Goal: Submit feedback/report problem: Contribute content

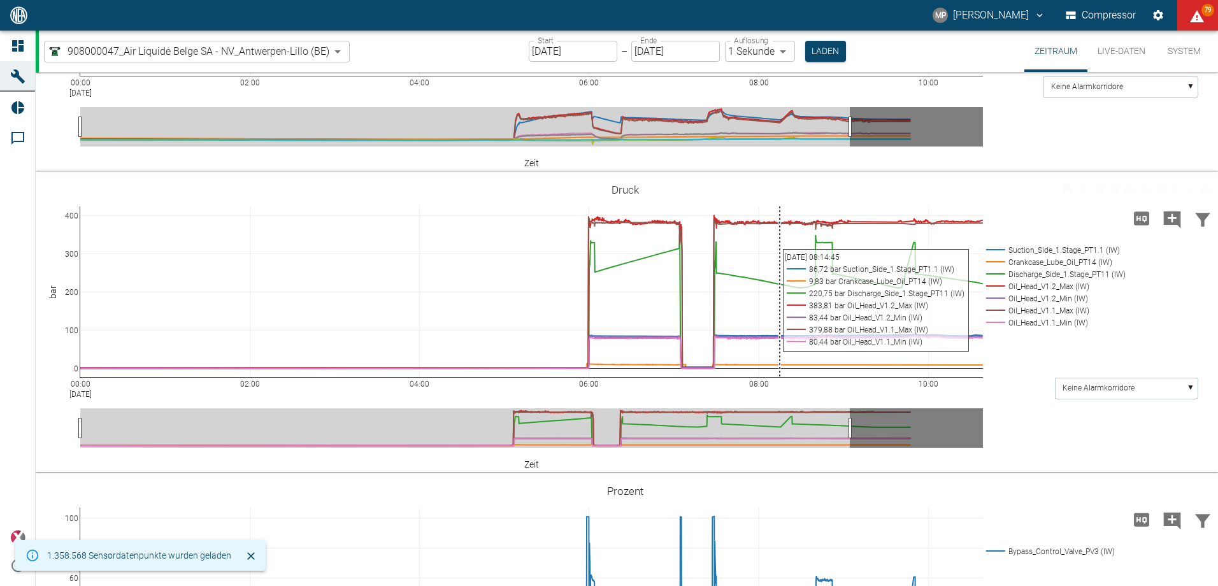
scroll to position [1130, 0]
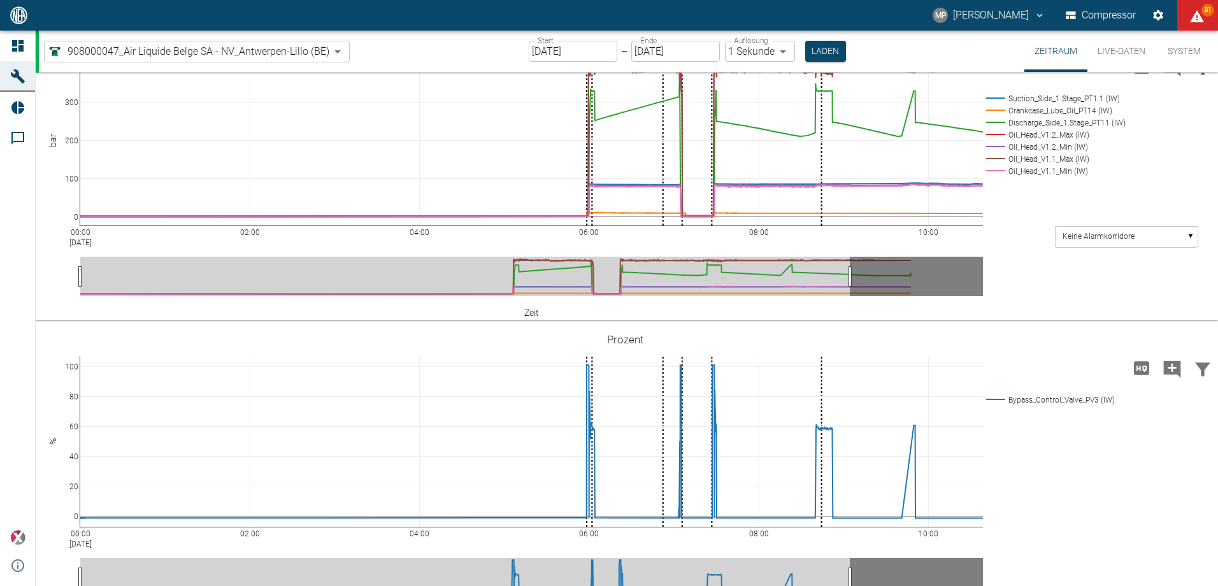
scroll to position [1130, 0]
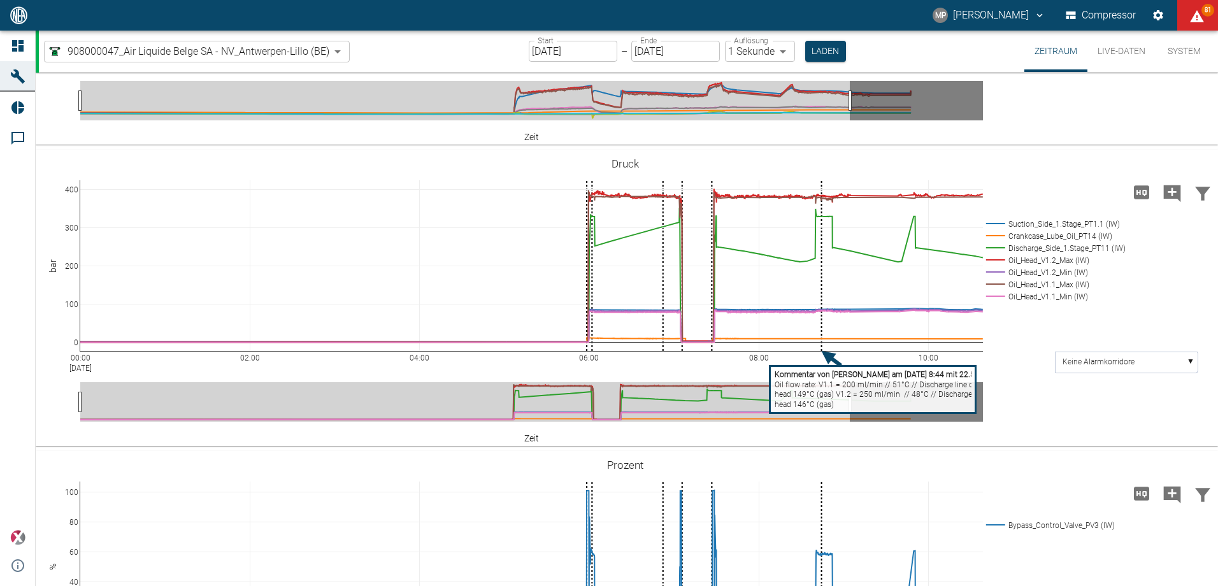
click at [331, 48] on body "MP Marc Philipps Compressor 81 Dashboard Maschinen Reports Kommentare powered b…" at bounding box center [609, 293] width 1218 height 586
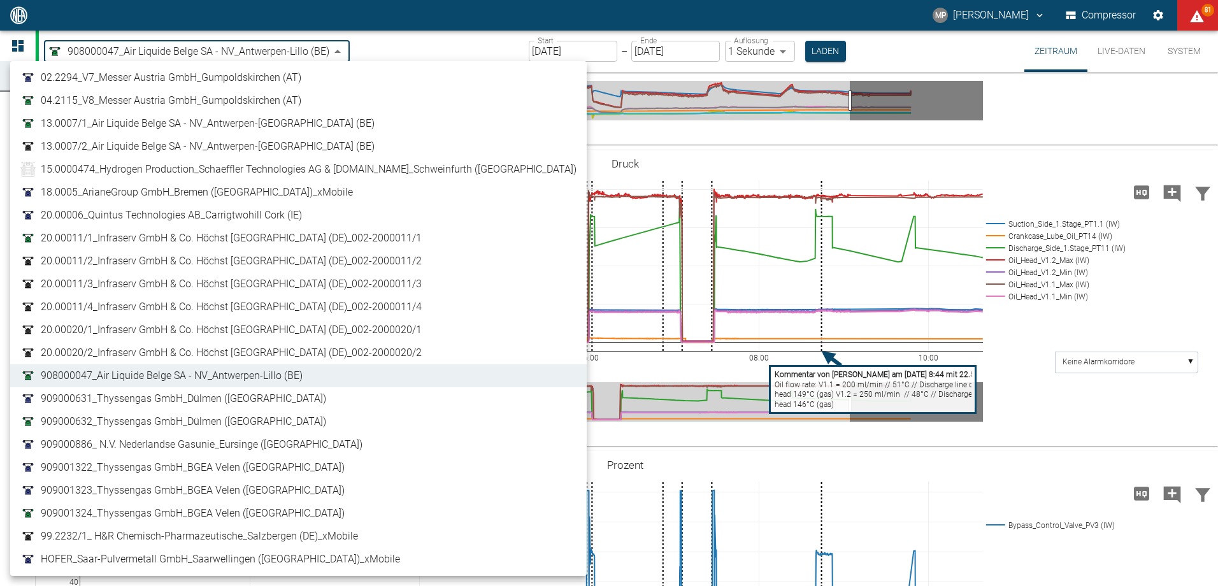
click at [150, 122] on span "13.0007/1_Air Liquide Belge SA - NV_Antwerpen-[GEOGRAPHIC_DATA] (BE)" at bounding box center [208, 123] width 334 height 15
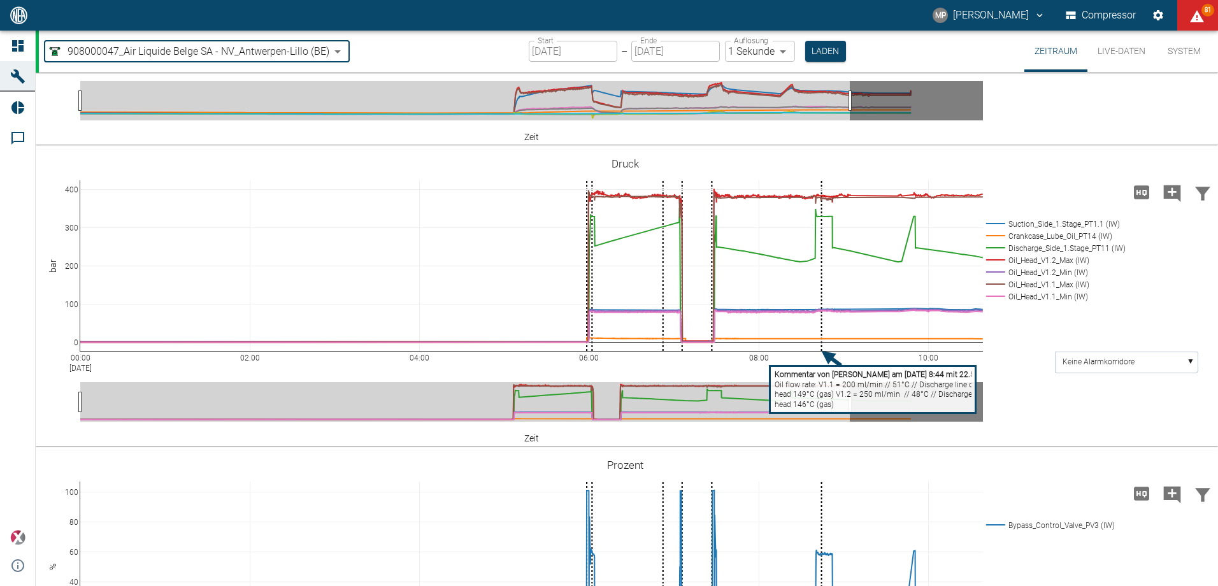
type input "7660faed-fd66-4731-a2e8-44c12e65351a"
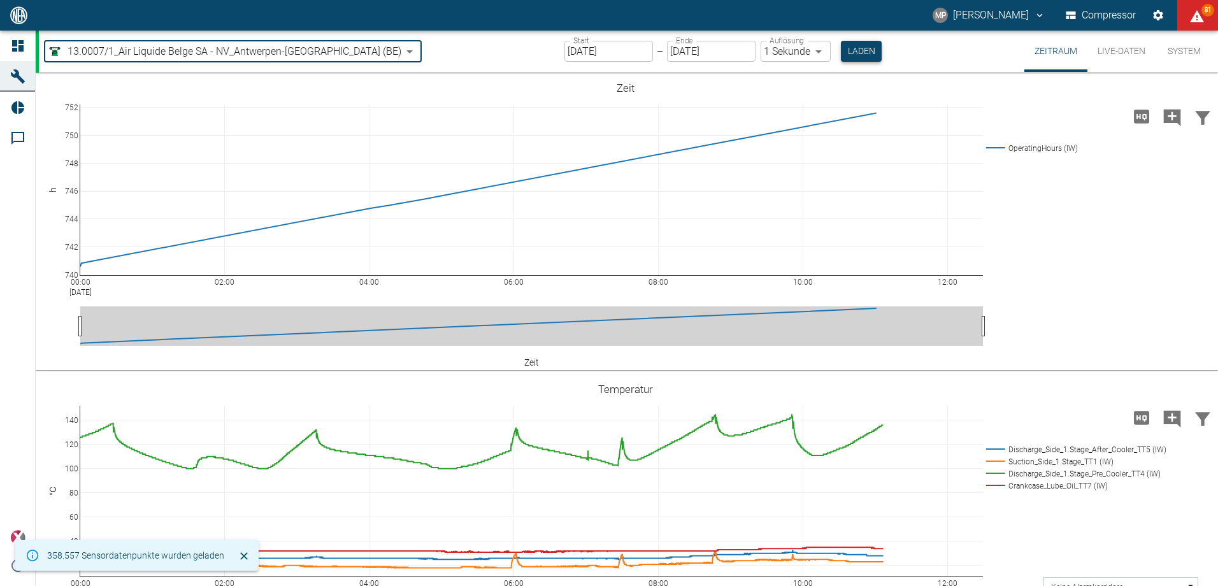
click at [841, 53] on button "Laden" at bounding box center [861, 51] width 41 height 21
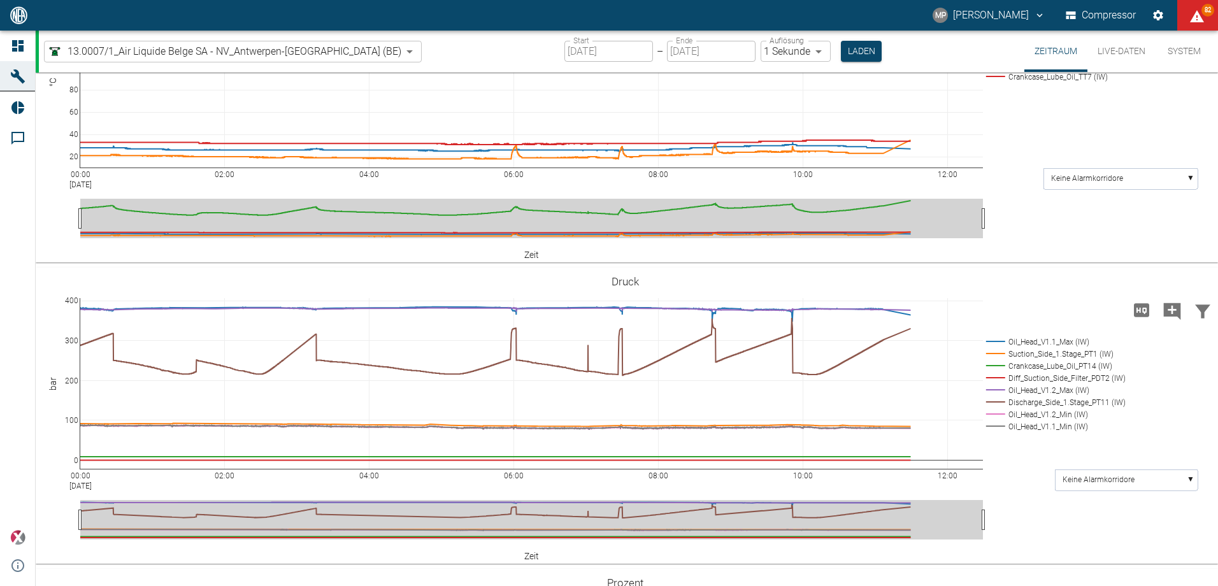
scroll to position [446, 0]
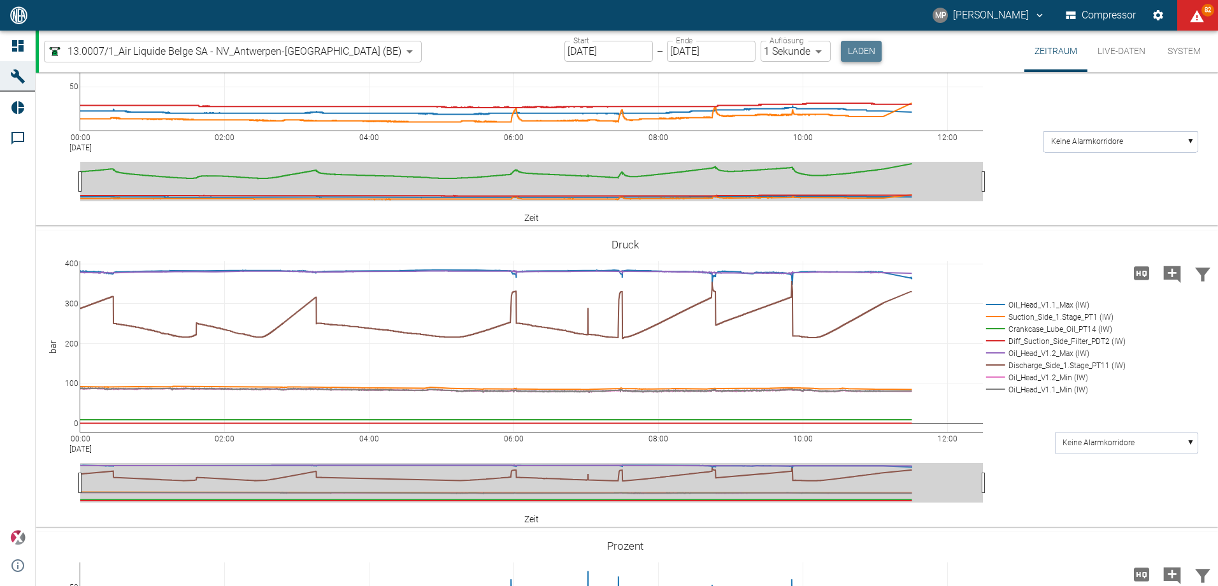
click at [841, 48] on button "Laden" at bounding box center [861, 51] width 41 height 21
click at [841, 46] on button "Laden" at bounding box center [861, 51] width 41 height 21
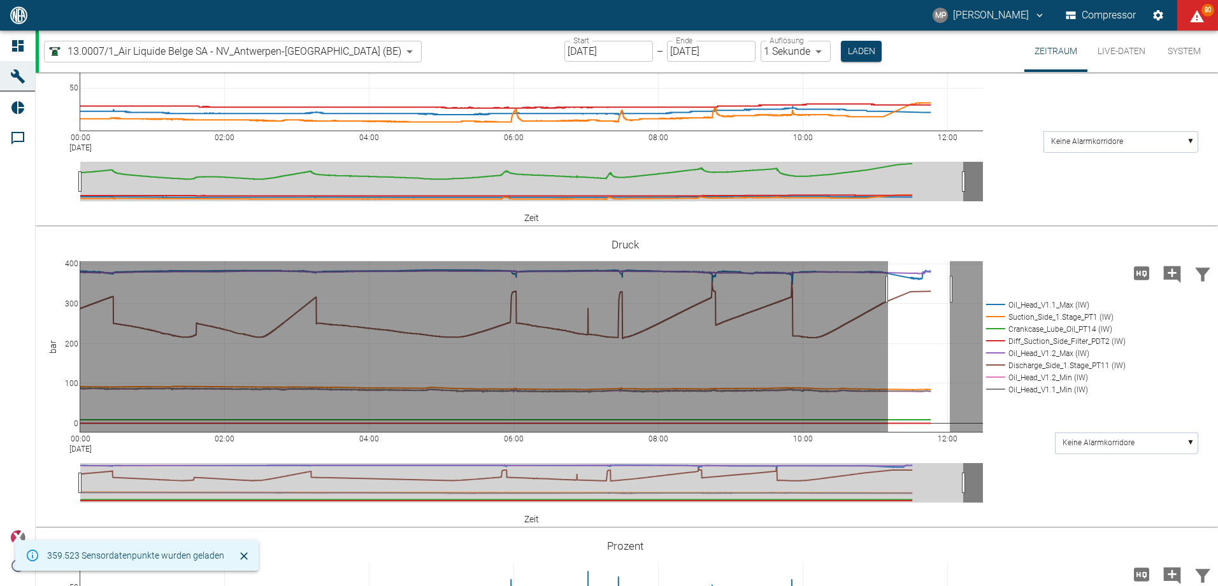
drag, startPoint x: 888, startPoint y: 289, endPoint x: 950, endPoint y: 293, distance: 61.9
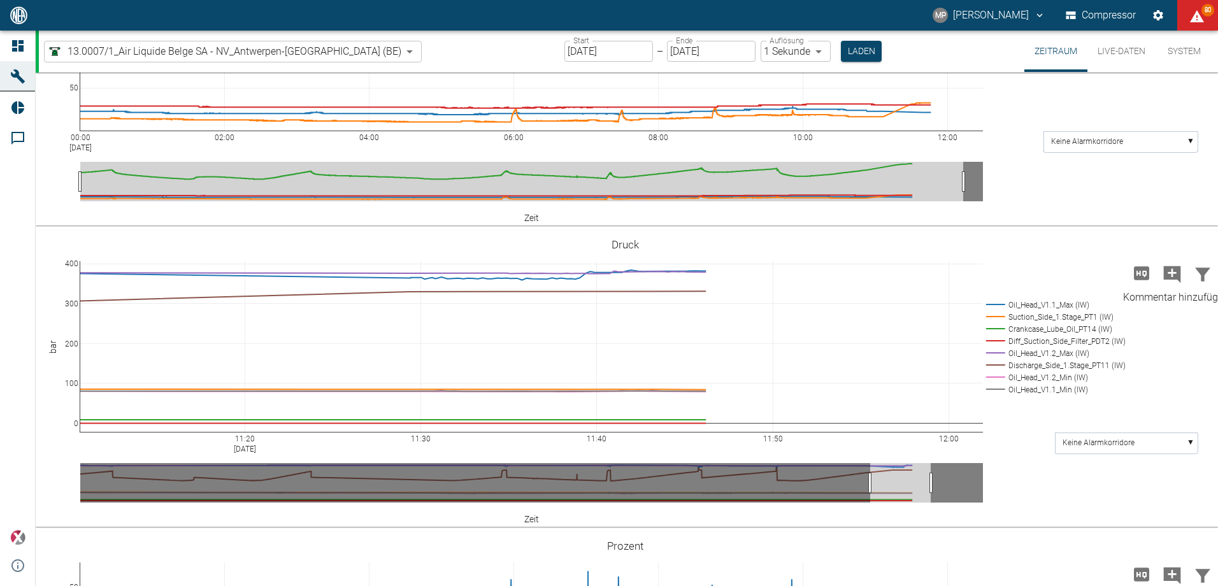
click at [1171, 271] on icon "Kommentar hinzufügen" at bounding box center [1172, 274] width 17 height 17
click at [1111, 275] on button "Weiter" at bounding box center [1107, 272] width 38 height 19
paste textarea "Oil pressure on head V1.2 increased."
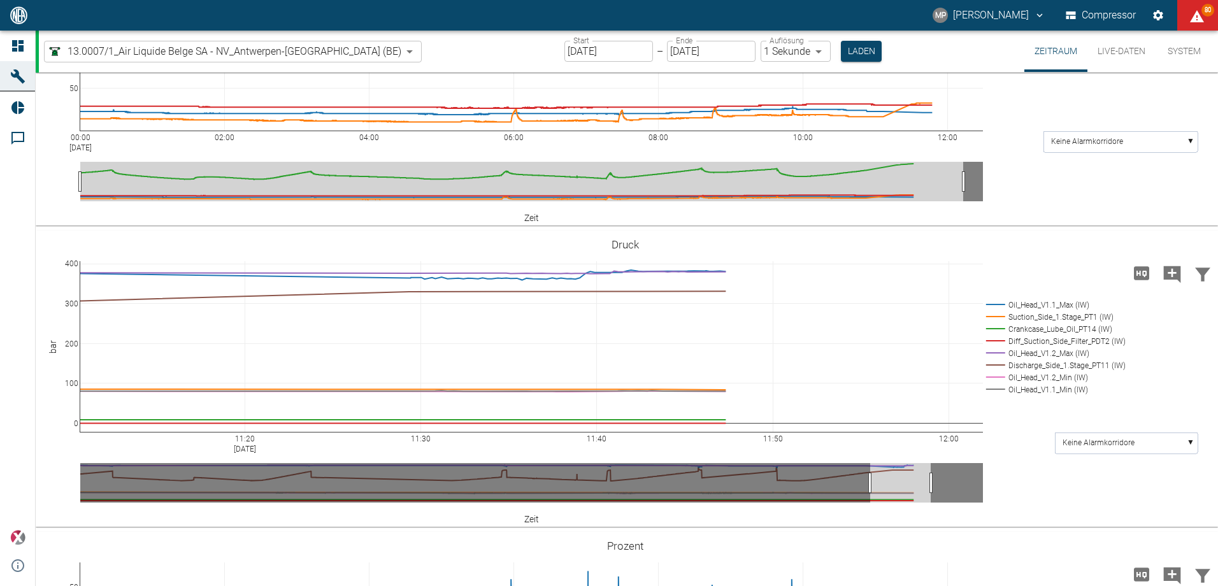
type textarea "Oil pressure on head V1.1 increased."
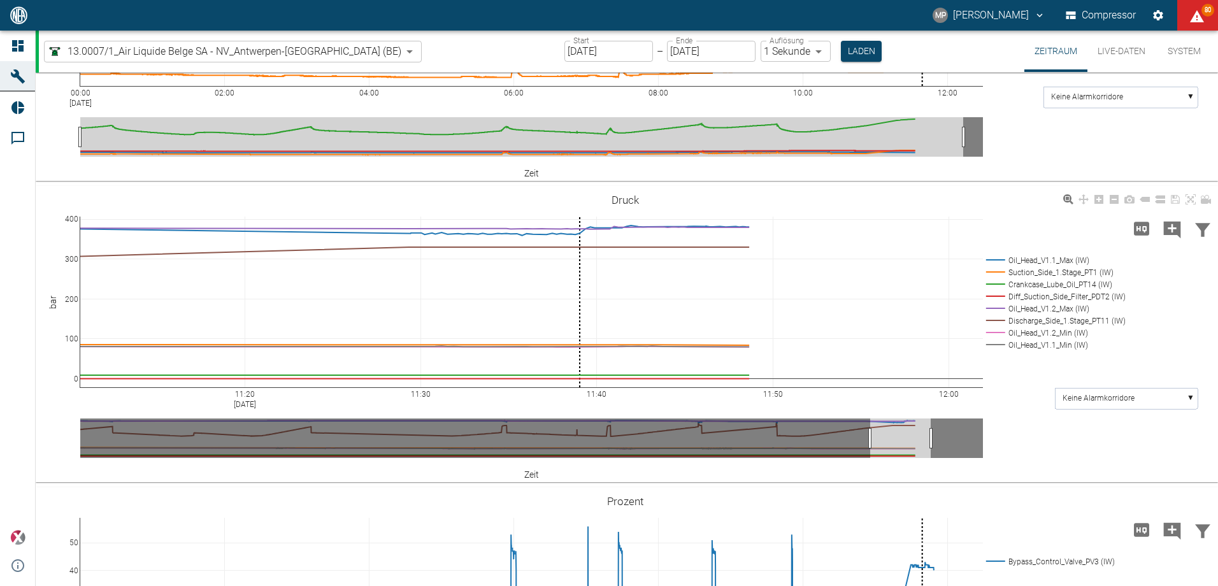
scroll to position [510, 0]
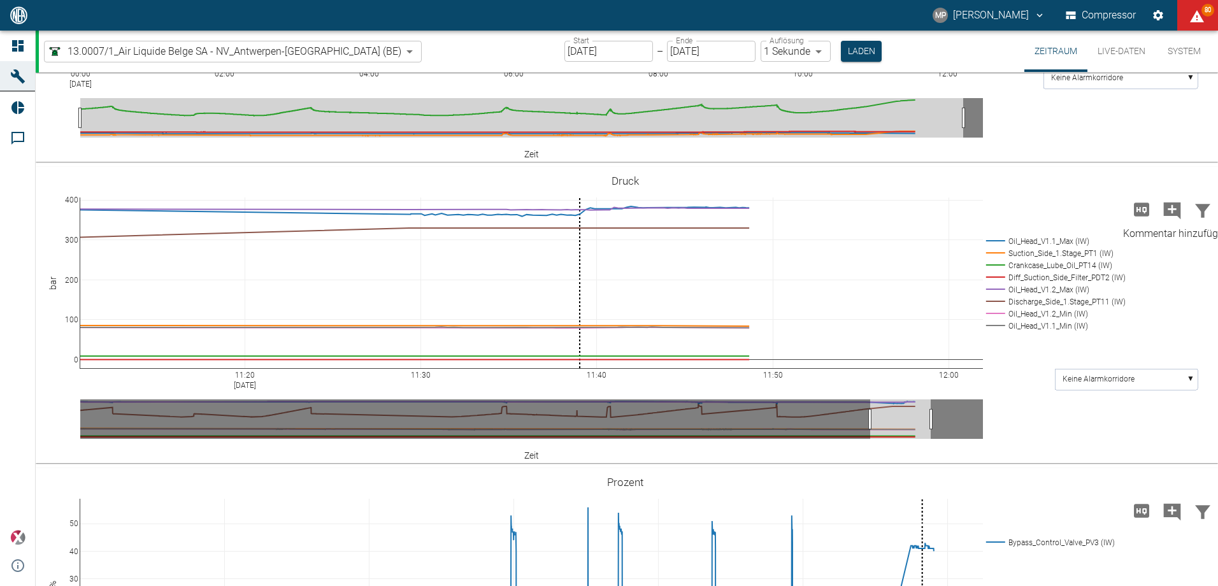
click at [1169, 208] on icon "Kommentar hinzufügen" at bounding box center [1172, 211] width 20 height 20
click at [1088, 209] on button "Weiter" at bounding box center [1107, 208] width 38 height 19
paste textarea "Oil pressure on head V1.2 increased."
type textarea "Oil pressure on head V1.2 increased."
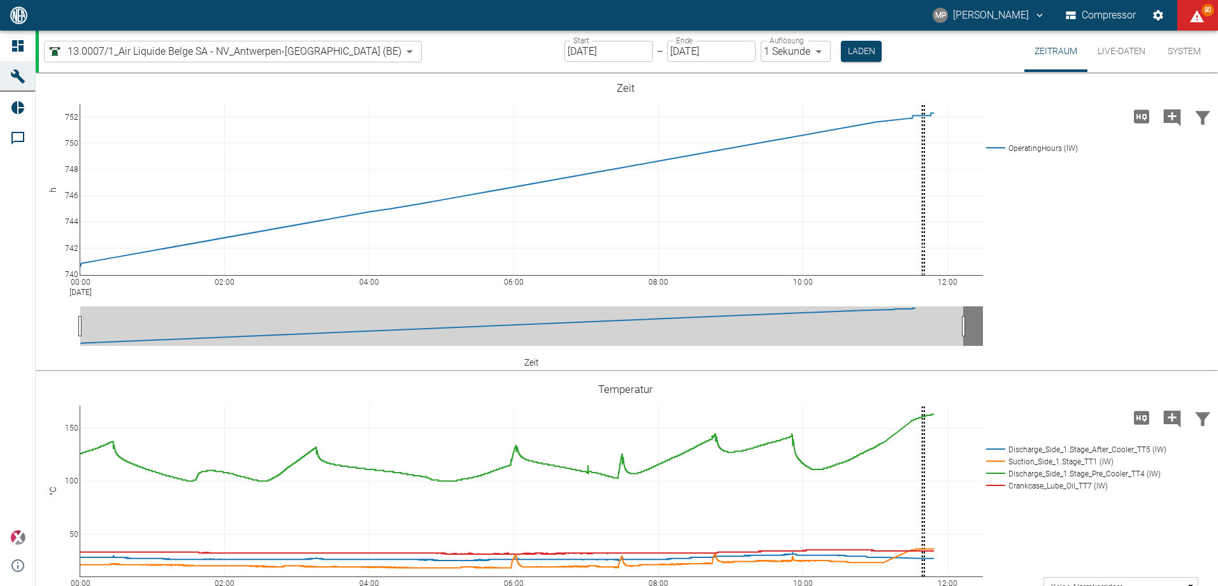
scroll to position [510, 0]
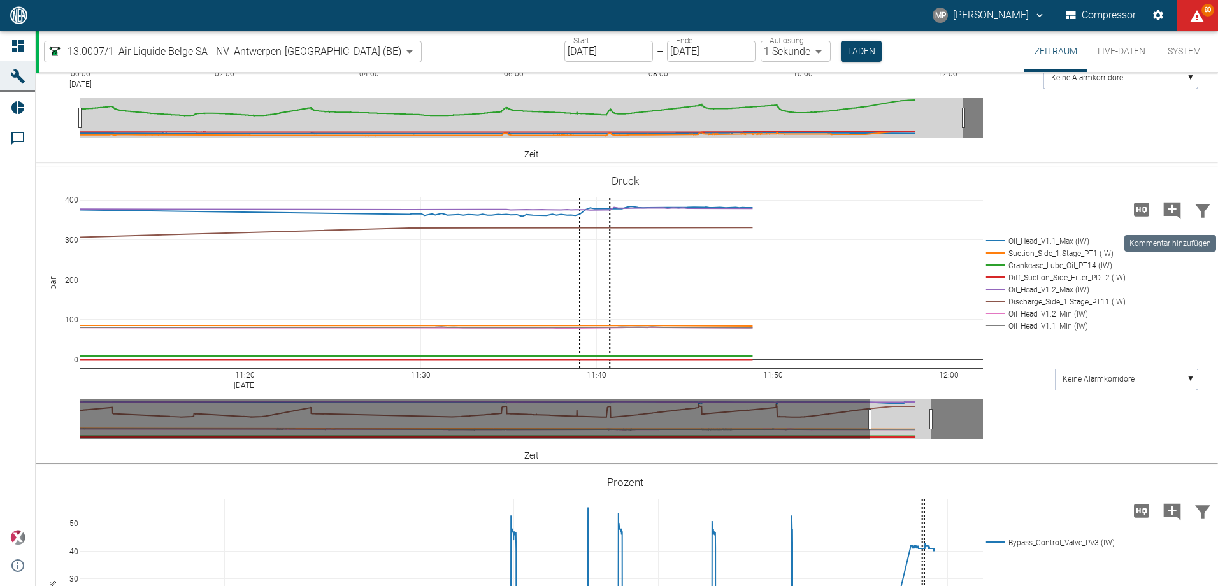
click at [1170, 207] on icon "Kommentar hinzufügen" at bounding box center [1172, 211] width 20 height 20
click at [1084, 212] on button "Weiter" at bounding box center [1100, 210] width 52 height 24
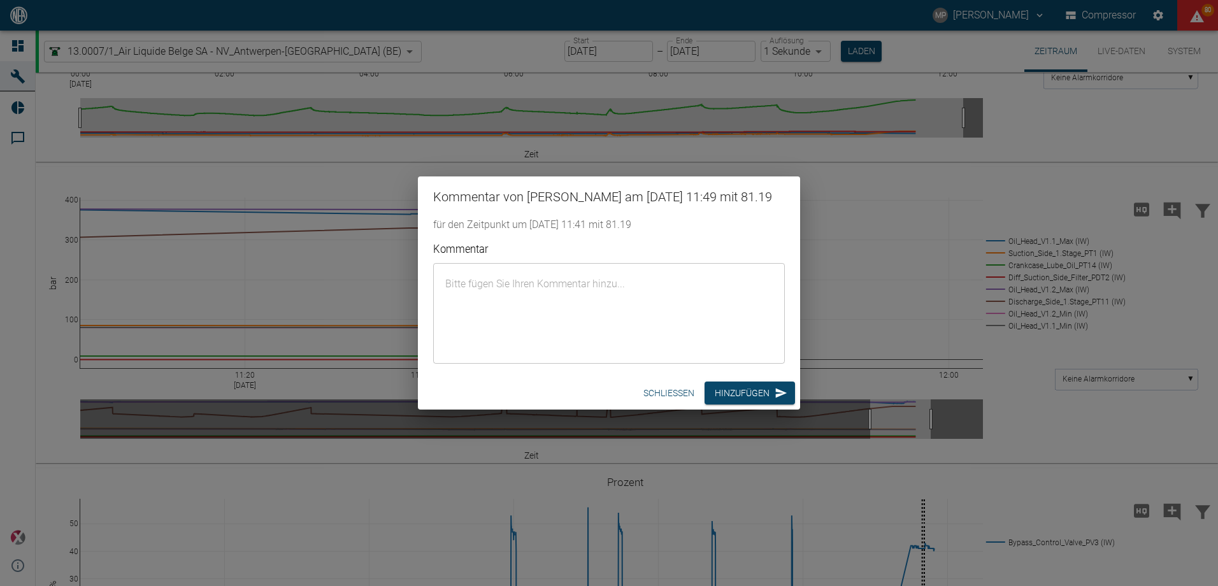
click at [599, 300] on textarea "Kommentar" at bounding box center [609, 313] width 334 height 80
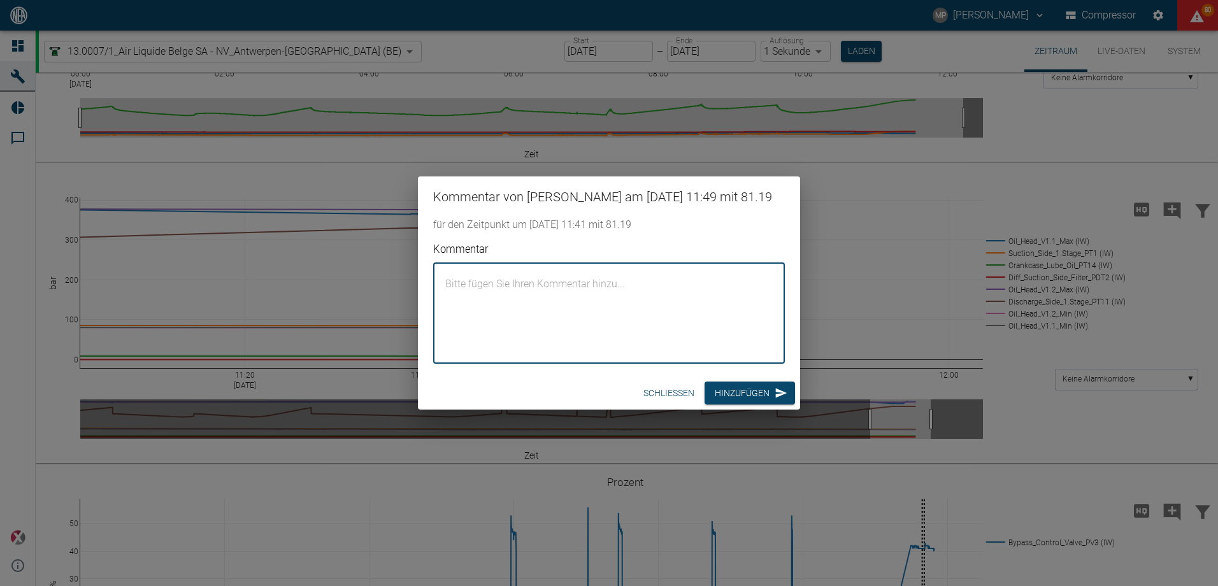
paste textarea "Oil pressure on head V1.2 increased."
click at [560, 282] on textarea "Oil pressure on head V1.2 increased." at bounding box center [609, 313] width 334 height 80
type textarea "Oil pressure on head V1.1 increased."
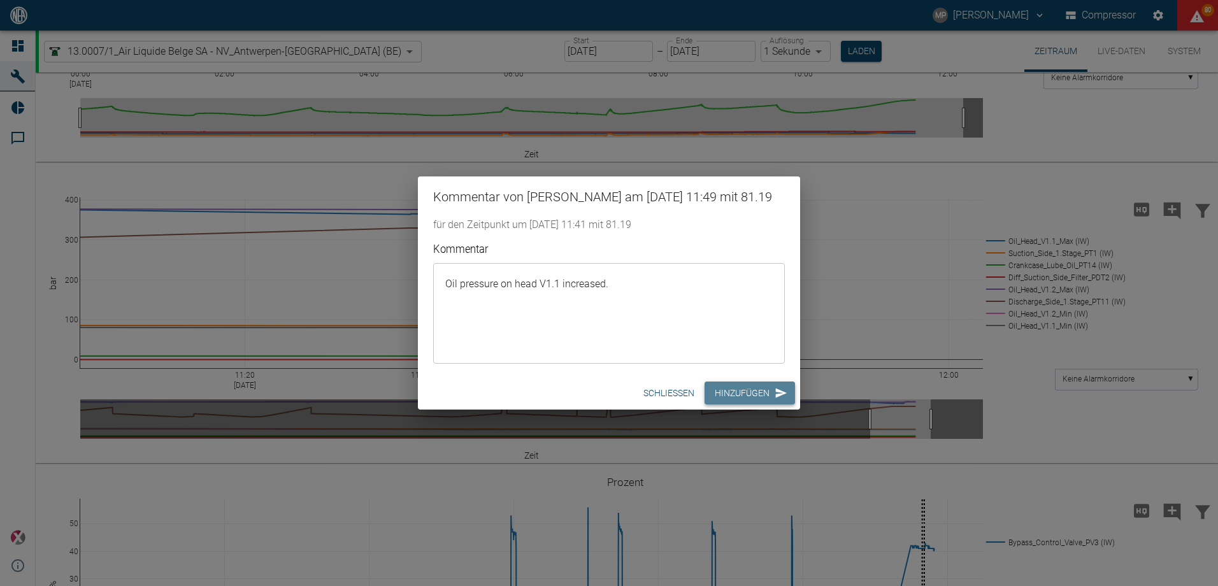
click at [726, 389] on button "Hinzufügen" at bounding box center [750, 394] width 90 height 24
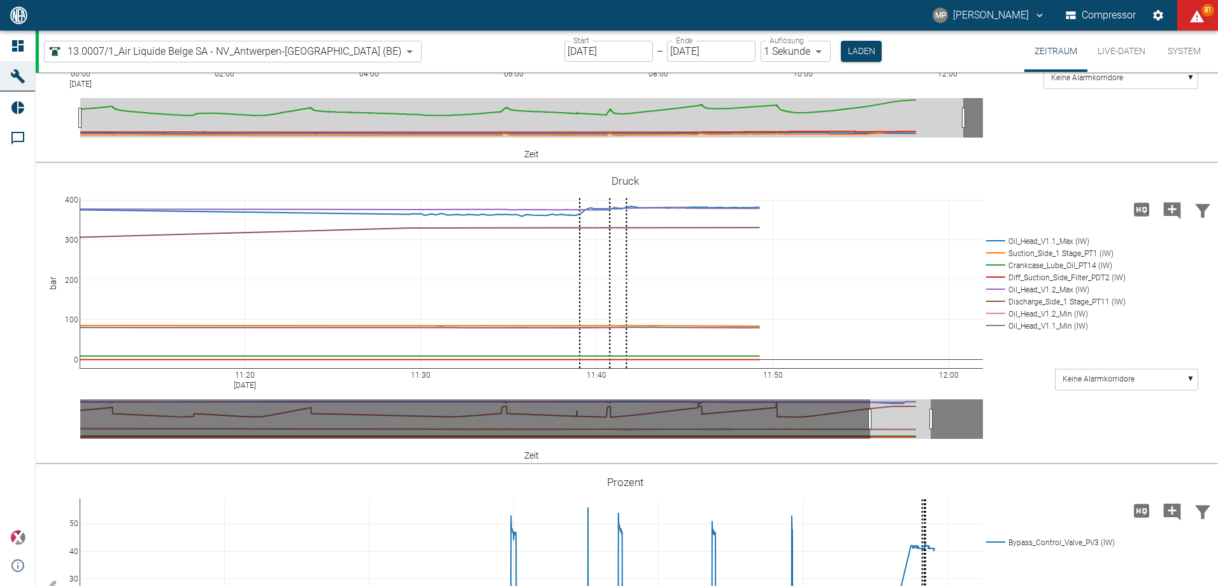
click at [330, 54] on body "MP Marc Philipps Compressor 81 Dashboard Maschinen Reports Kommentare powered b…" at bounding box center [609, 293] width 1218 height 586
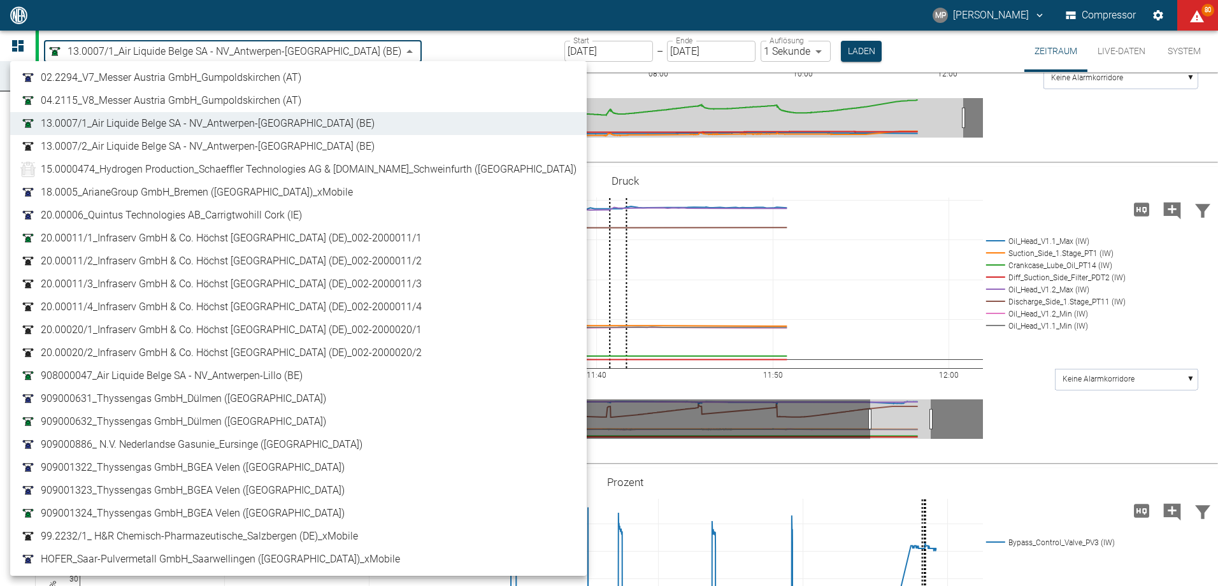
click at [466, 44] on div at bounding box center [609, 293] width 1218 height 586
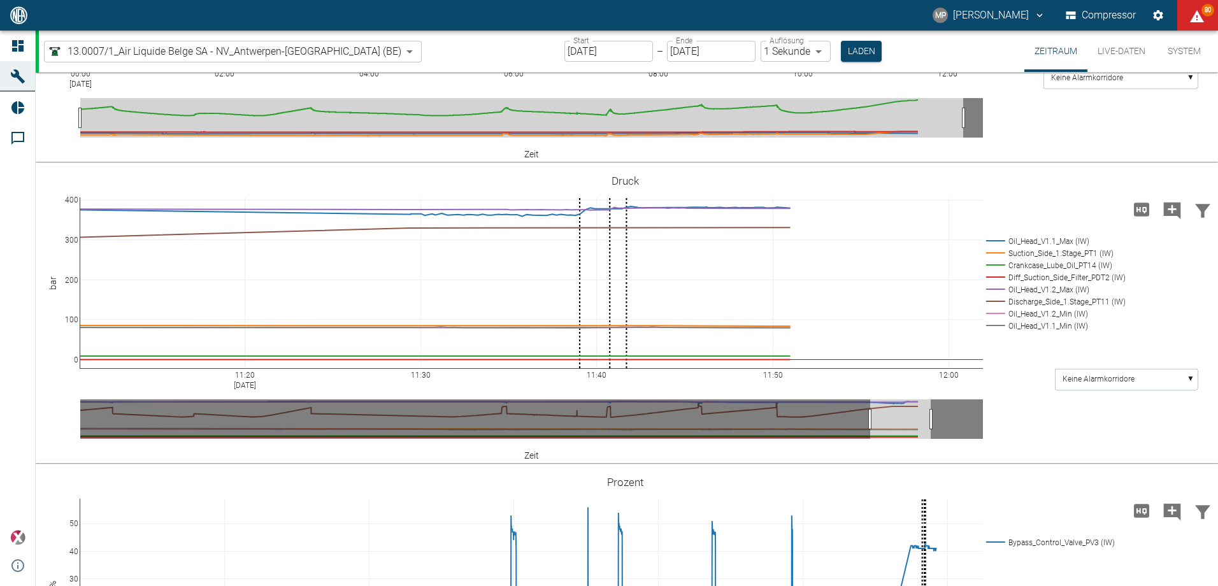
click at [1043, 134] on div "00:00 Aug 21, 2025 02:00 04:00 06:00 08:00 10:00 12:00 50 100 150 Discharge_Sid…" at bounding box center [625, 14] width 1179 height 287
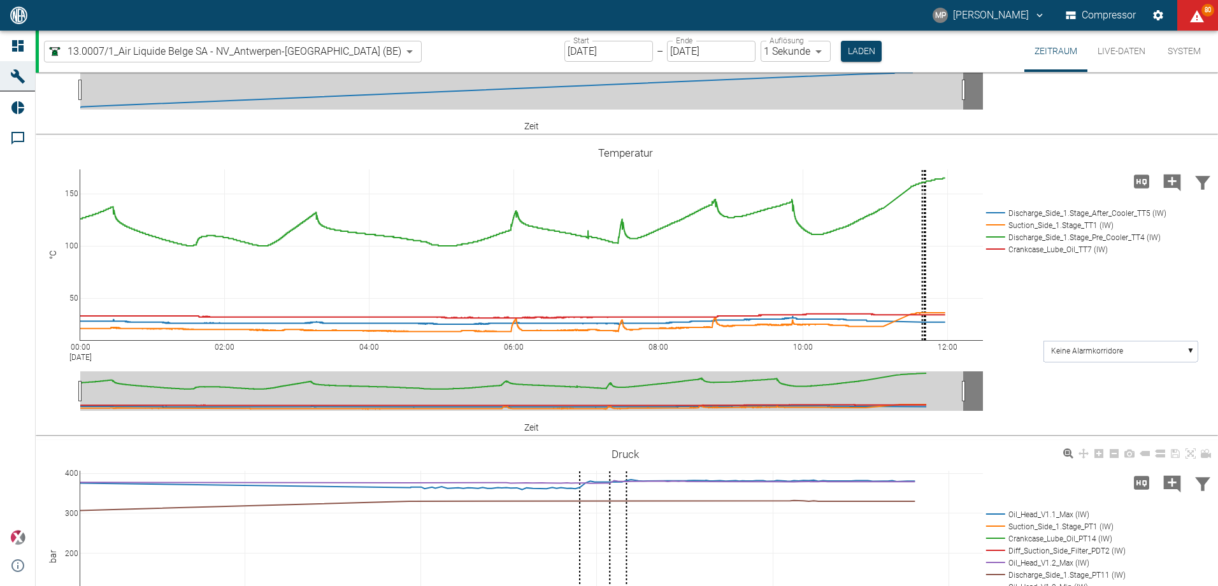
scroll to position [382, 0]
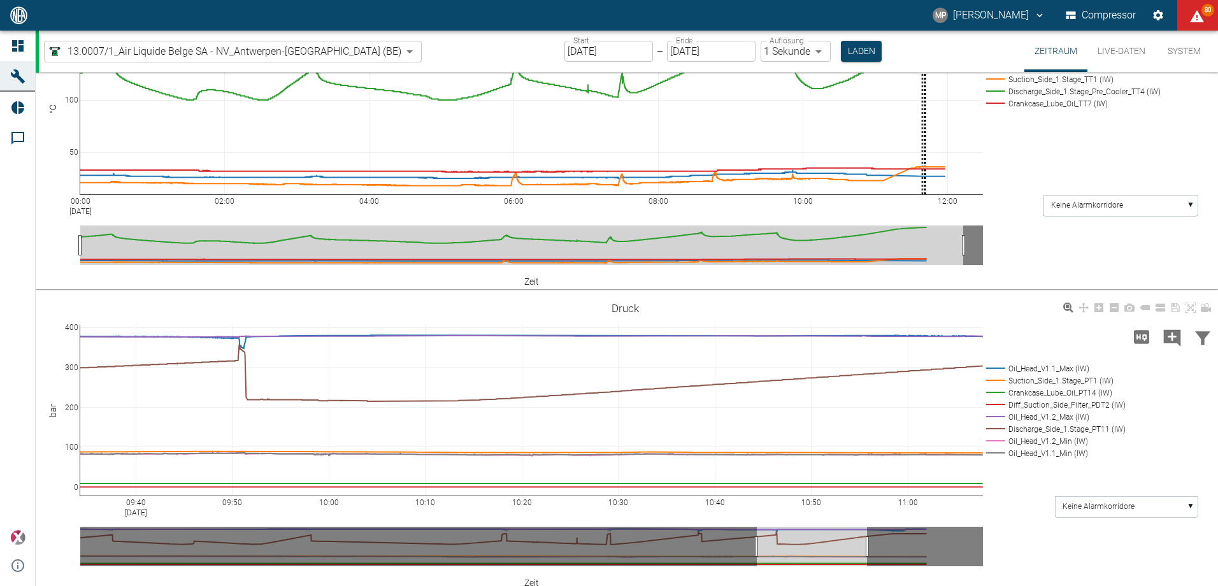
drag, startPoint x: 866, startPoint y: 544, endPoint x: 756, endPoint y: 517, distance: 113.6
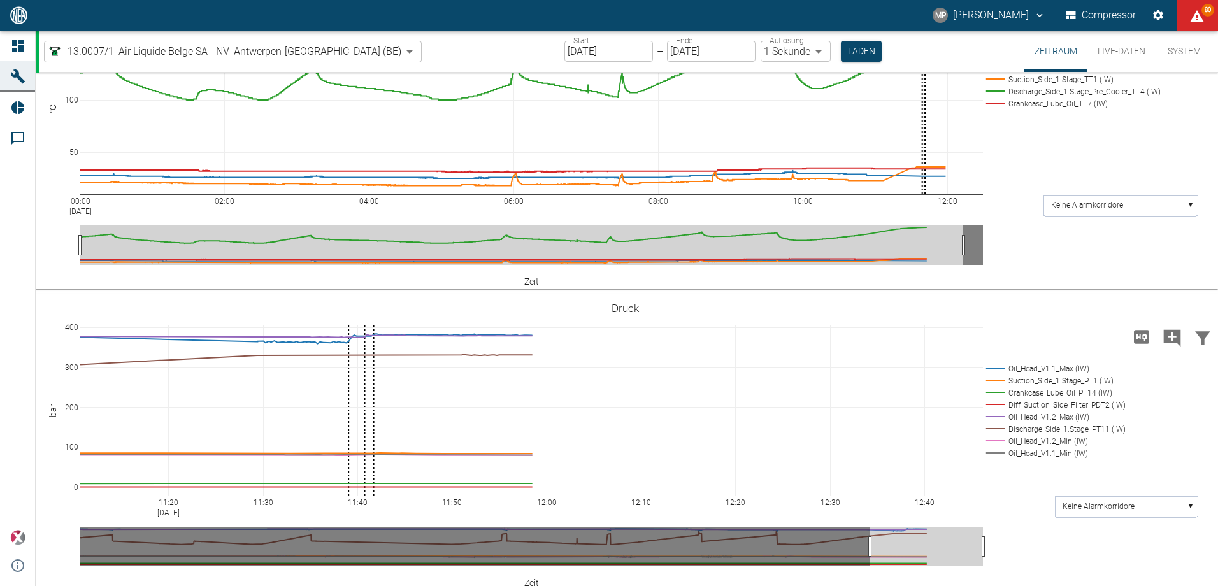
drag, startPoint x: 931, startPoint y: 544, endPoint x: 1008, endPoint y: 554, distance: 77.7
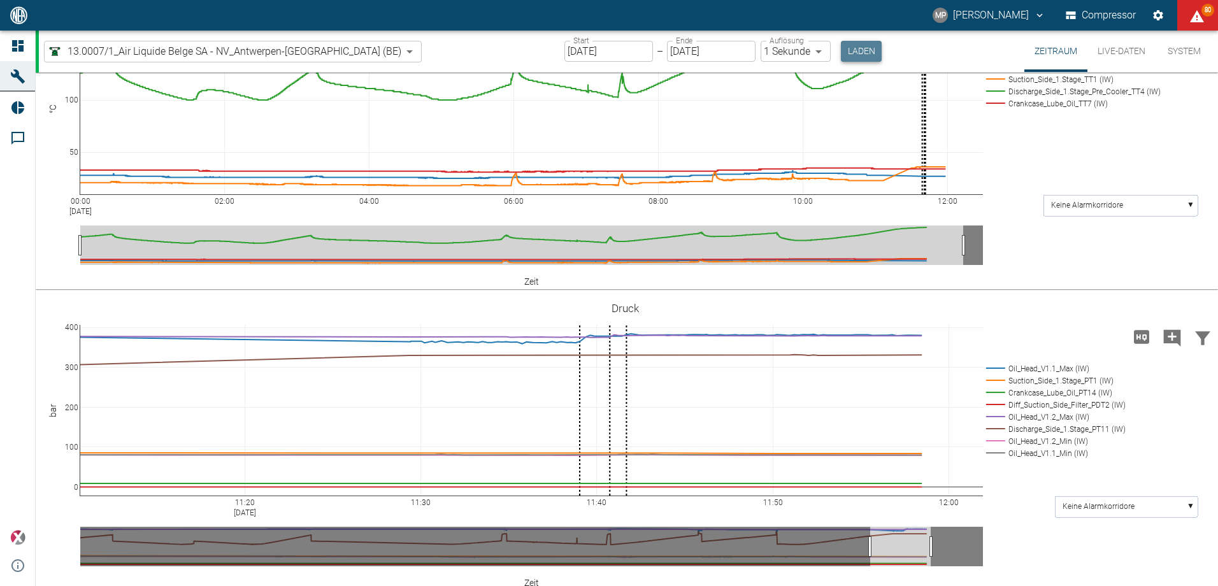
click at [841, 59] on button "Laden" at bounding box center [861, 51] width 41 height 21
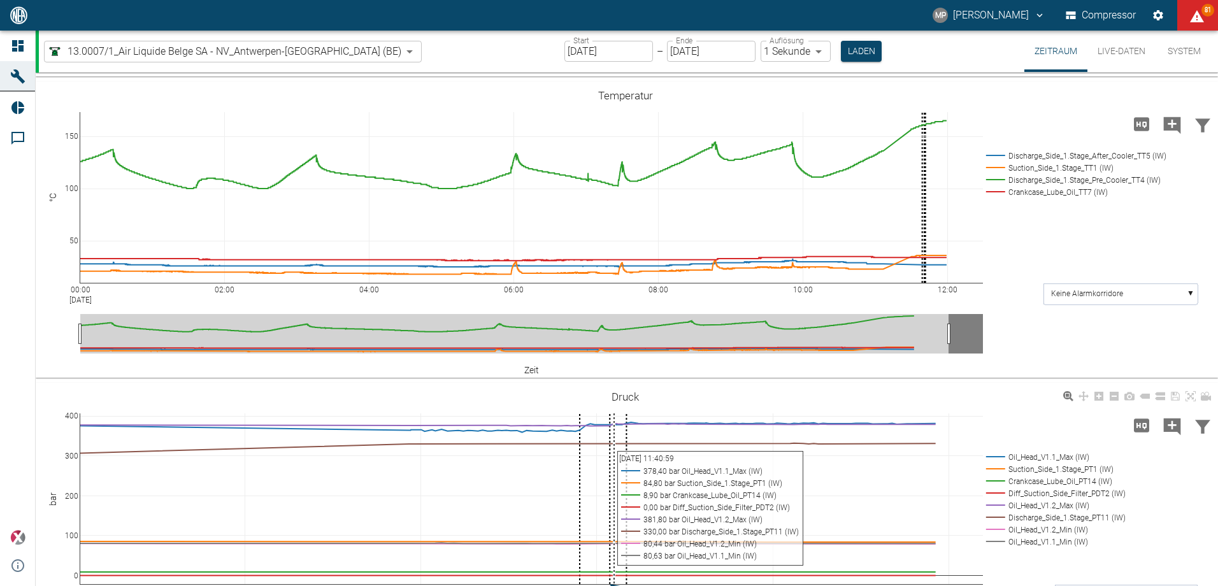
scroll to position [319, 0]
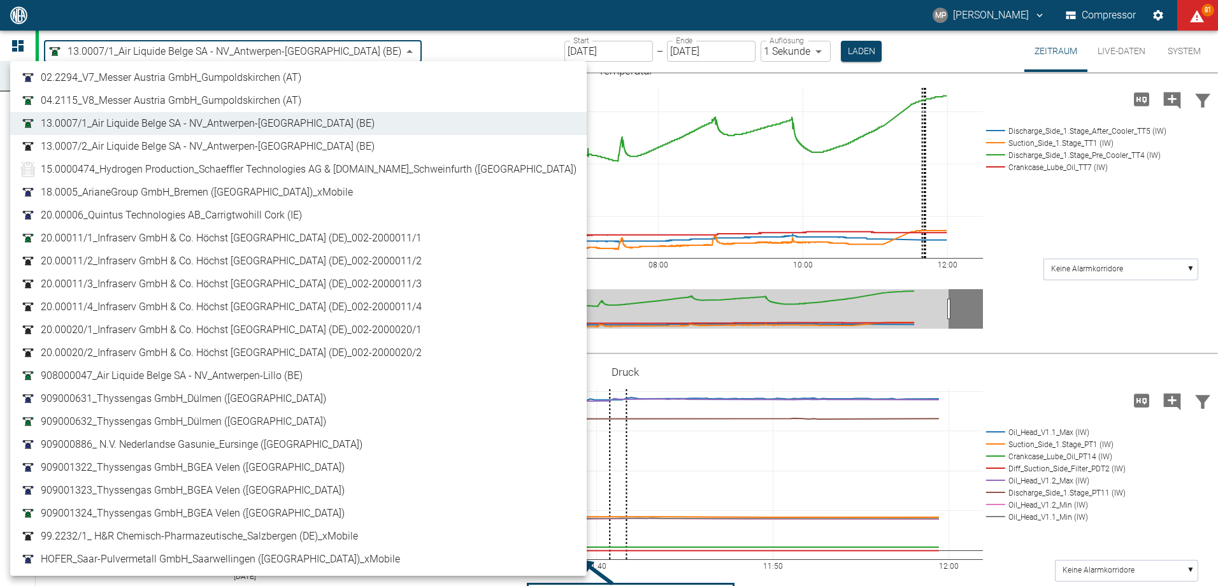
click at [333, 48] on body "MP Marc Philipps Compressor 81 Dashboard Maschinen Reports Kommentare powered b…" at bounding box center [609, 293] width 1218 height 586
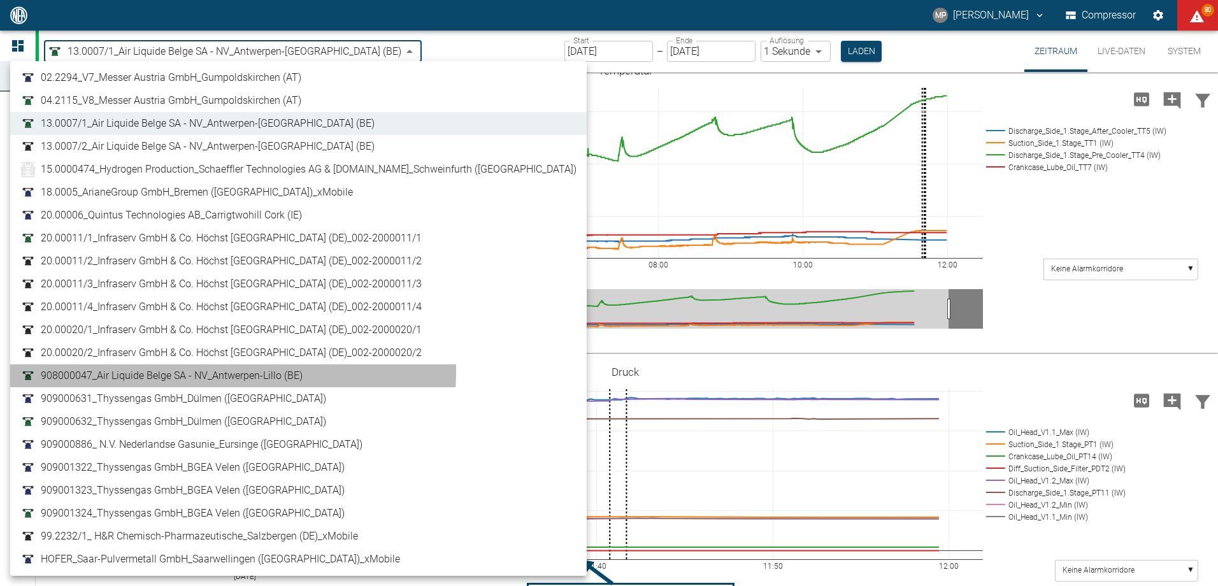
click at [211, 371] on span "908000047_Air Liquide Belge SA - NV_Antwerpen-Lillo (BE)" at bounding box center [172, 375] width 262 height 15
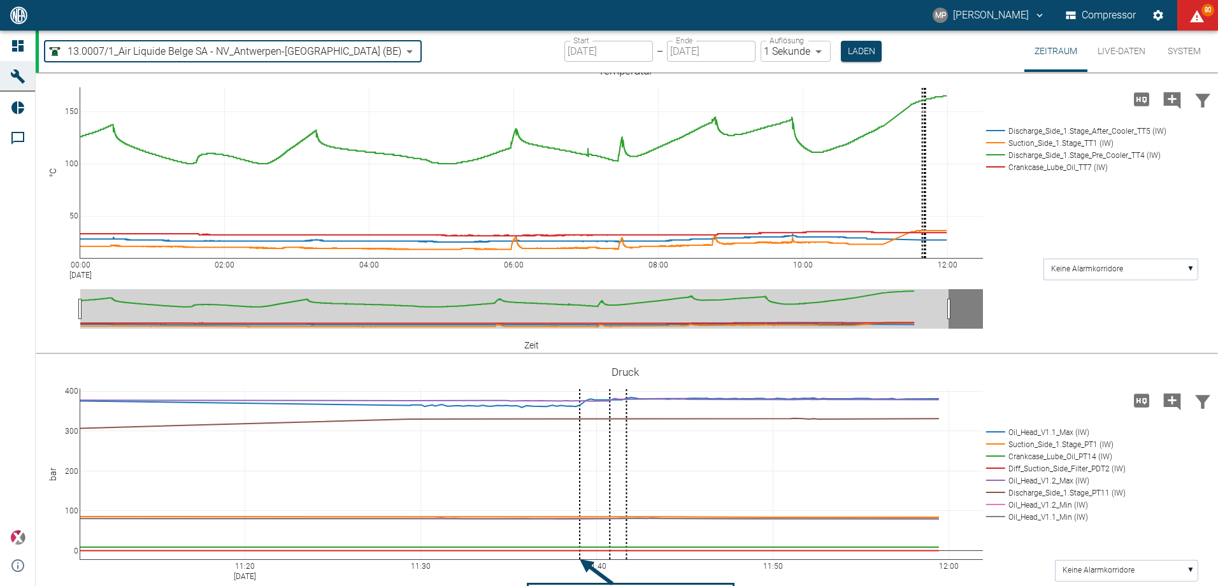
type input "53812aab-fb54-4a57-a574-01c3305aa274"
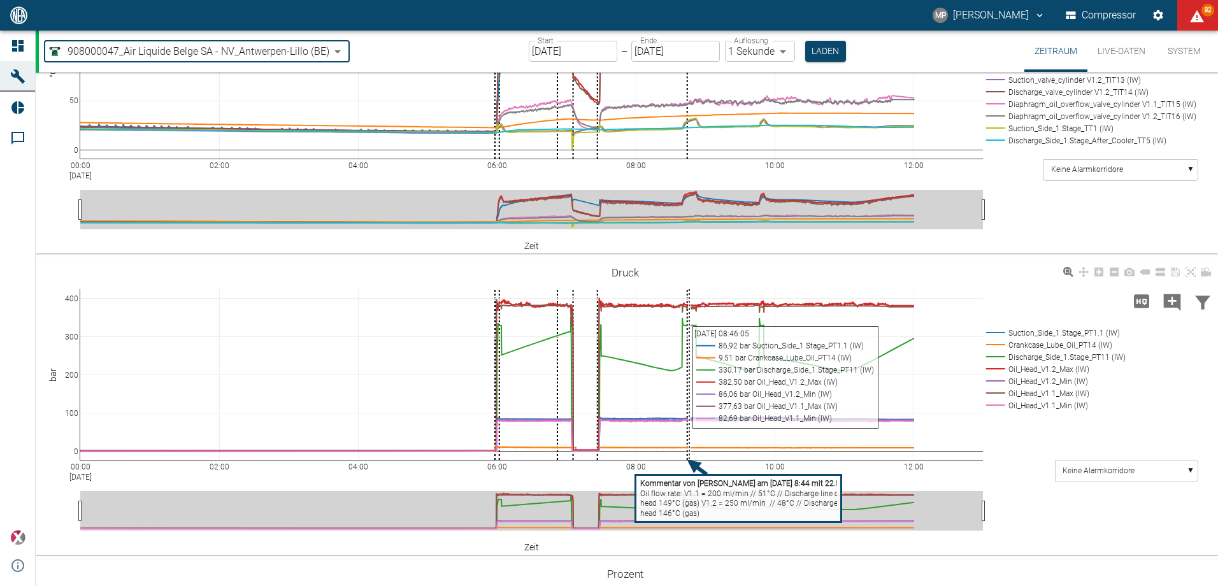
scroll to position [769, 0]
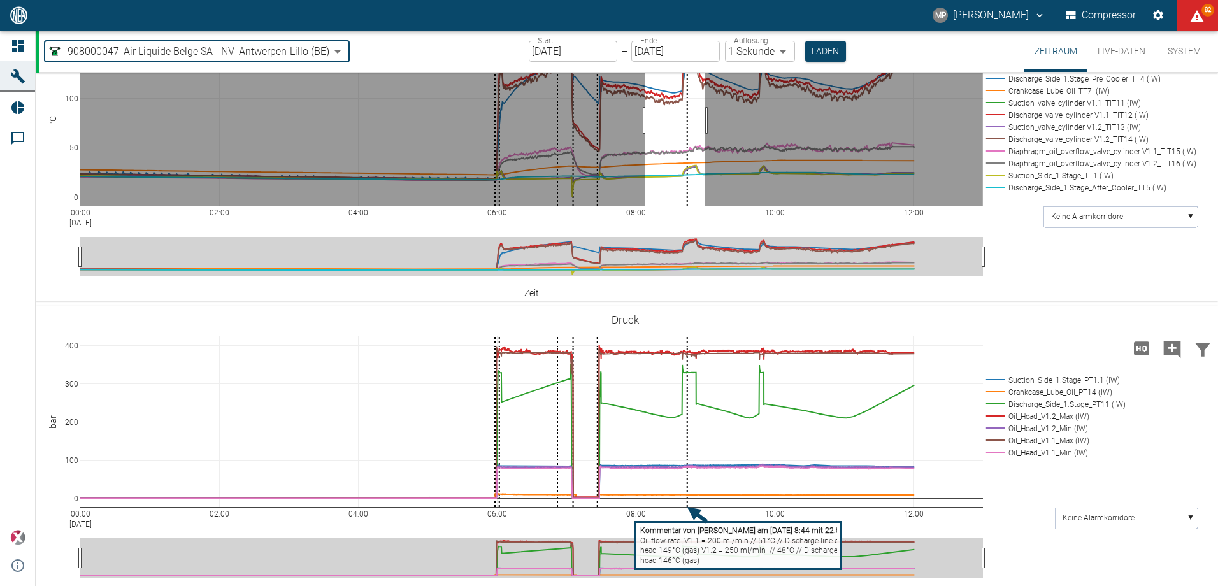
drag, startPoint x: 645, startPoint y: 325, endPoint x: 705, endPoint y: 329, distance: 60.1
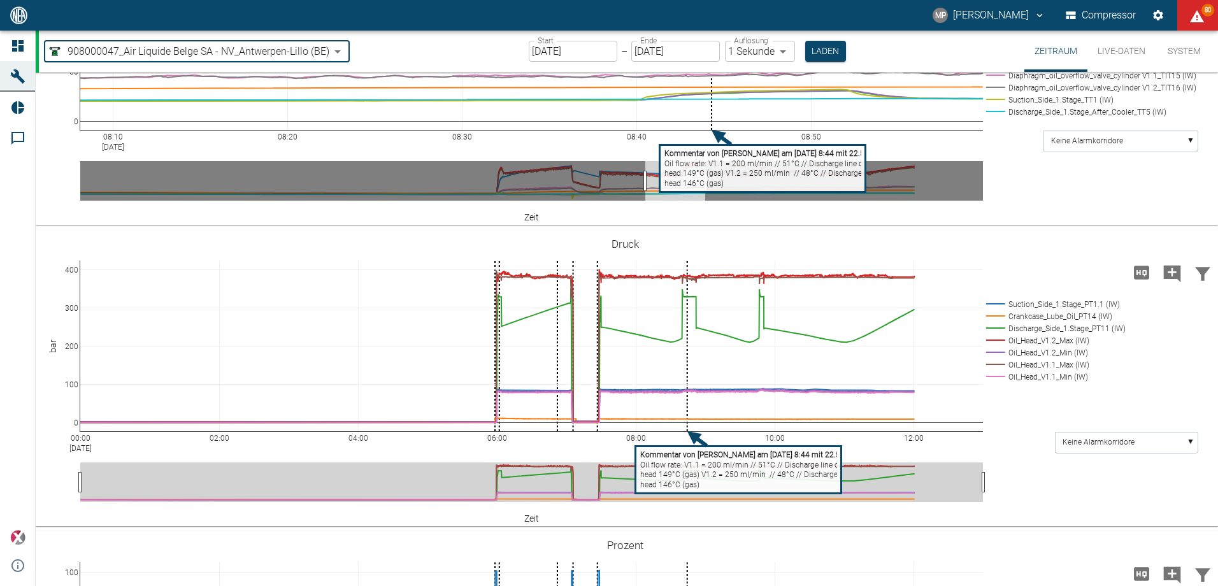
scroll to position [833, 0]
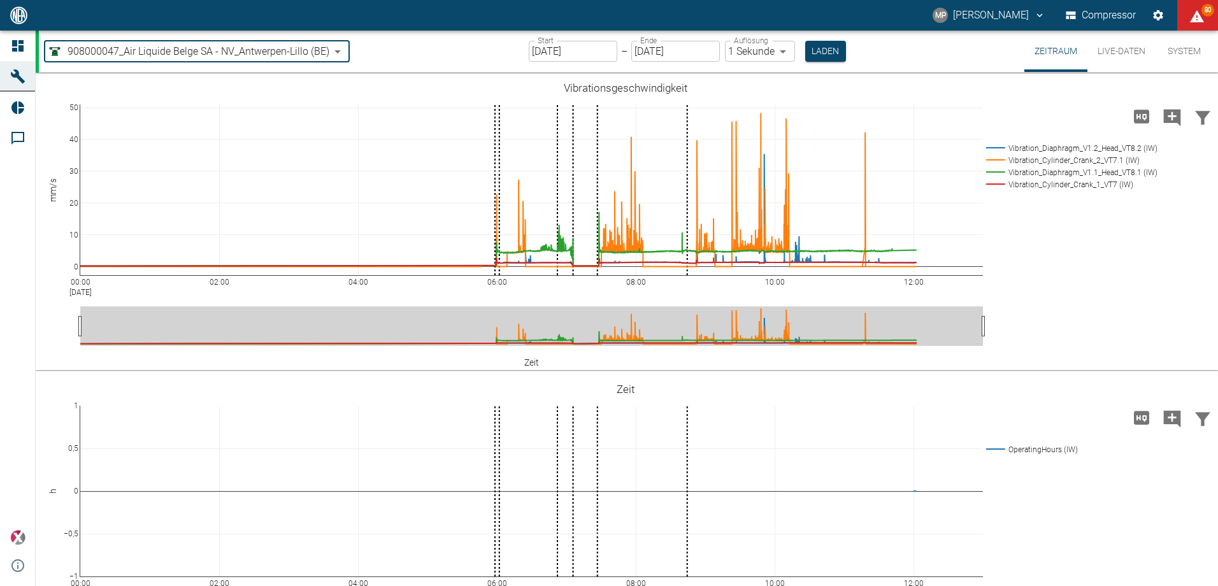
scroll to position [833, 0]
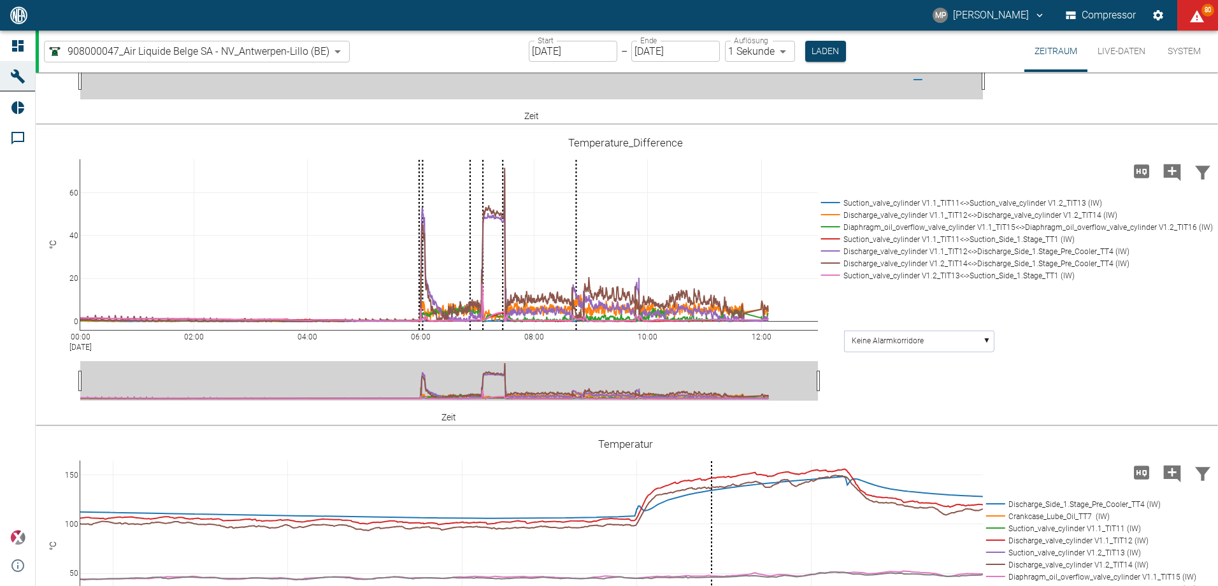
scroll to position [450, 0]
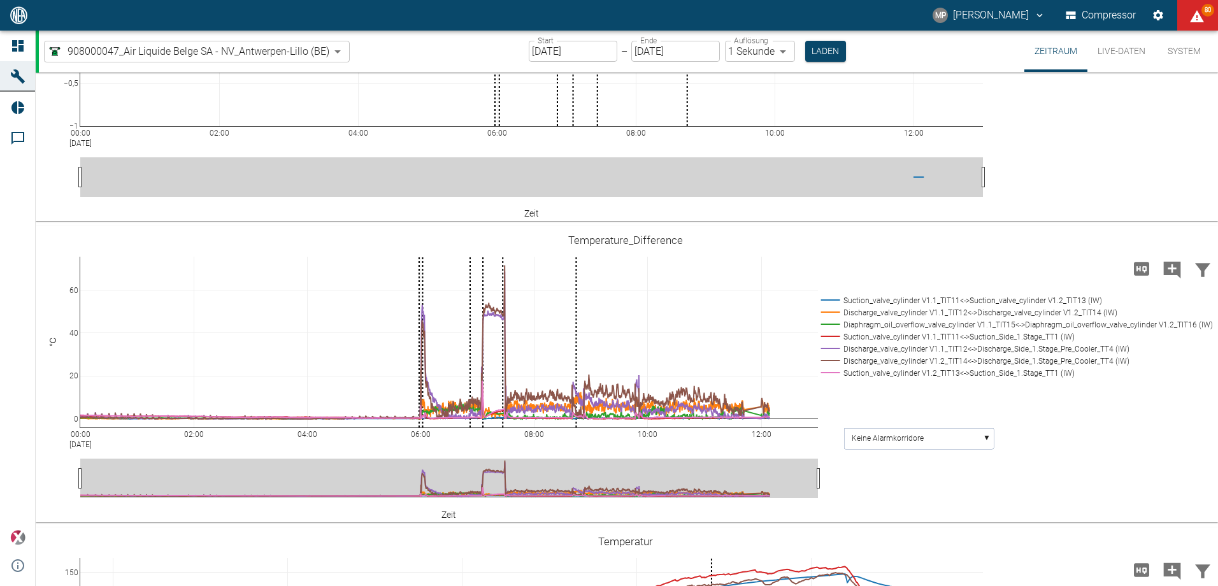
click at [371, 58] on div "908000047_Air Liquide Belge SA - NV_Antwerpen-Lillo (BE) 53812aab-fb54-4a57-a57…" at bounding box center [628, 51] width 1179 height 41
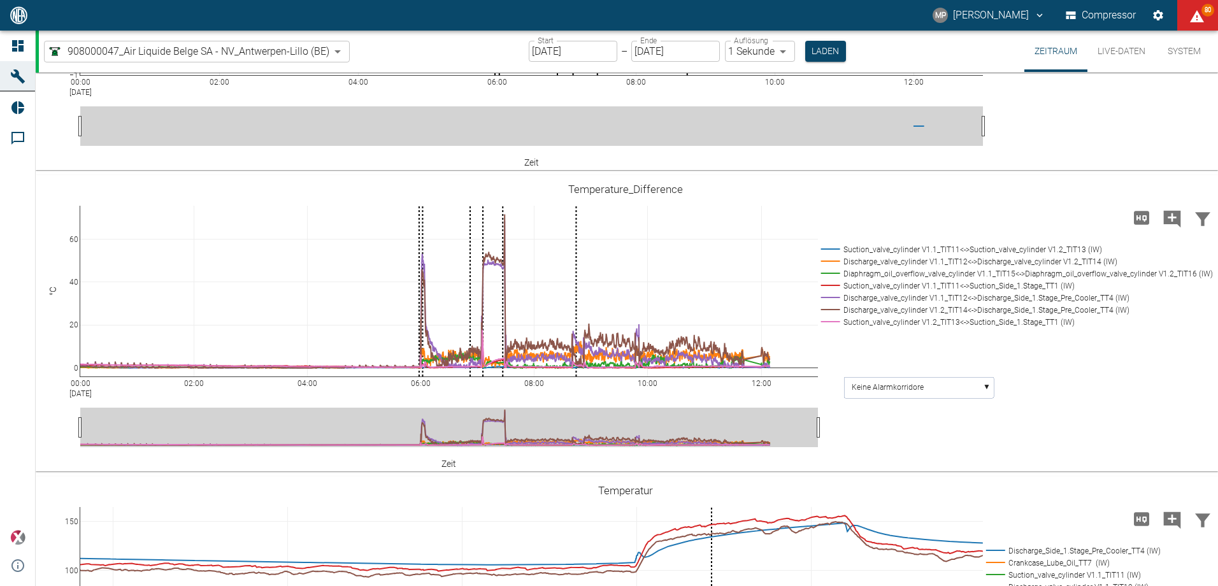
scroll to position [514, 0]
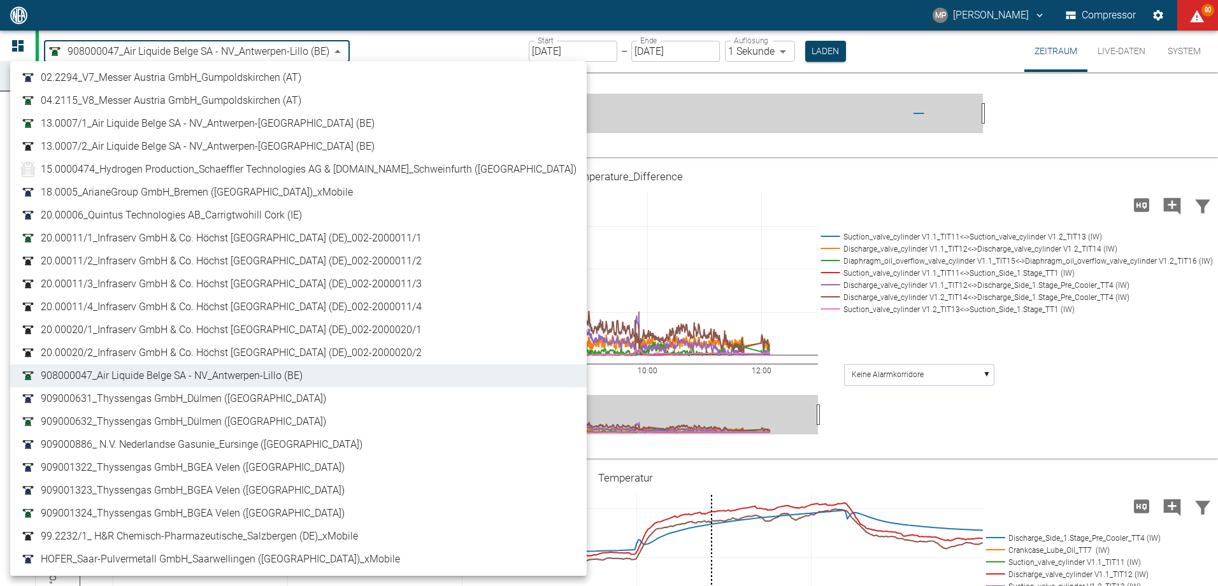
click at [338, 51] on body "MP Marc Philipps Compressor 80 Dashboard Maschinen Reports Kommentare powered b…" at bounding box center [609, 293] width 1218 height 586
drag, startPoint x: 173, startPoint y: 126, endPoint x: 174, endPoint y: 136, distance: 10.3
click at [173, 126] on span "13.0007/1_Air Liquide Belge SA - NV_Antwerpen-[GEOGRAPHIC_DATA] (BE)" at bounding box center [208, 123] width 334 height 15
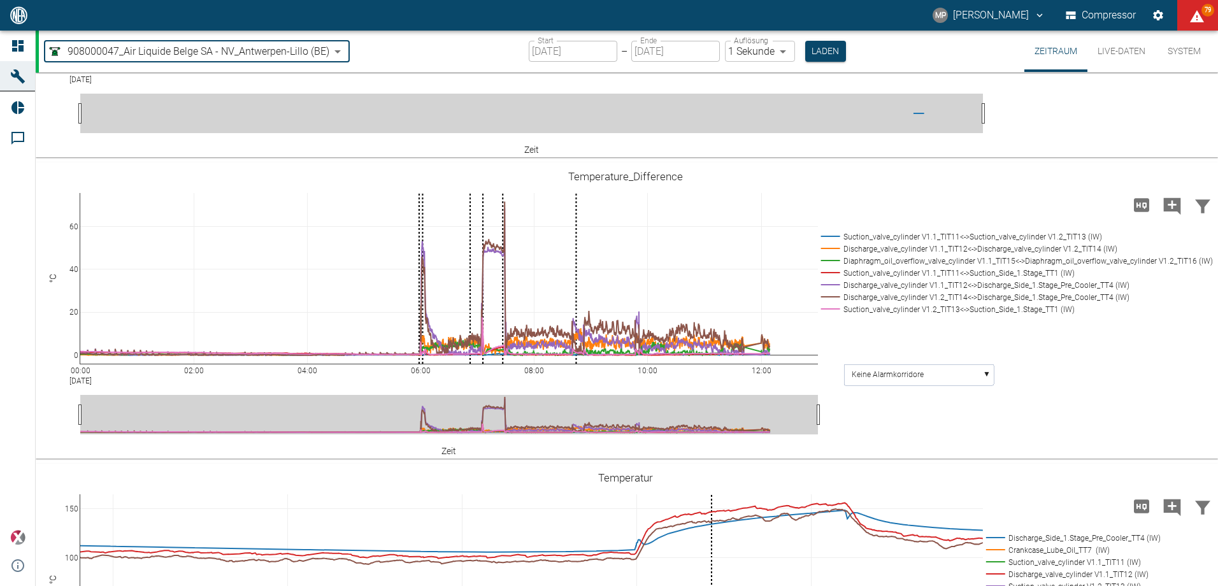
type input "7660faed-fd66-4731-a2e8-44c12e65351a"
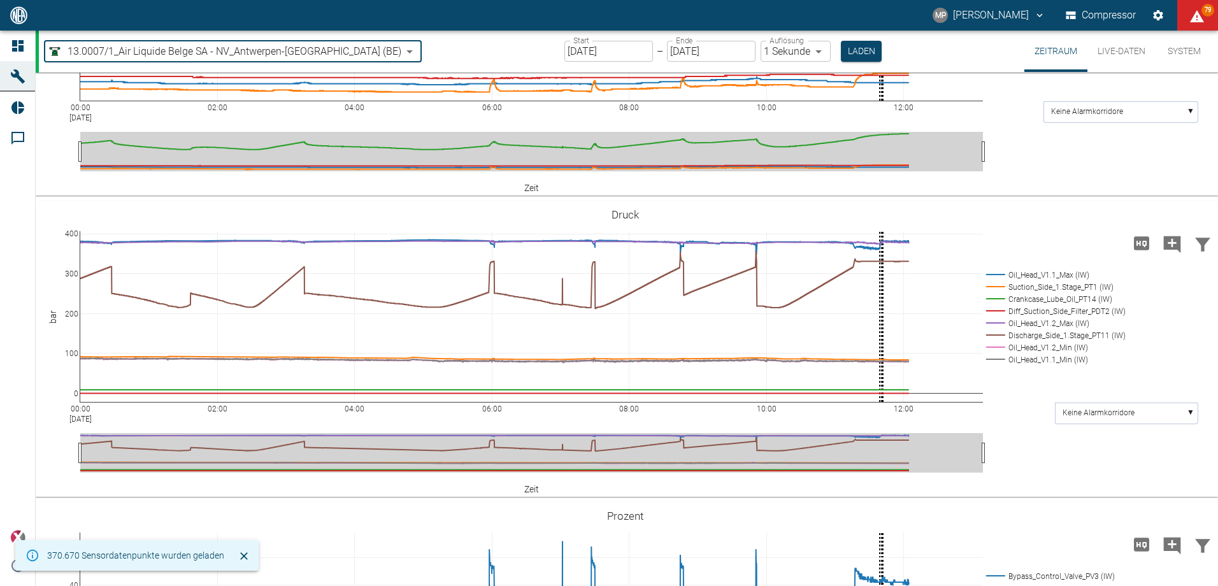
scroll to position [484, 0]
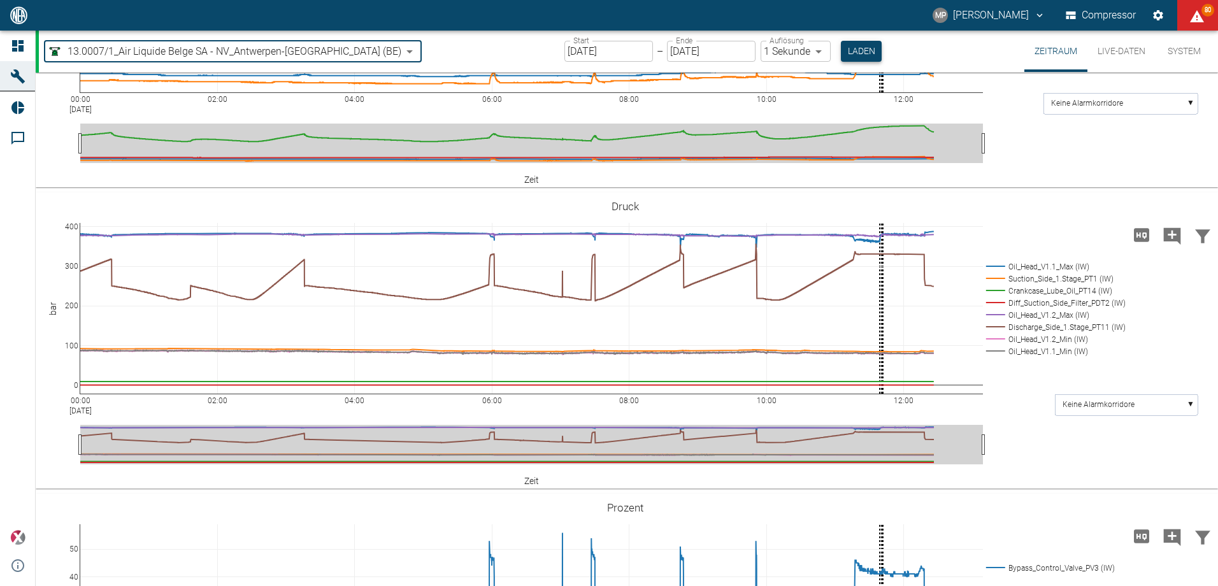
click at [841, 47] on button "Laden" at bounding box center [861, 51] width 41 height 21
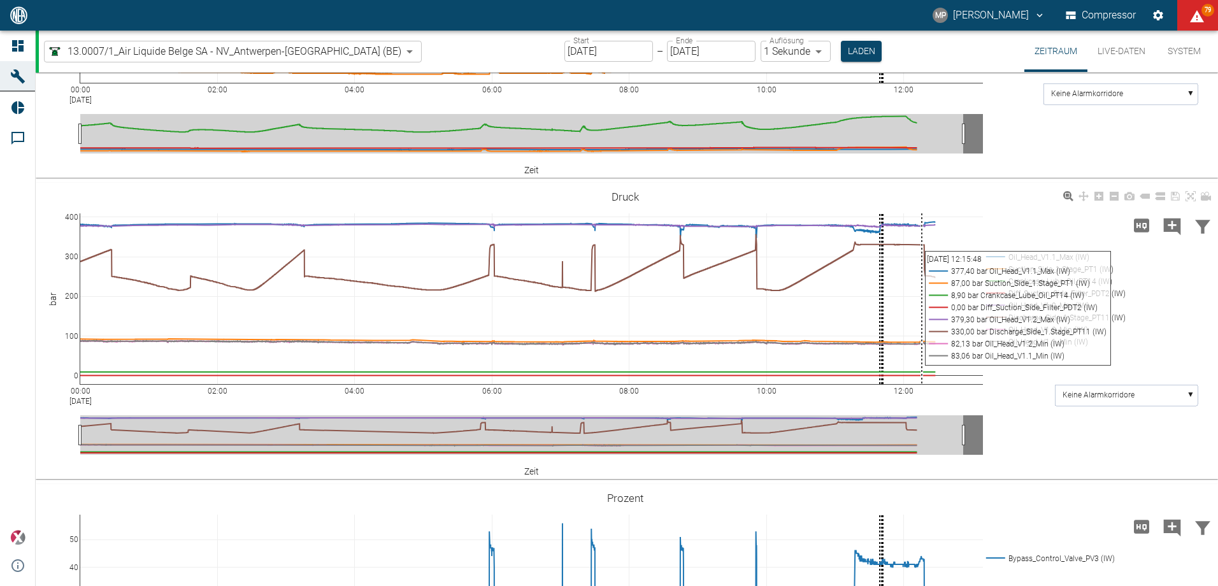
scroll to position [484, 0]
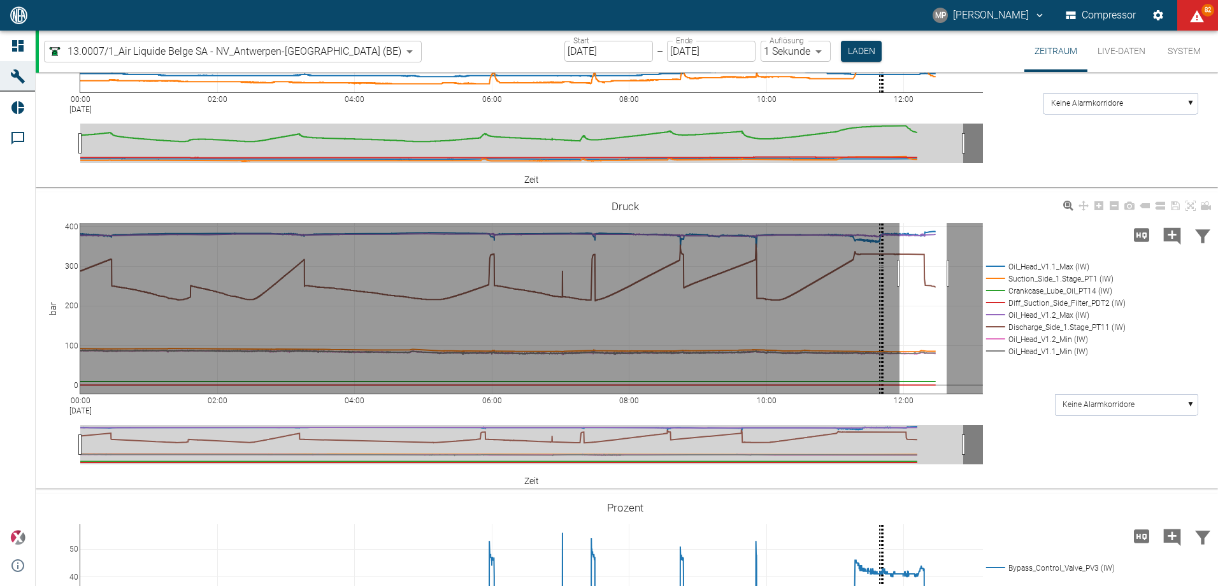
drag, startPoint x: 900, startPoint y: 273, endPoint x: 947, endPoint y: 273, distance: 47.1
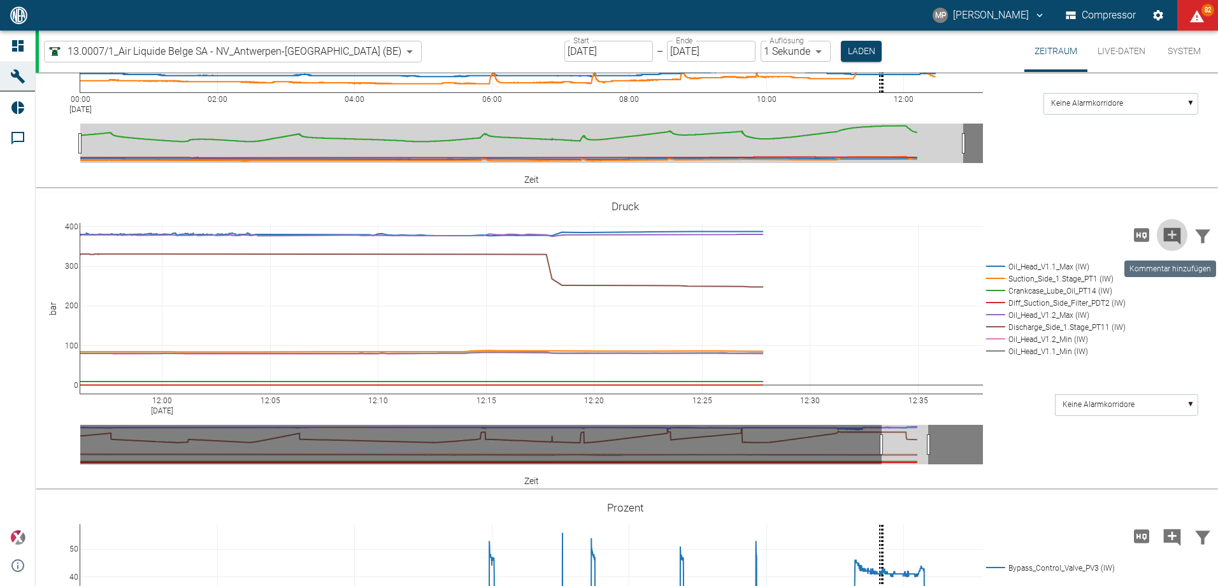
click at [1162, 235] on icon "Kommentar hinzufügen" at bounding box center [1172, 236] width 20 height 20
click at [1079, 234] on button "Weiter" at bounding box center [1100, 236] width 52 height 24
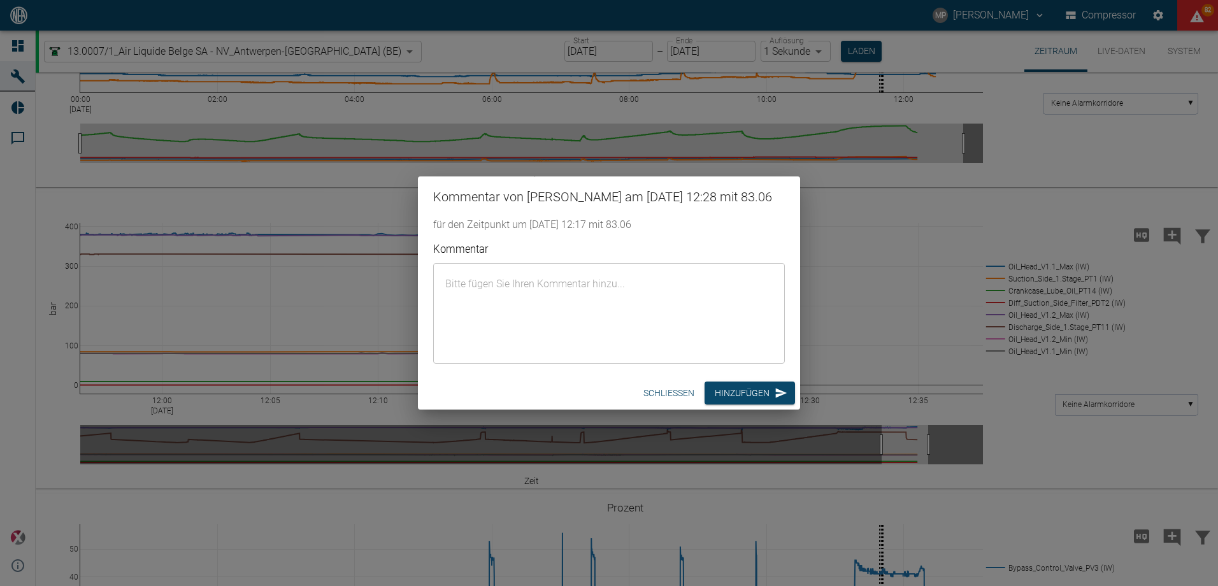
click at [653, 312] on textarea "Kommentar" at bounding box center [609, 313] width 334 height 80
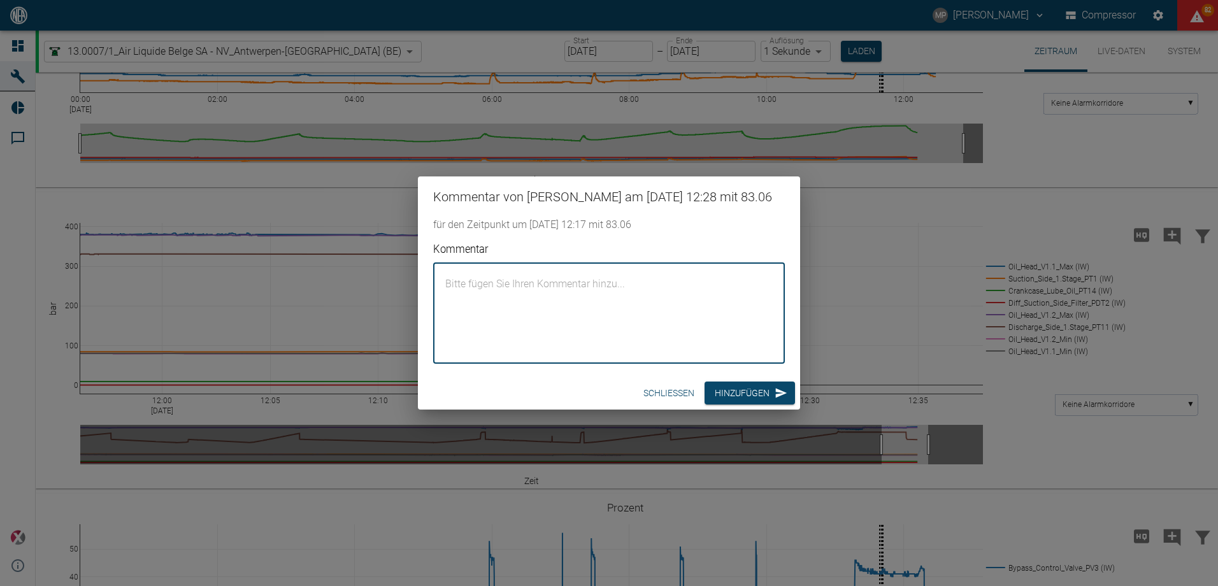
paste textarea "Oil flow rate at head V1.2 160 ml/min"
type textarea "Oil flow rate at head V1.2 160 ml/min"
click at [735, 386] on button "Hinzufügen" at bounding box center [750, 394] width 90 height 24
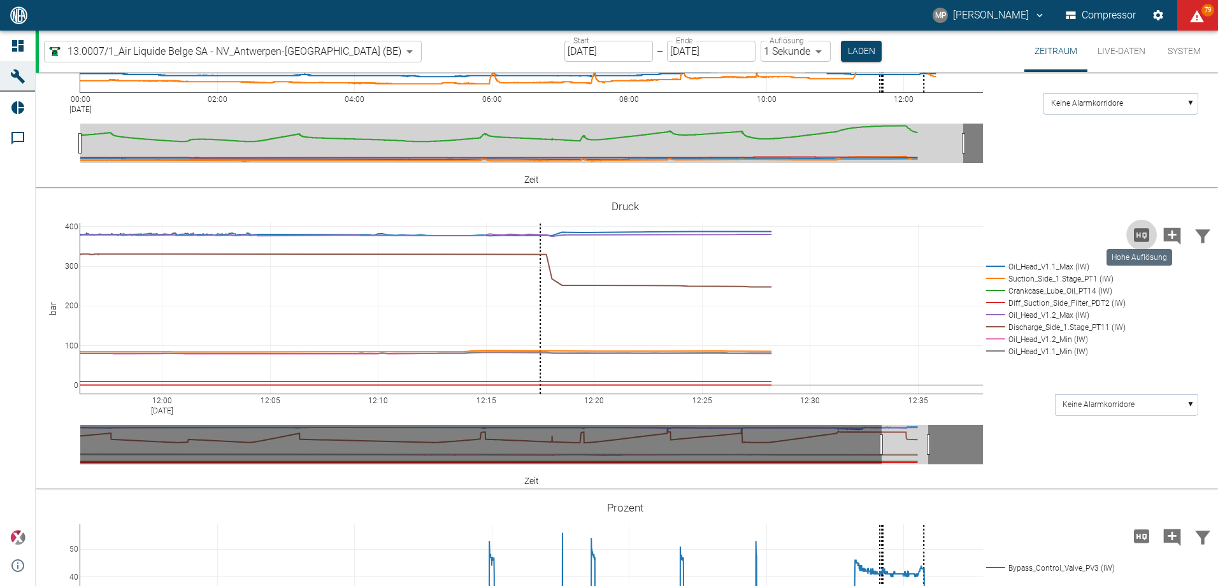
click at [1134, 239] on icon "Hohe Auflösung" at bounding box center [1141, 234] width 15 height 13
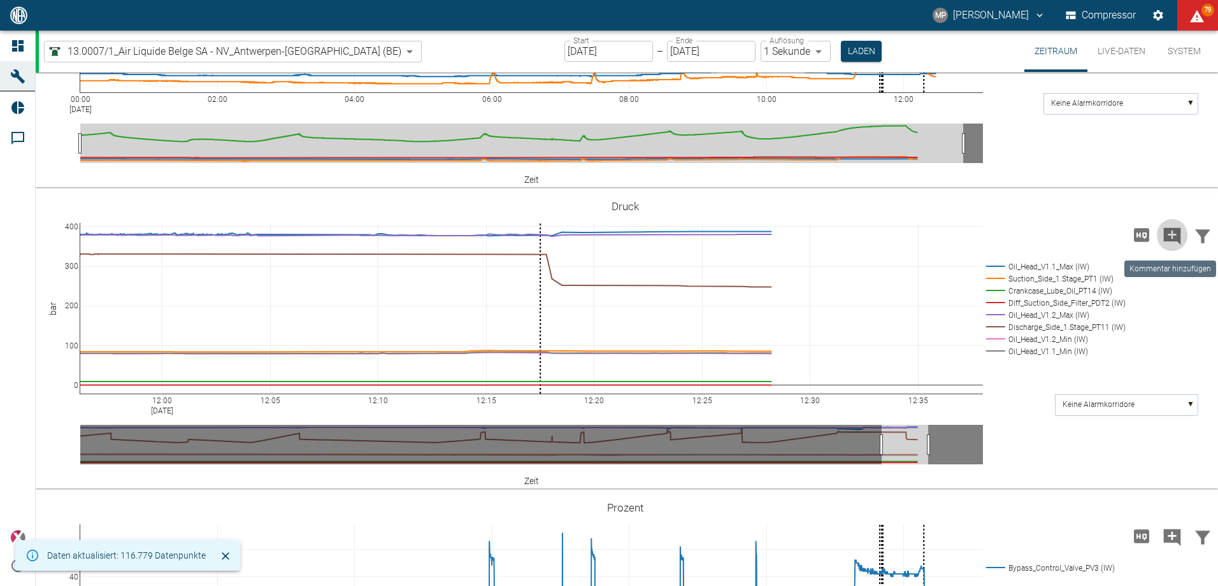
click at [1164, 238] on icon "Kommentar hinzufügen" at bounding box center [1172, 235] width 17 height 17
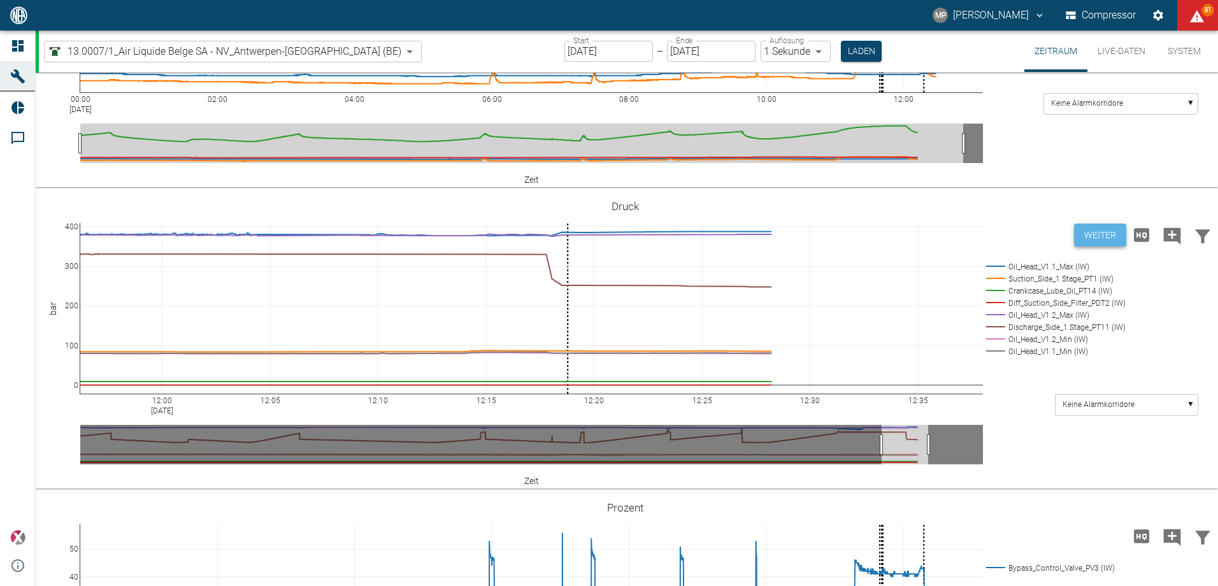
click at [1115, 234] on button "Weiter" at bounding box center [1100, 236] width 52 height 24
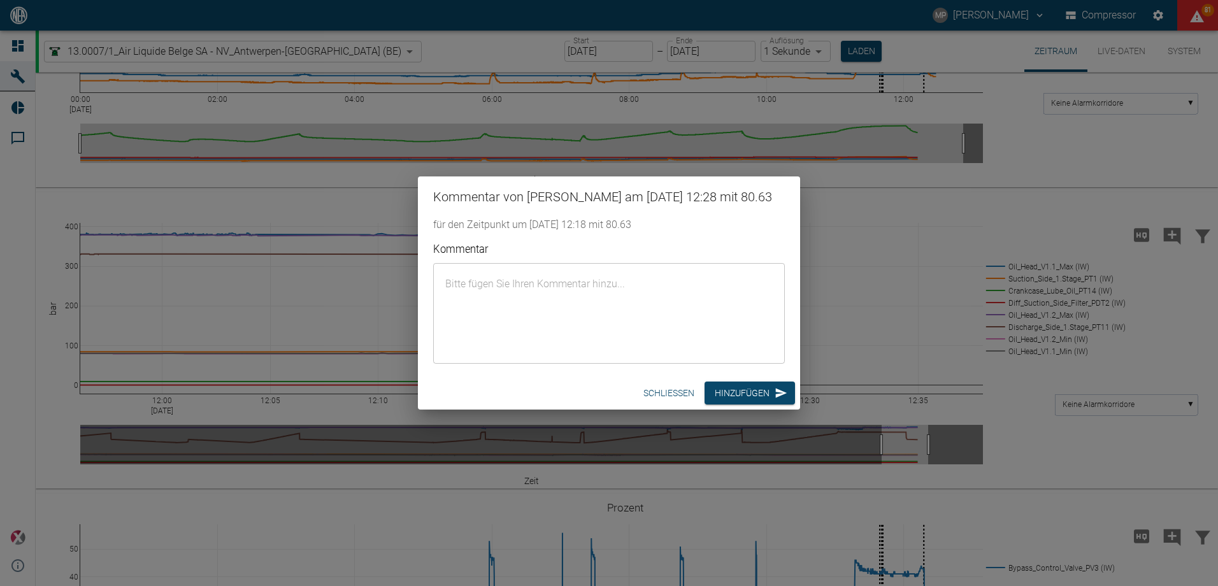
click at [683, 269] on div "x ​" at bounding box center [609, 313] width 352 height 101
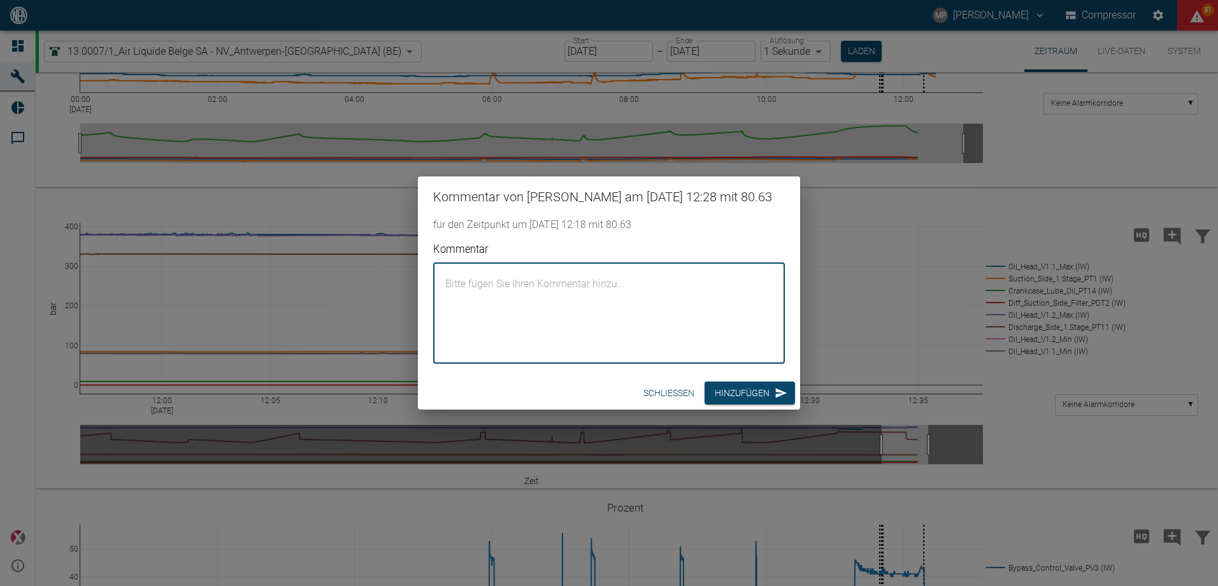
paste textarea "Oil flow rate at head V1.2 160 ml/min"
click at [563, 285] on textarea "Oil flow rate at head V1.2 160 ml/min" at bounding box center [609, 313] width 334 height 80
click at [552, 288] on textarea "Oil flow rate at head V1.2 260 ml/min" at bounding box center [609, 313] width 334 height 80
type textarea "Oil flow rate at head V1.1 260 ml/min"
click at [712, 387] on button "Hinzufügen" at bounding box center [750, 394] width 90 height 24
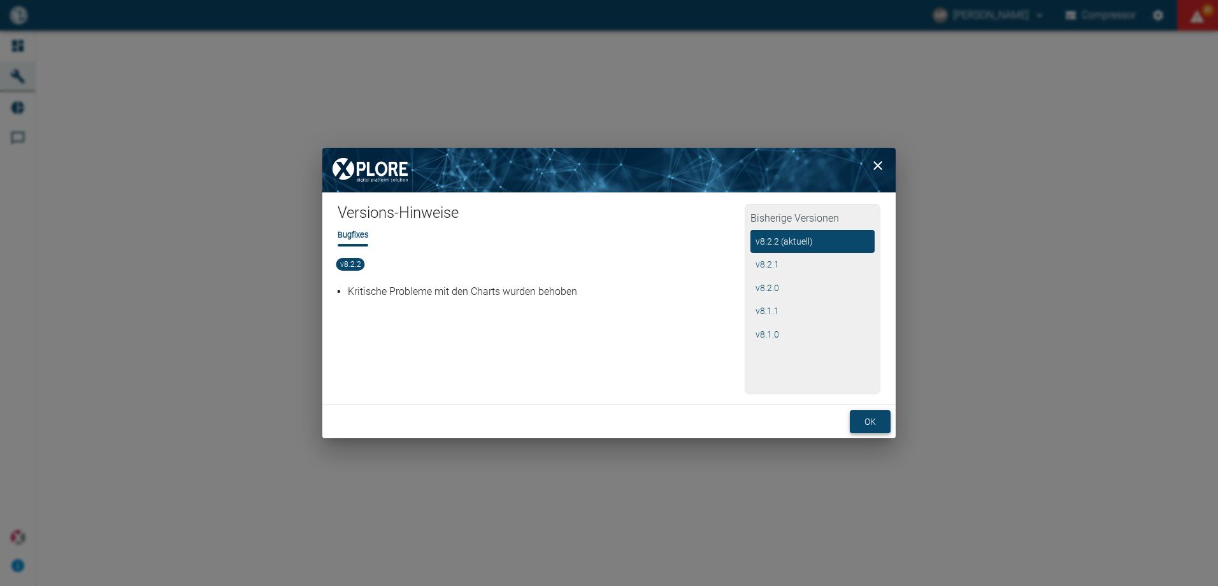
click at [862, 418] on button "ok" at bounding box center [870, 422] width 41 height 24
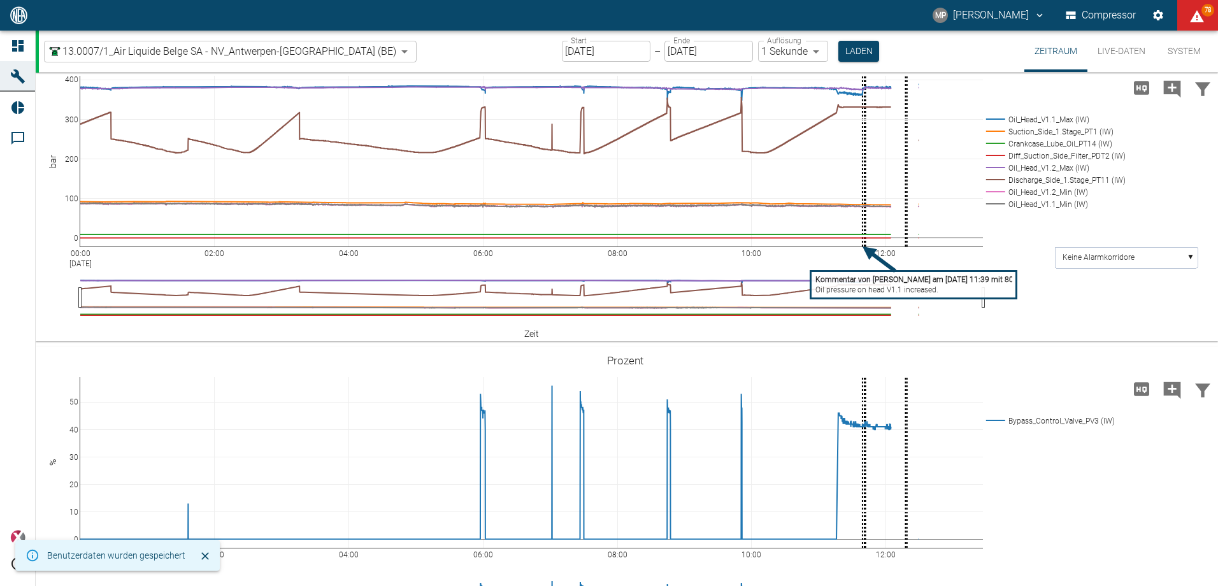
scroll to position [573, 0]
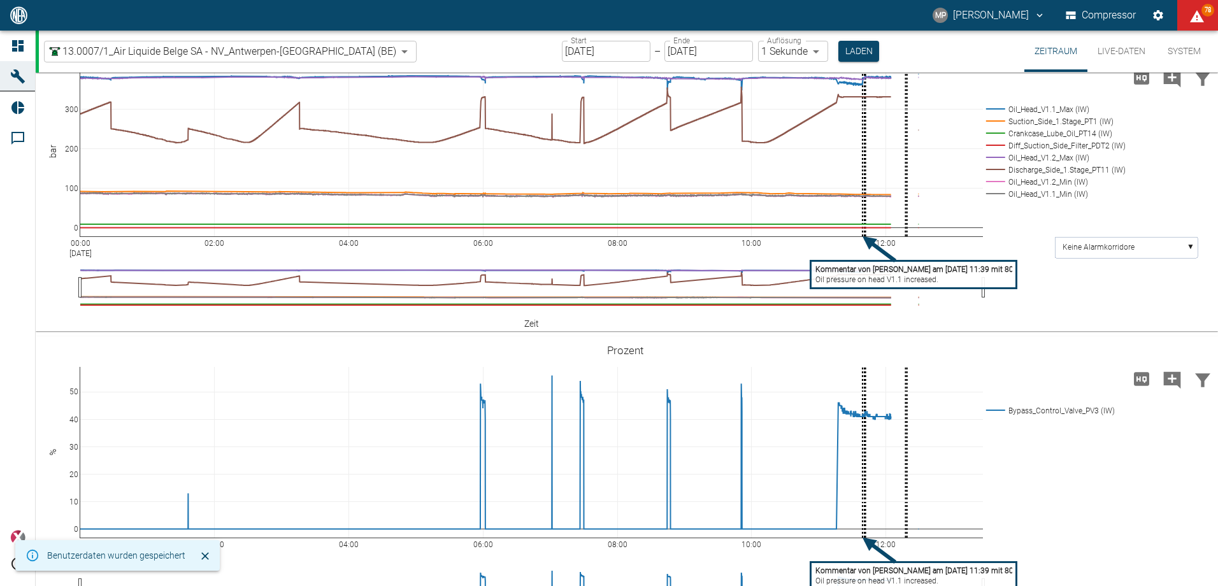
click at [866, 284] on tspan "Oil pressure on head V1.1 increased." at bounding box center [876, 279] width 123 height 9
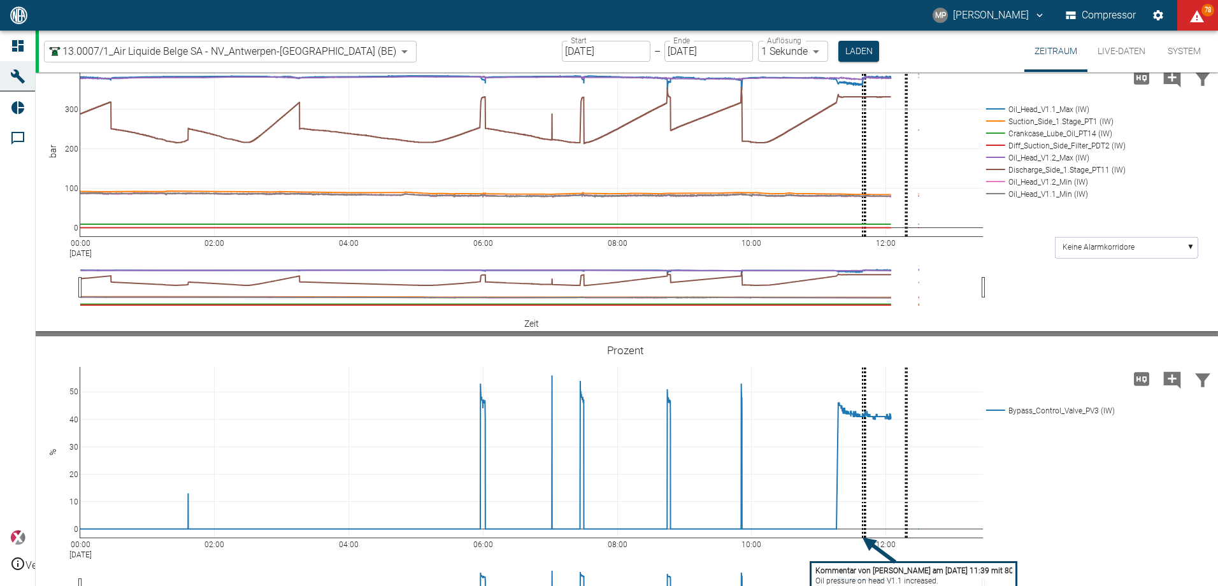
drag, startPoint x: 649, startPoint y: 285, endPoint x: 336, endPoint y: 233, distance: 317.1
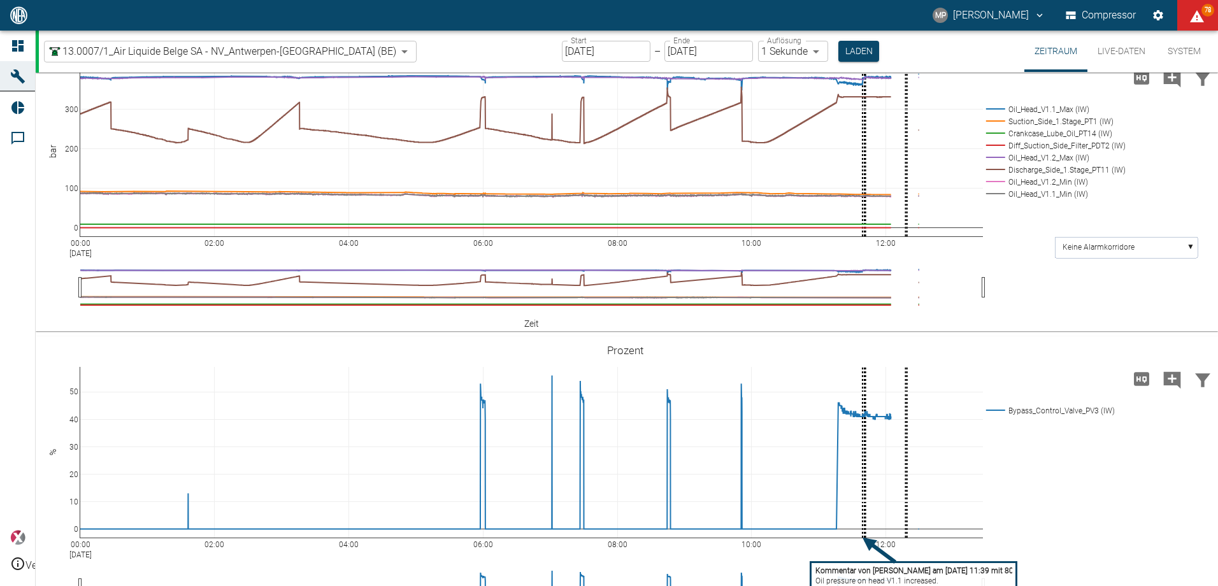
click at [336, 50] on body "MP [PERSON_NAME] Compressor 78 Dashboard Maschinen Reports Kommentare powered b…" at bounding box center [609, 293] width 1218 height 586
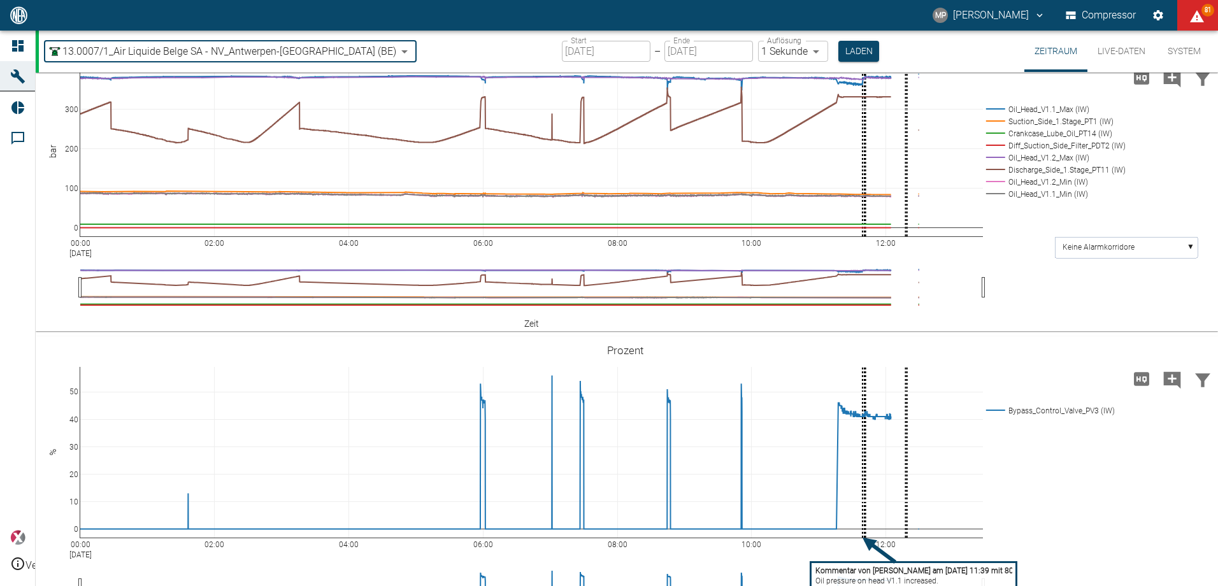
type input "53812aab-fb54-4a57-a574-01c3305aa274"
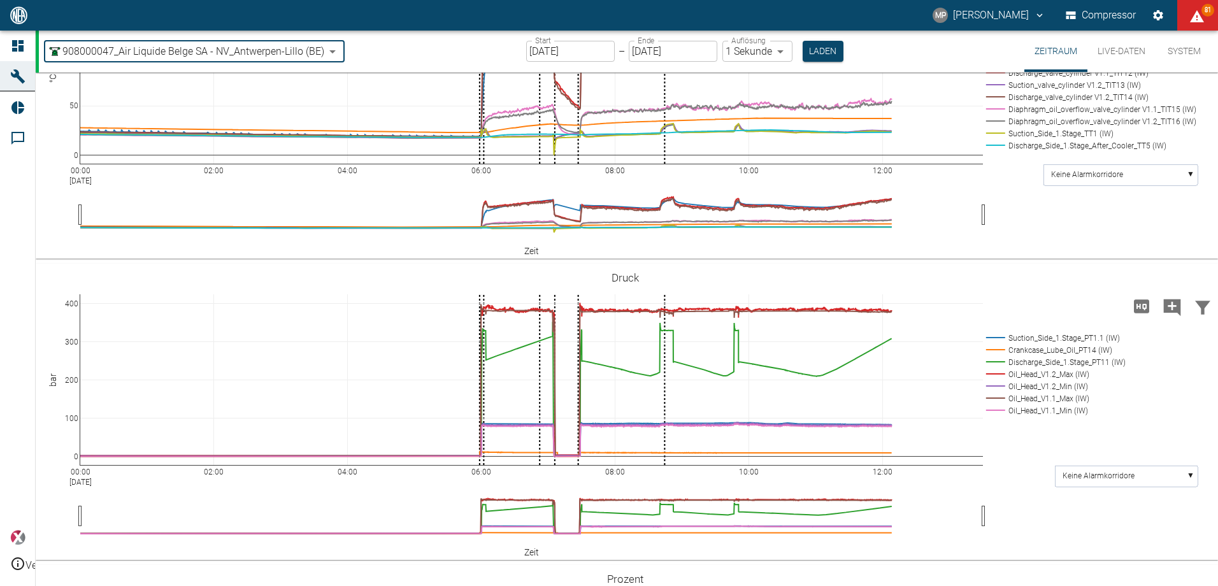
scroll to position [637, 0]
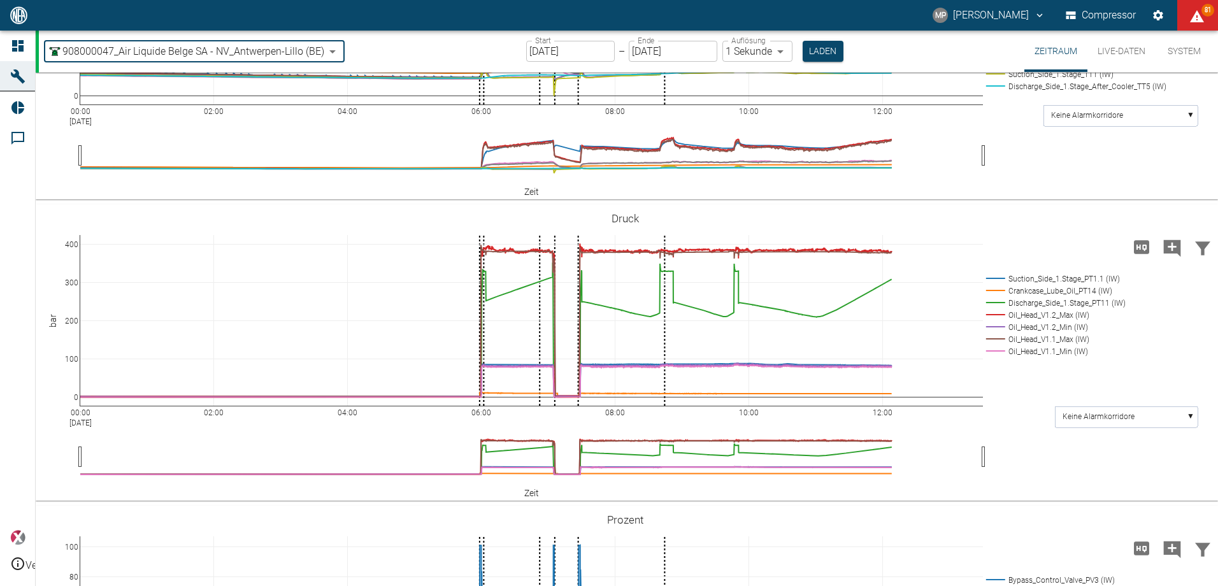
click at [787, 52] on body "MP Marc Philipps Compressor 81 Dashboard Maschinen Reports Kommentare powered b…" at bounding box center [609, 293] width 1218 height 586
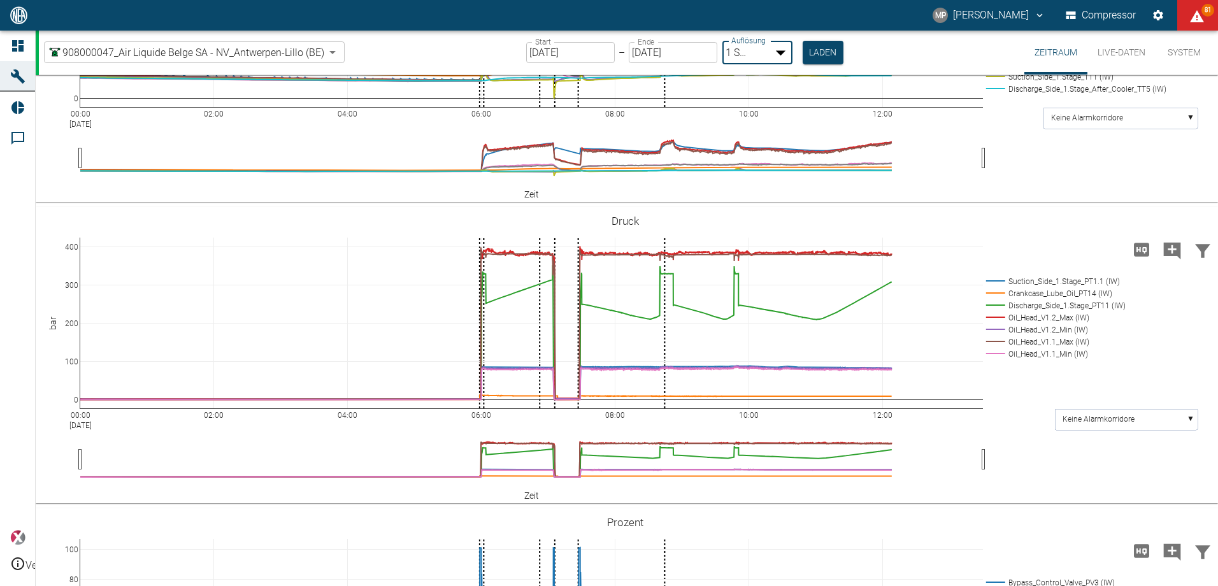
type input "2min"
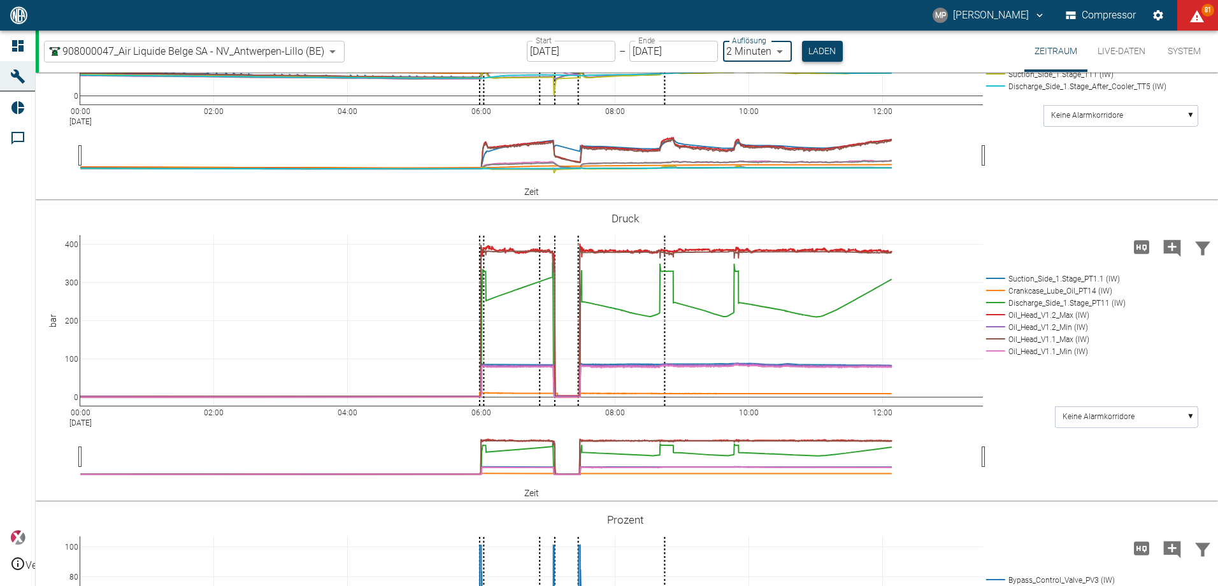
click at [812, 56] on button "Laden" at bounding box center [822, 51] width 41 height 21
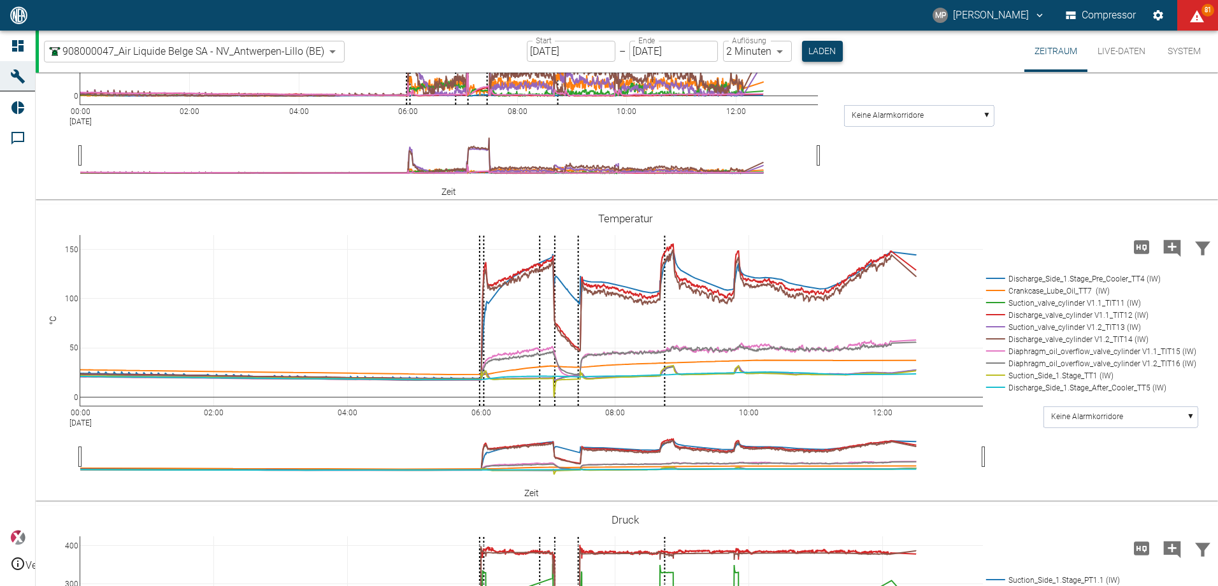
scroll to position [938, 0]
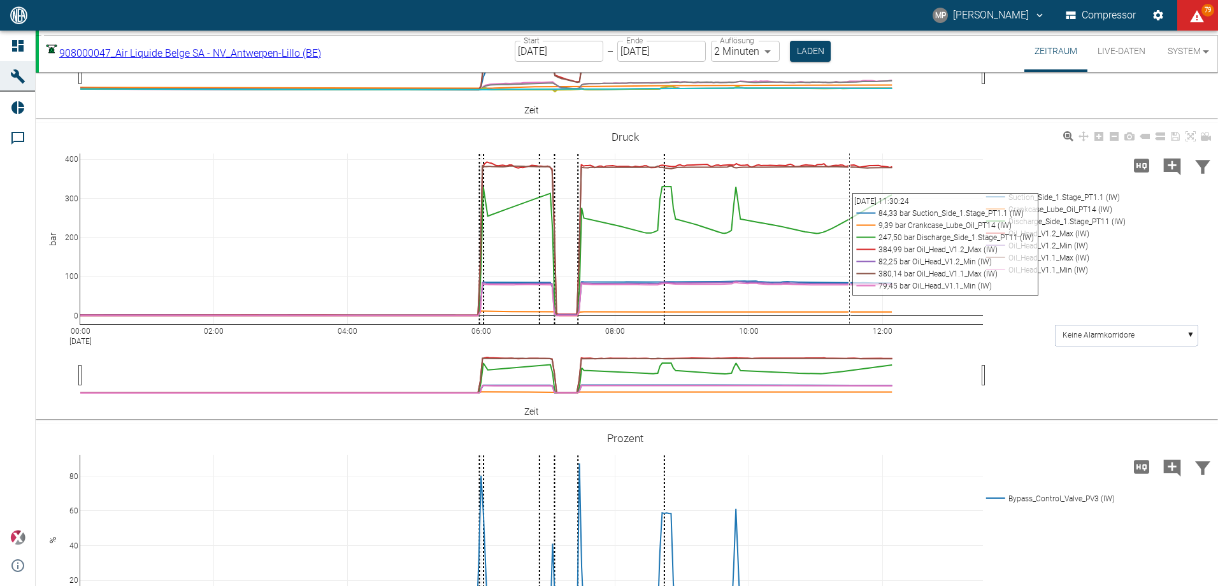
scroll to position [1019, 0]
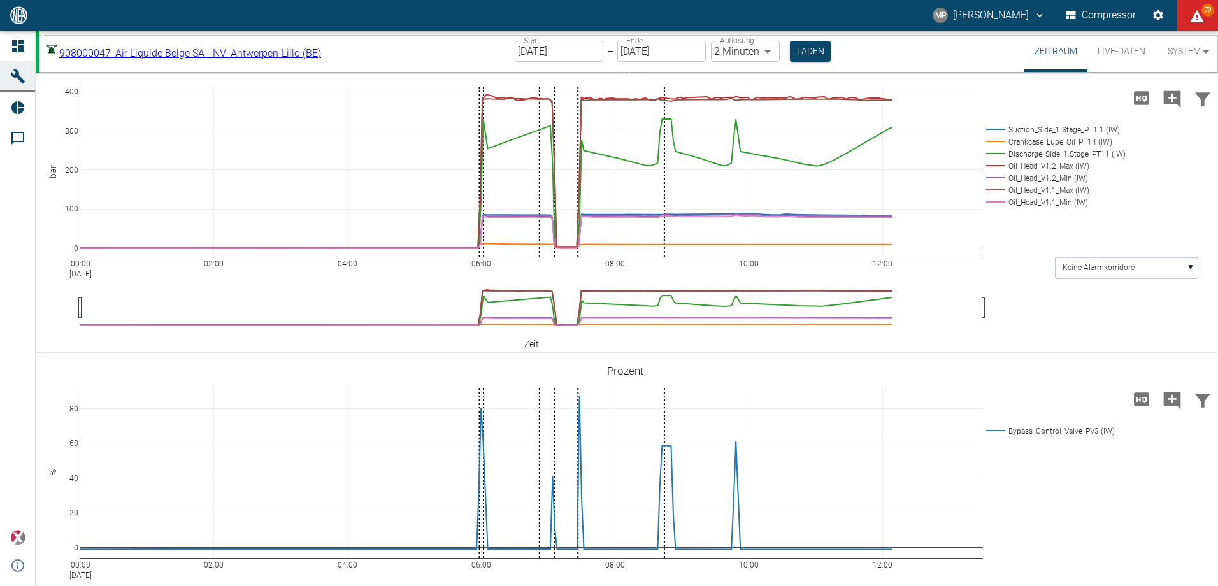
click at [783, 54] on body "MP Marc Philipps Compressor 79 Dashboard Maschinen Reports Kommentare powered b…" at bounding box center [609, 293] width 1218 height 586
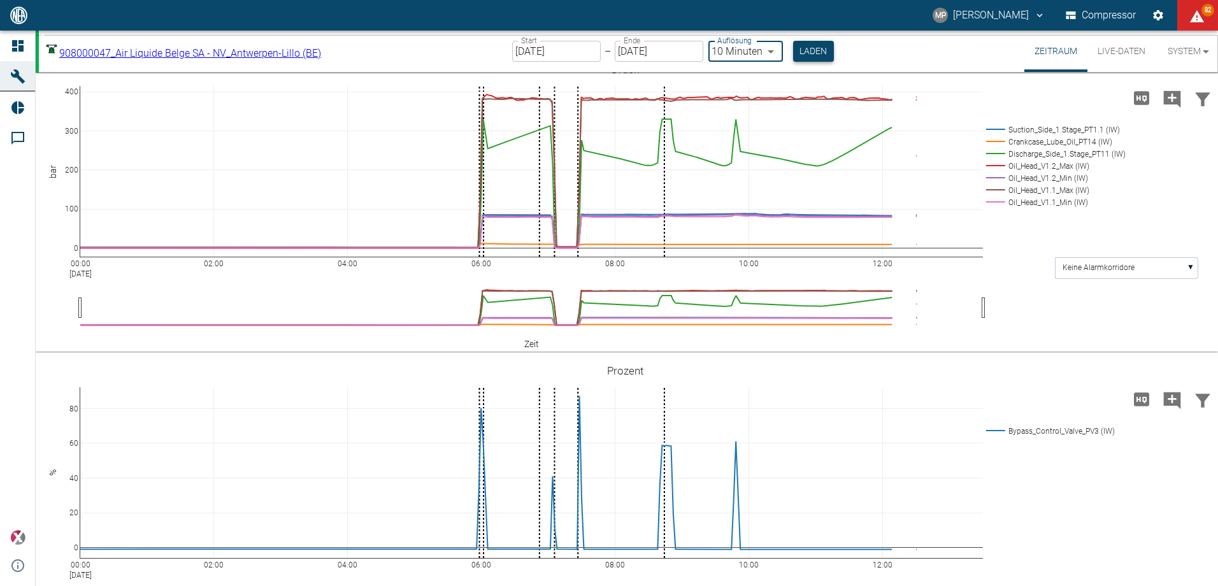
click at [831, 52] on button "Laden" at bounding box center [813, 51] width 41 height 21
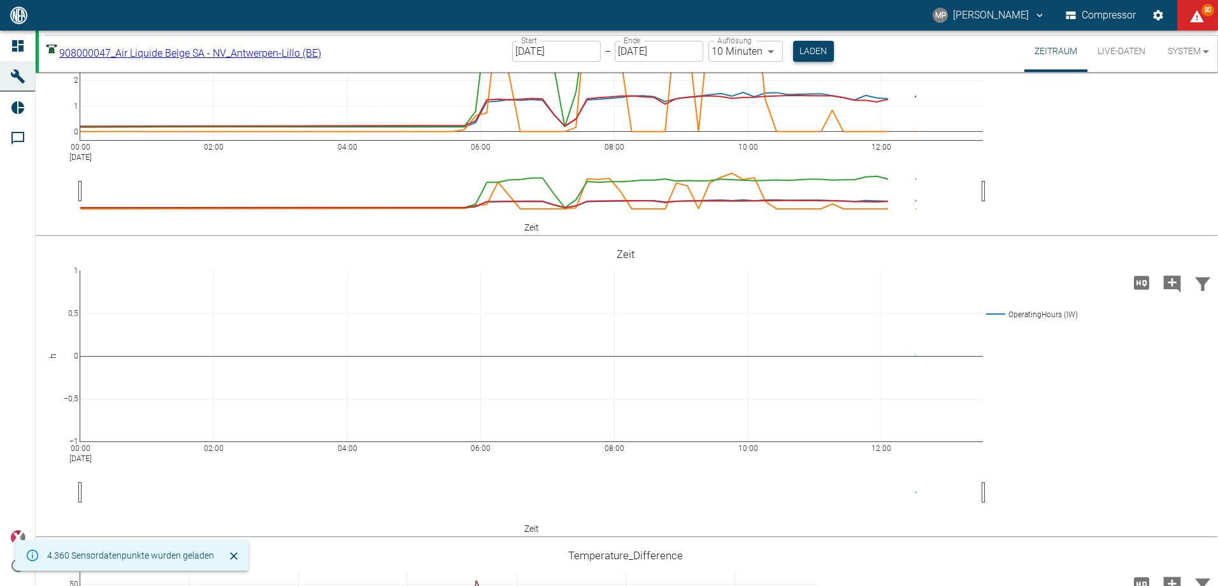
scroll to position [1019, 0]
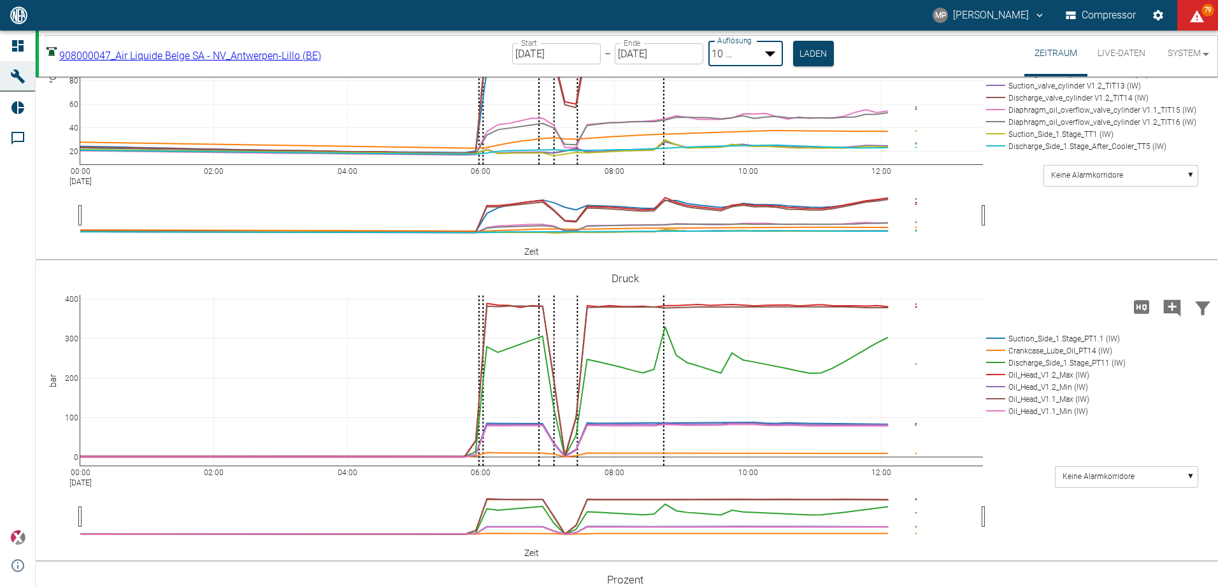
click at [763, 47] on body "MP Marc Philipps Compressor 79 Dashboard Maschinen Reports Kommentare powered b…" at bounding box center [609, 293] width 1218 height 586
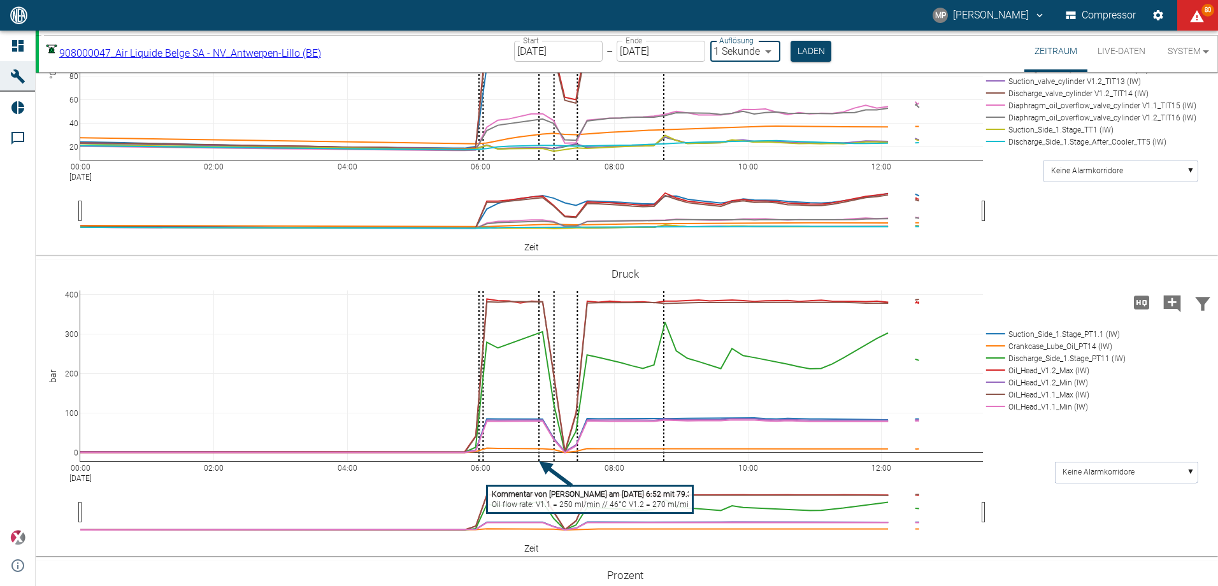
click at [597, 48] on input "[DATE]" at bounding box center [558, 51] width 89 height 21
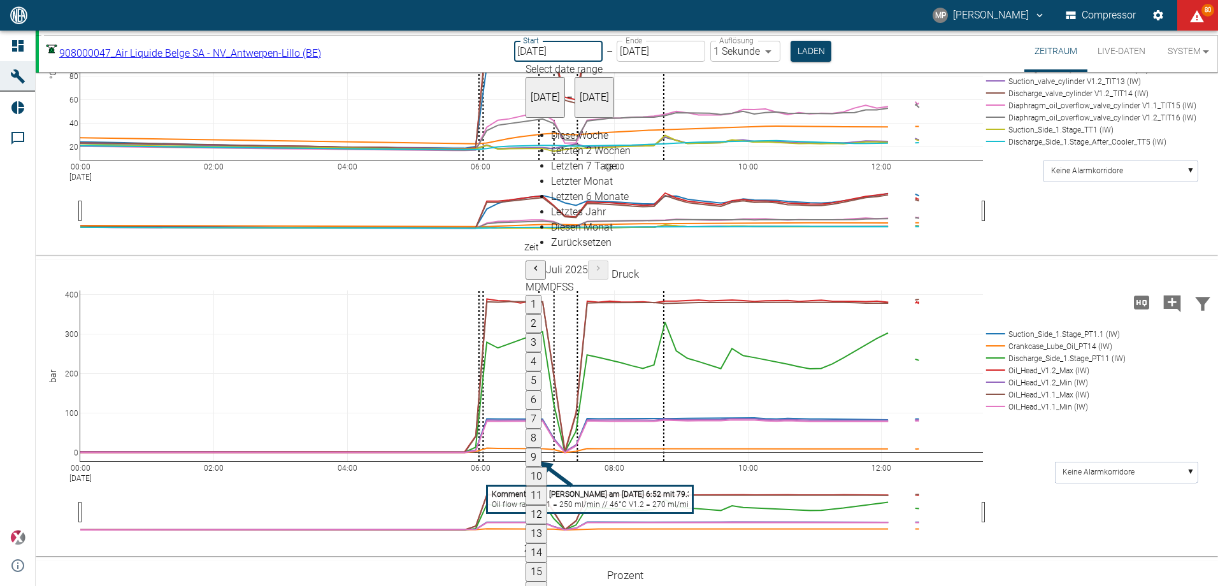
type input "1sec"
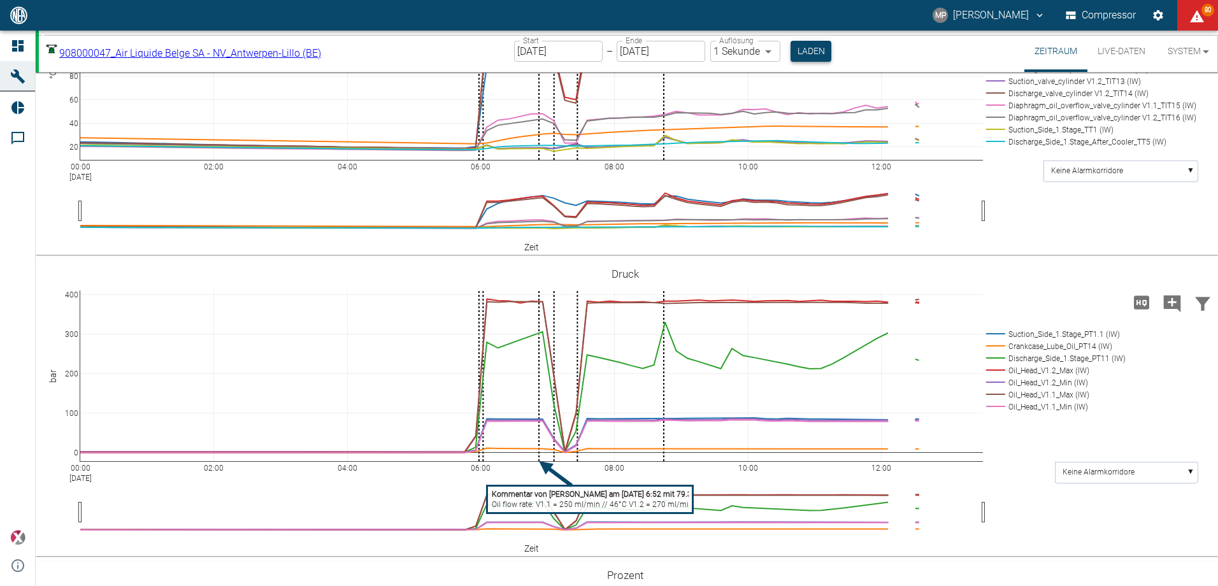
click at [812, 53] on button "Laden" at bounding box center [811, 51] width 41 height 21
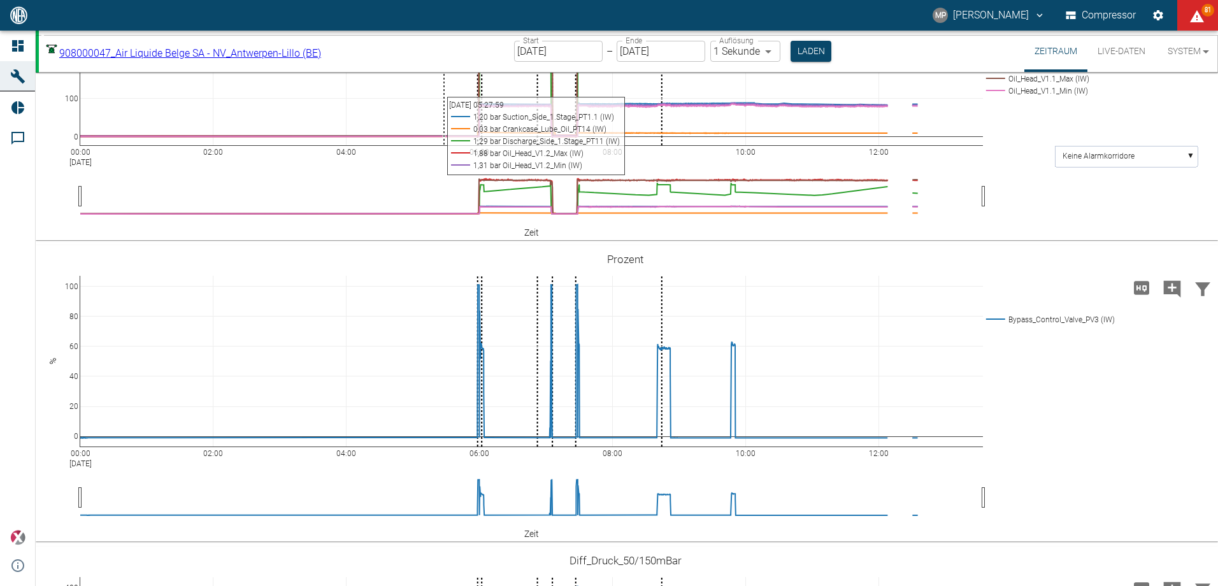
scroll to position [1083, 0]
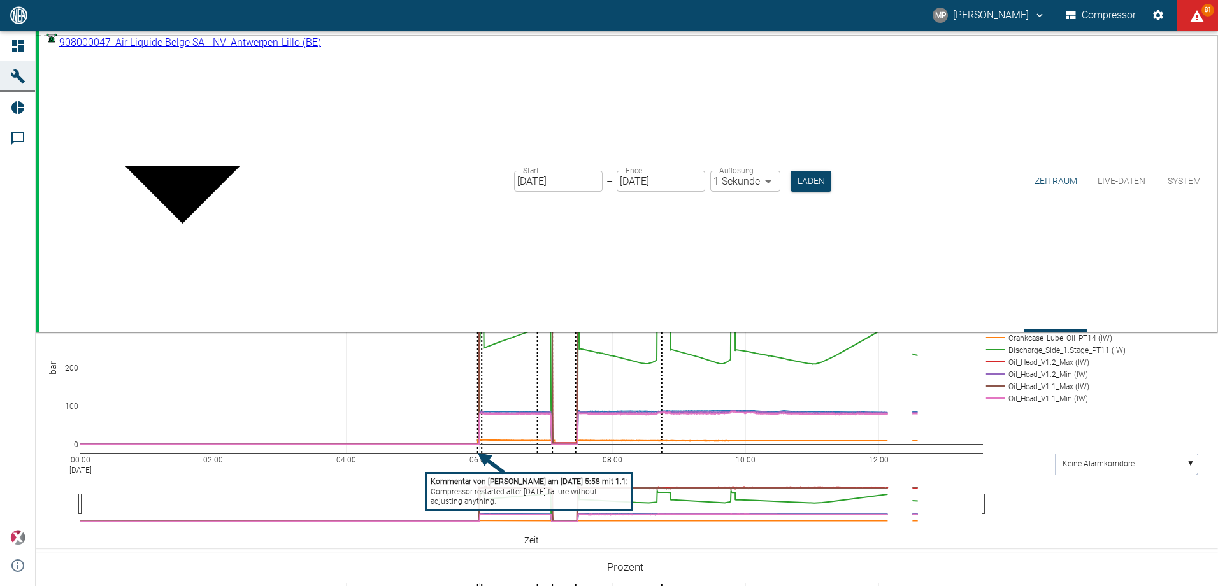
click at [339, 47] on body "MP Marc Philipps Compressor 81 Dashboard Maschinen Reports Kommentare powered b…" at bounding box center [609, 293] width 1218 height 586
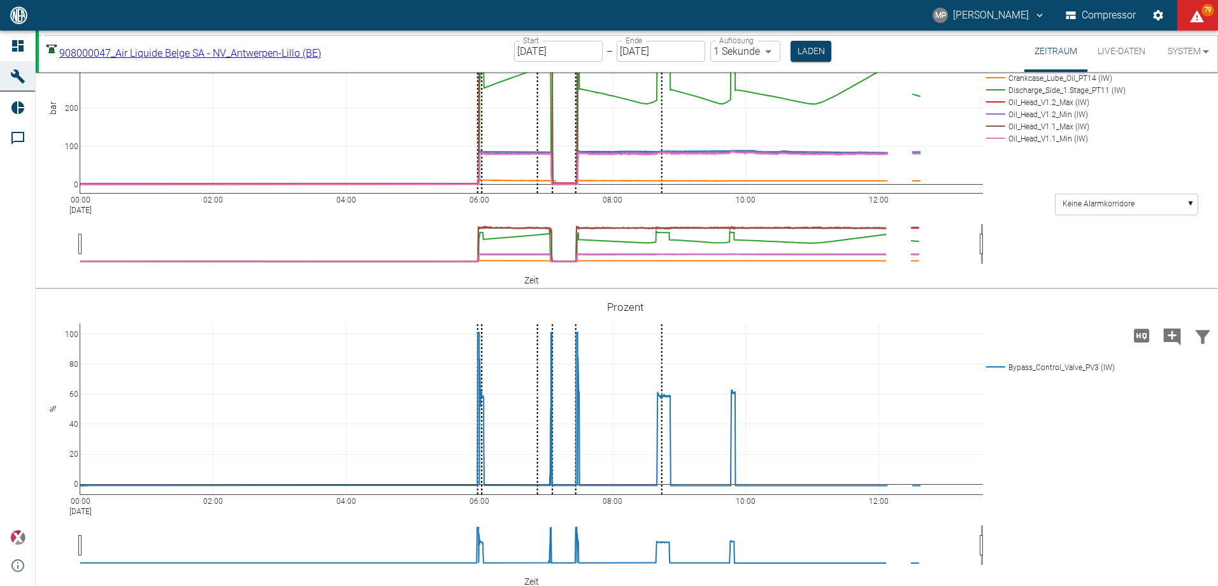
click at [336, 49] on body "MP Marc Philipps Compressor 79 Dashboard Maschinen Reports Kommentare powered b…" at bounding box center [609, 293] width 1218 height 586
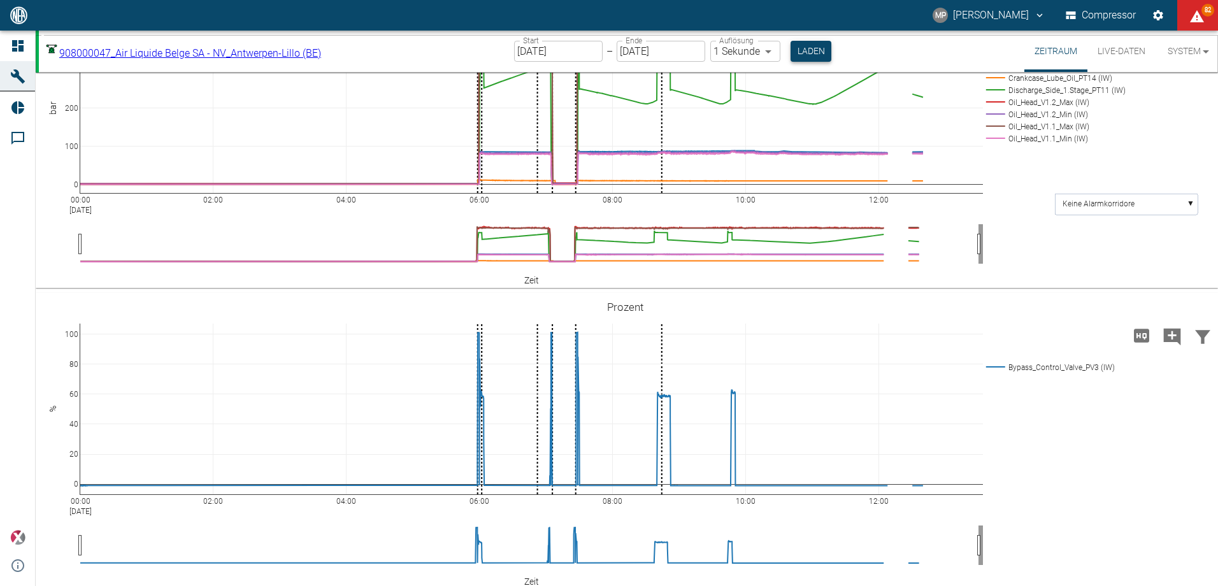
click at [806, 48] on button "Laden" at bounding box center [811, 51] width 41 height 21
click at [819, 52] on button "Laden" at bounding box center [811, 51] width 41 height 21
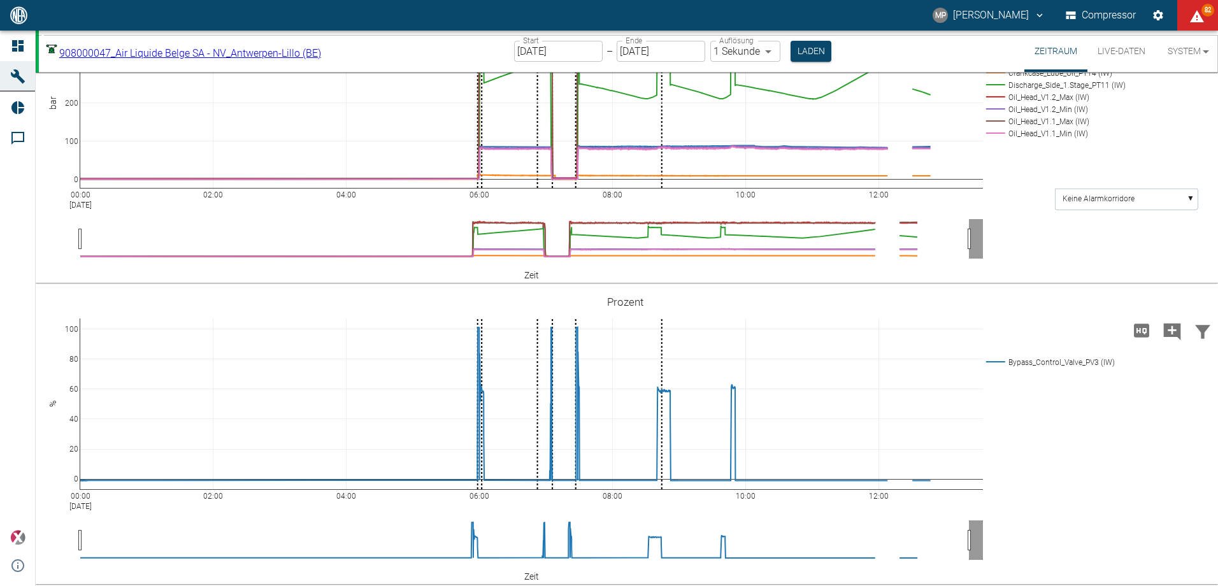
scroll to position [1087, 0]
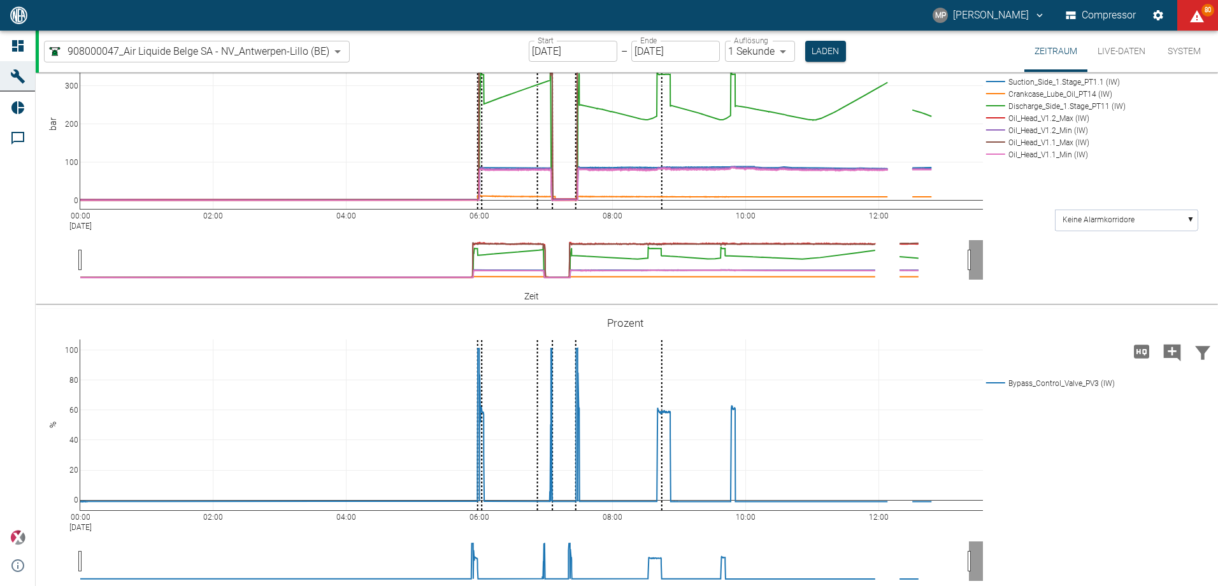
scroll to position [1087, 0]
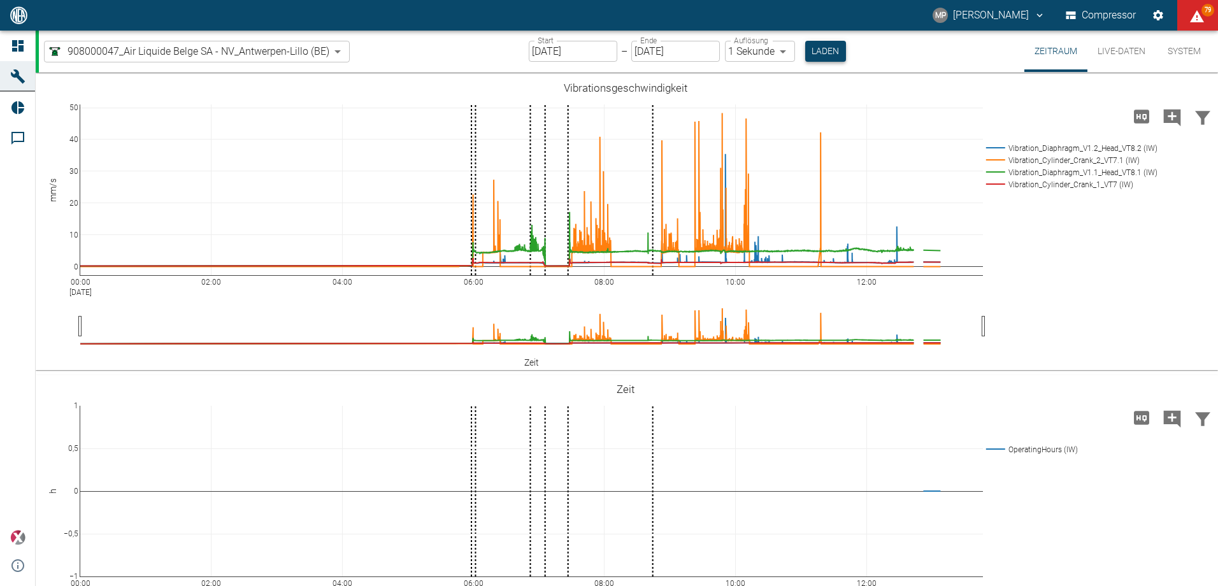
click at [817, 48] on button "Laden" at bounding box center [825, 51] width 41 height 21
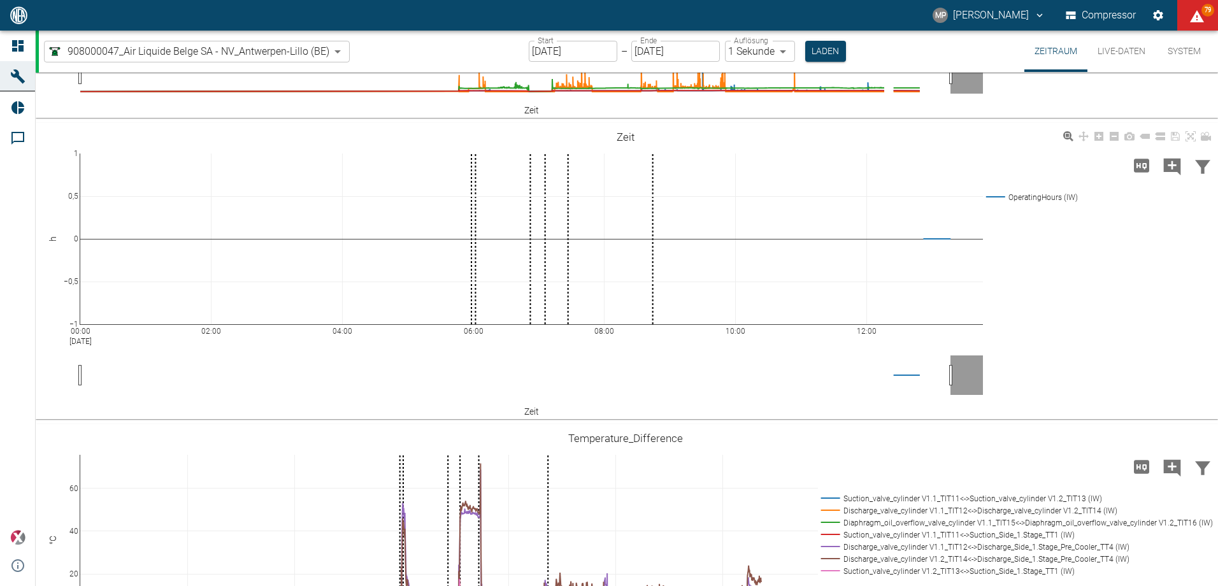
scroll to position [510, 0]
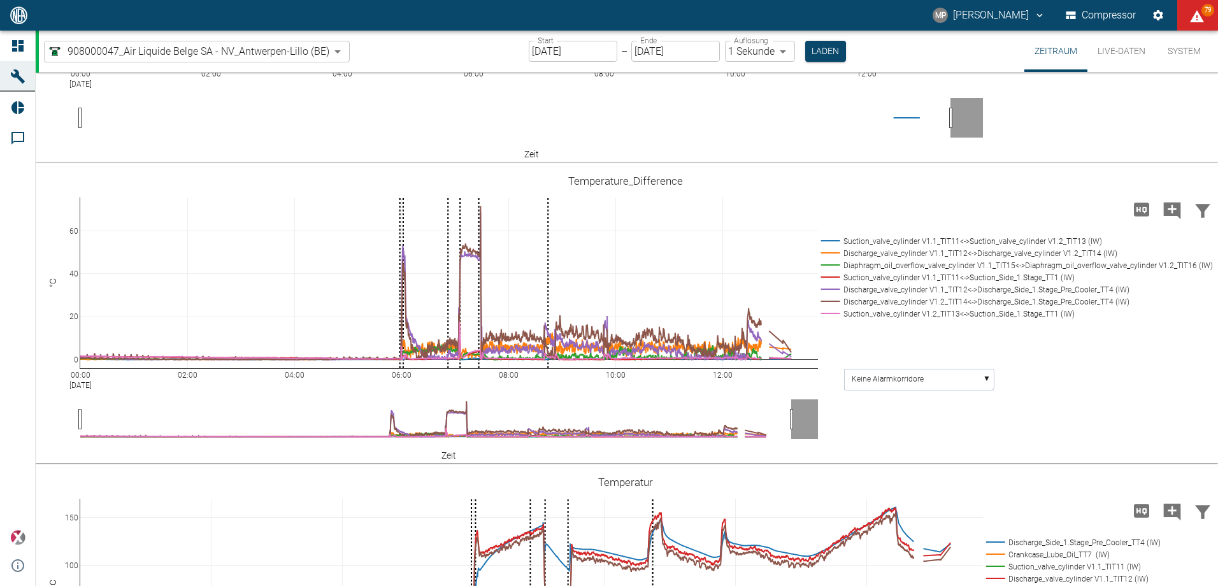
click at [335, 49] on body "MP Marc Philipps Compressor 79 Dashboard Maschinen Reports Kommentare powered b…" at bounding box center [609, 293] width 1218 height 586
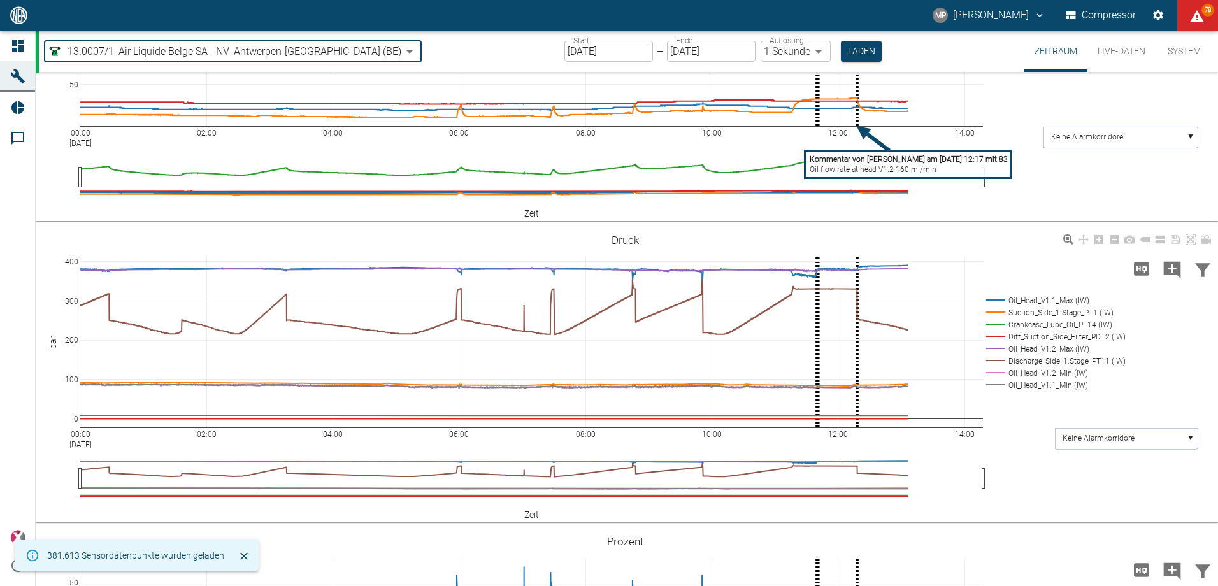
scroll to position [446, 0]
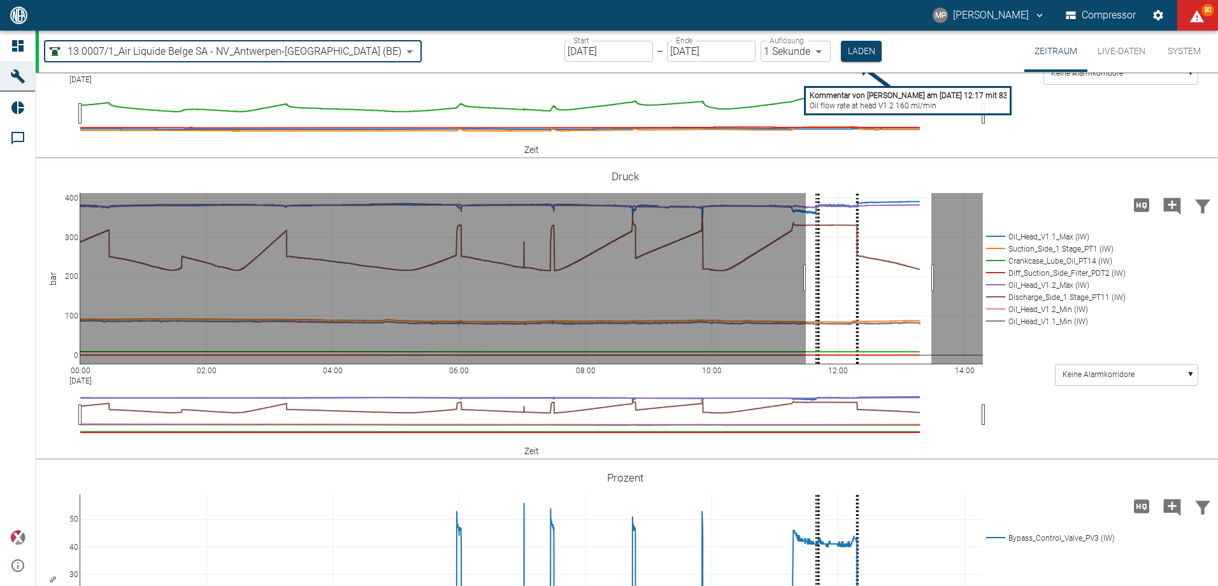
drag, startPoint x: 806, startPoint y: 346, endPoint x: 931, endPoint y: 357, distance: 126.0
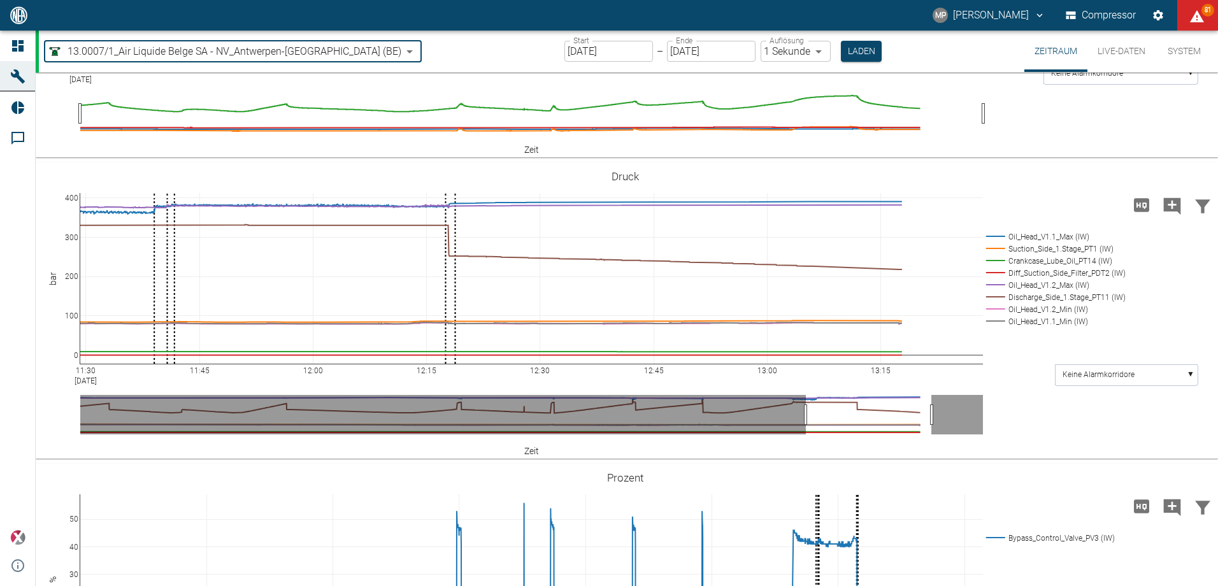
click at [330, 54] on body "MP Marc Philipps Compressor 81 Dashboard Maschinen Reports Kommentare powered b…" at bounding box center [609, 293] width 1218 height 586
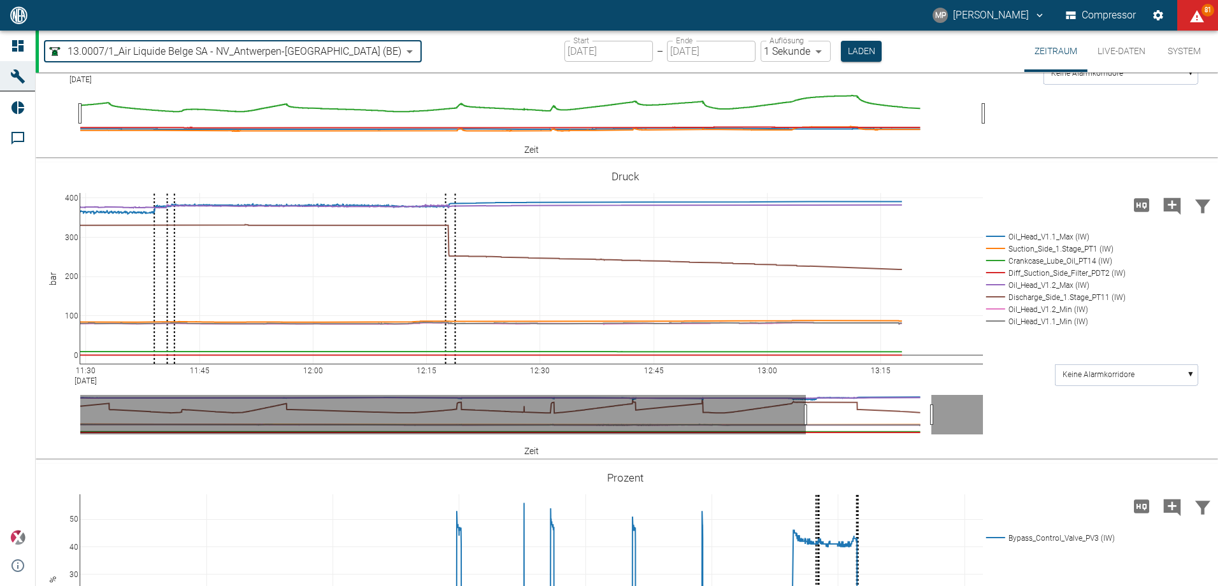
type input "53812aab-fb54-4a57-a574-01c3305aa274"
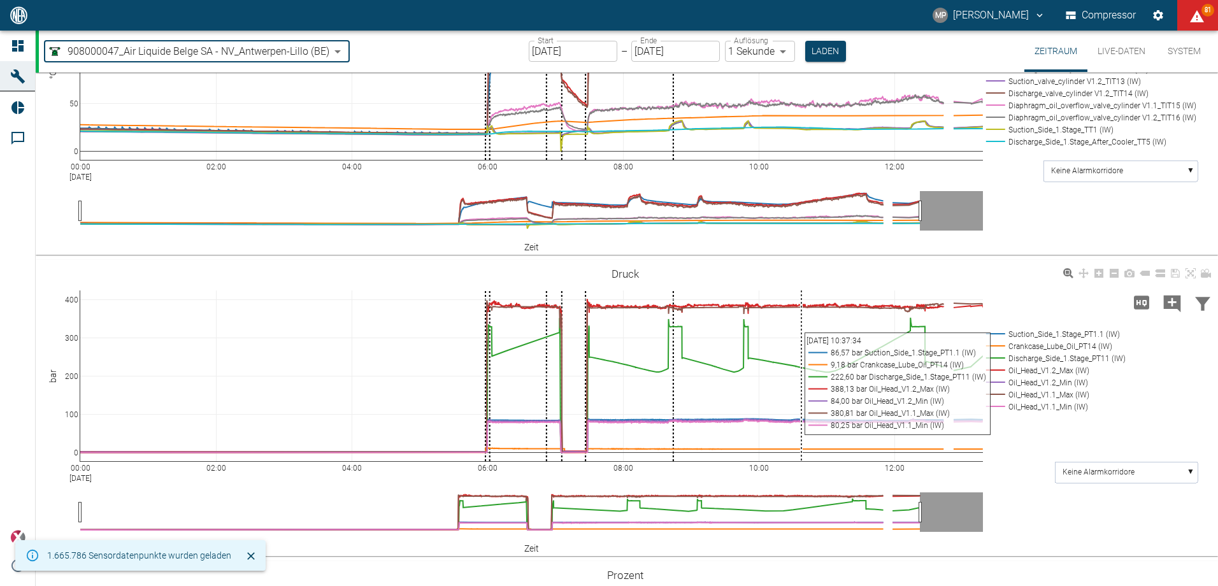
scroll to position [956, 0]
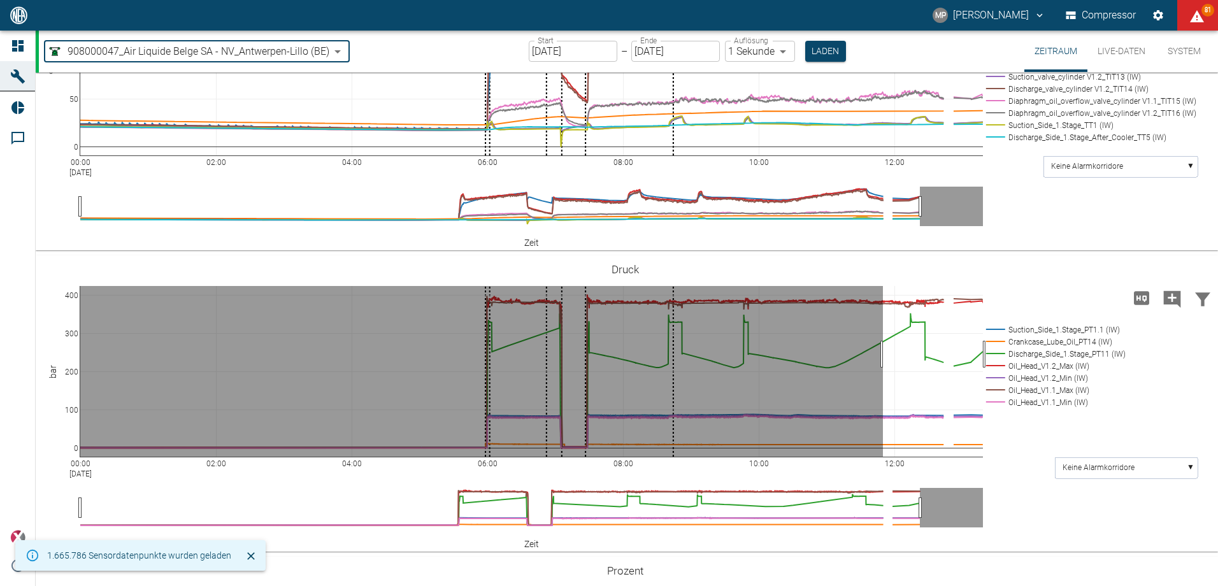
drag, startPoint x: 883, startPoint y: 422, endPoint x: 991, endPoint y: 430, distance: 107.9
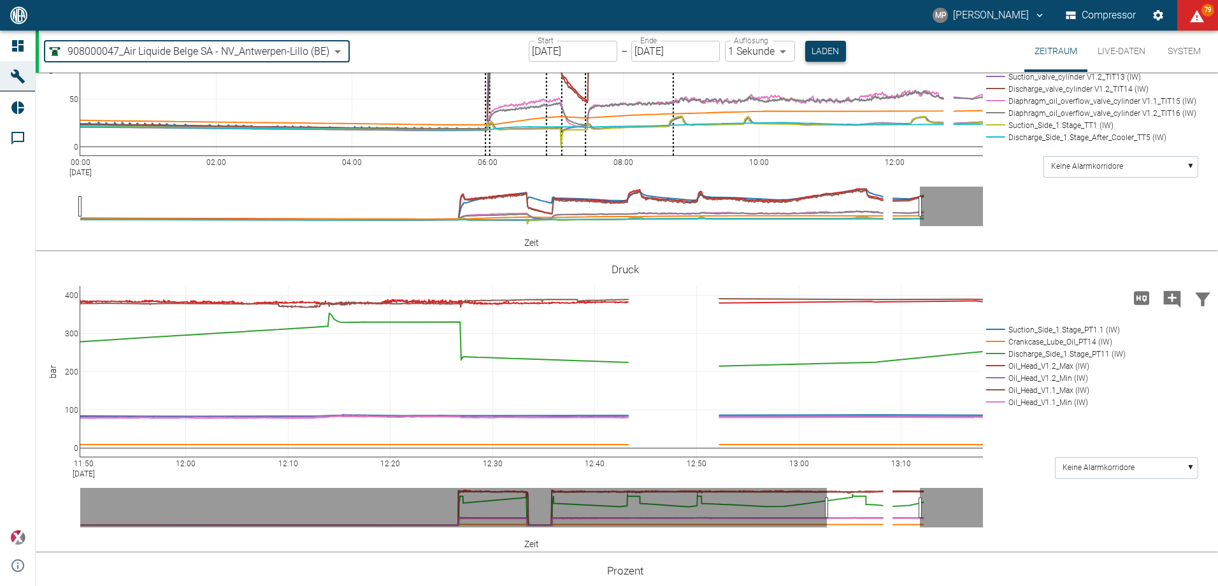
click at [808, 51] on button "Laden" at bounding box center [825, 51] width 41 height 21
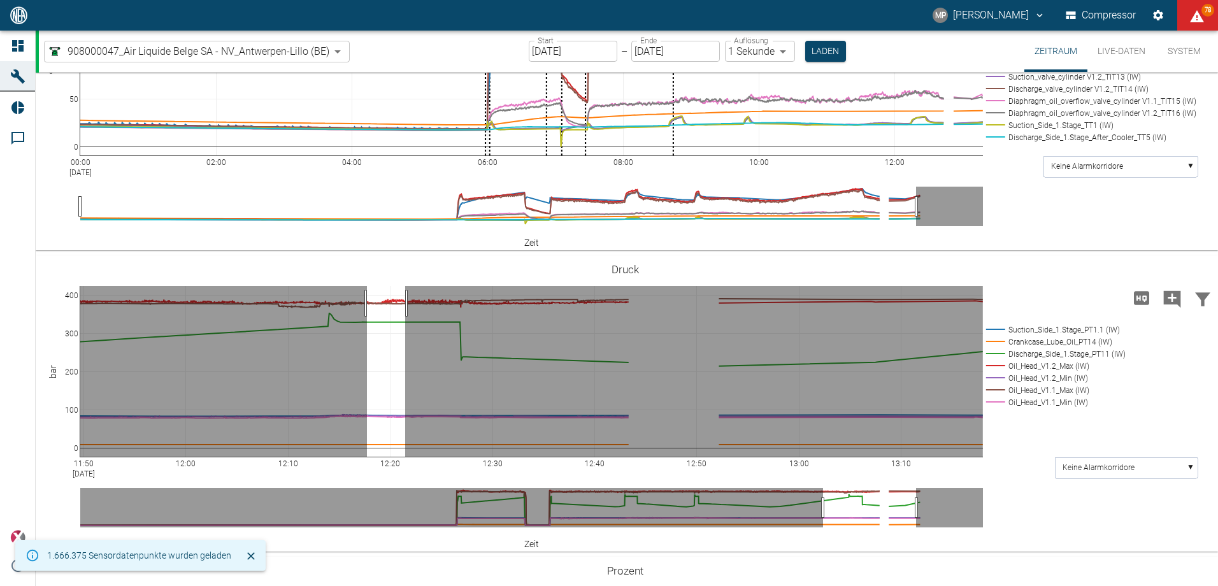
drag, startPoint x: 367, startPoint y: 371, endPoint x: 405, endPoint y: 368, distance: 38.4
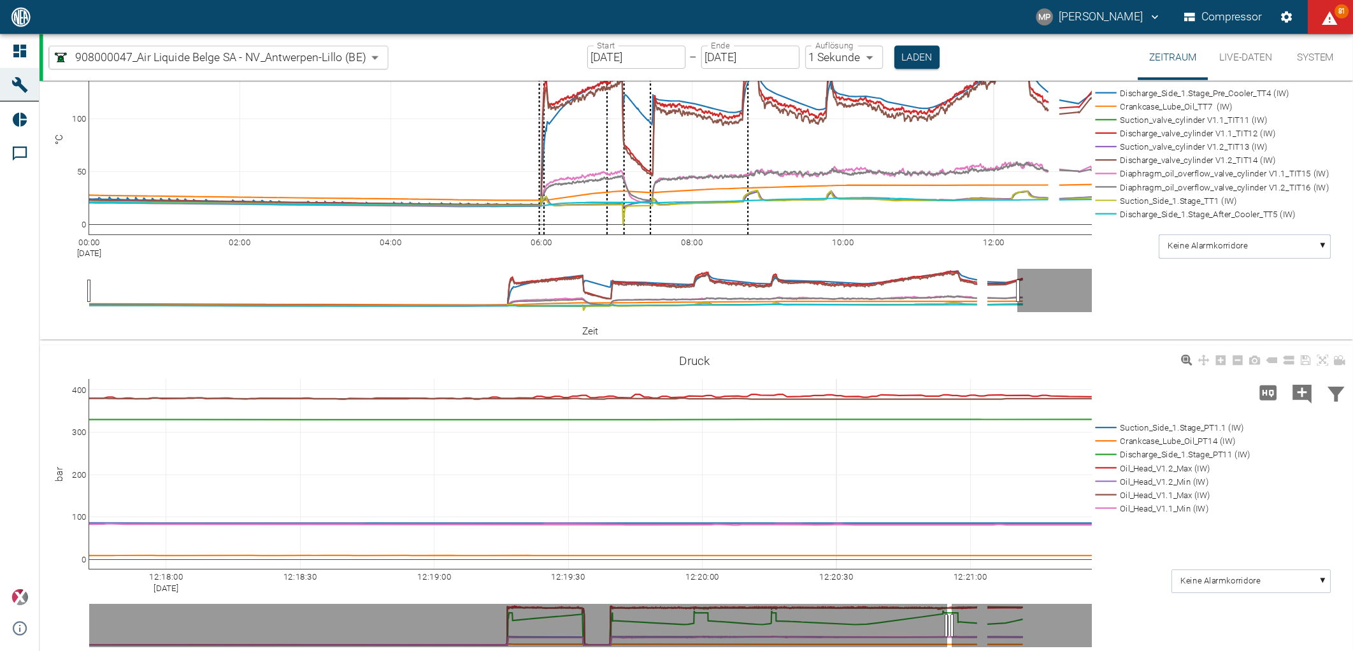
scroll to position [896, 0]
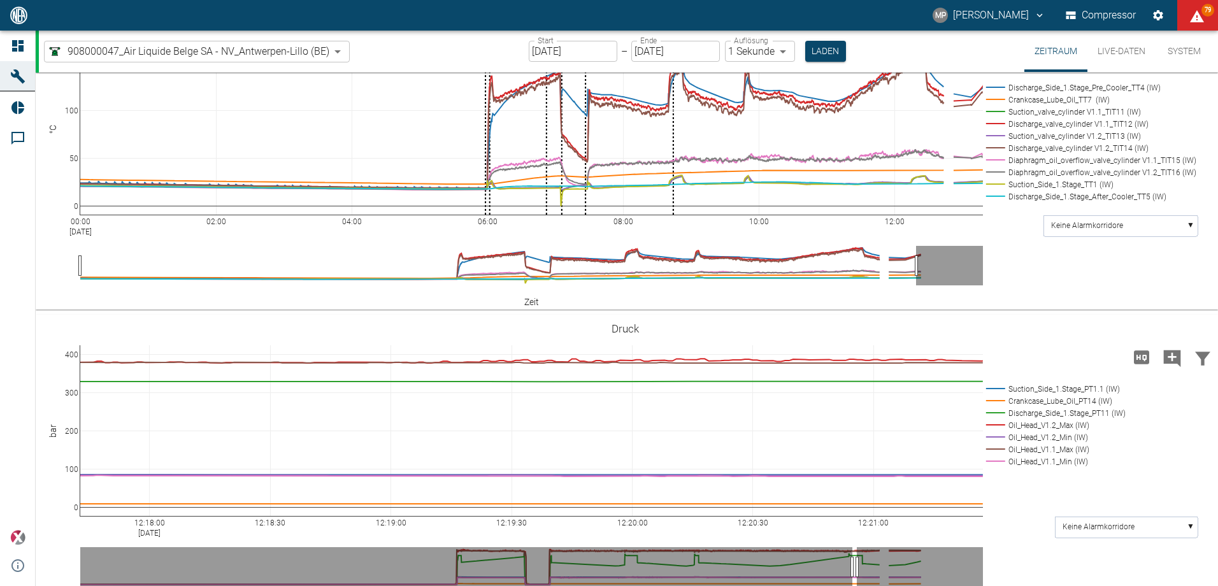
click at [1172, 367] on icon "Kommentar hinzufügen" at bounding box center [1172, 358] width 17 height 17
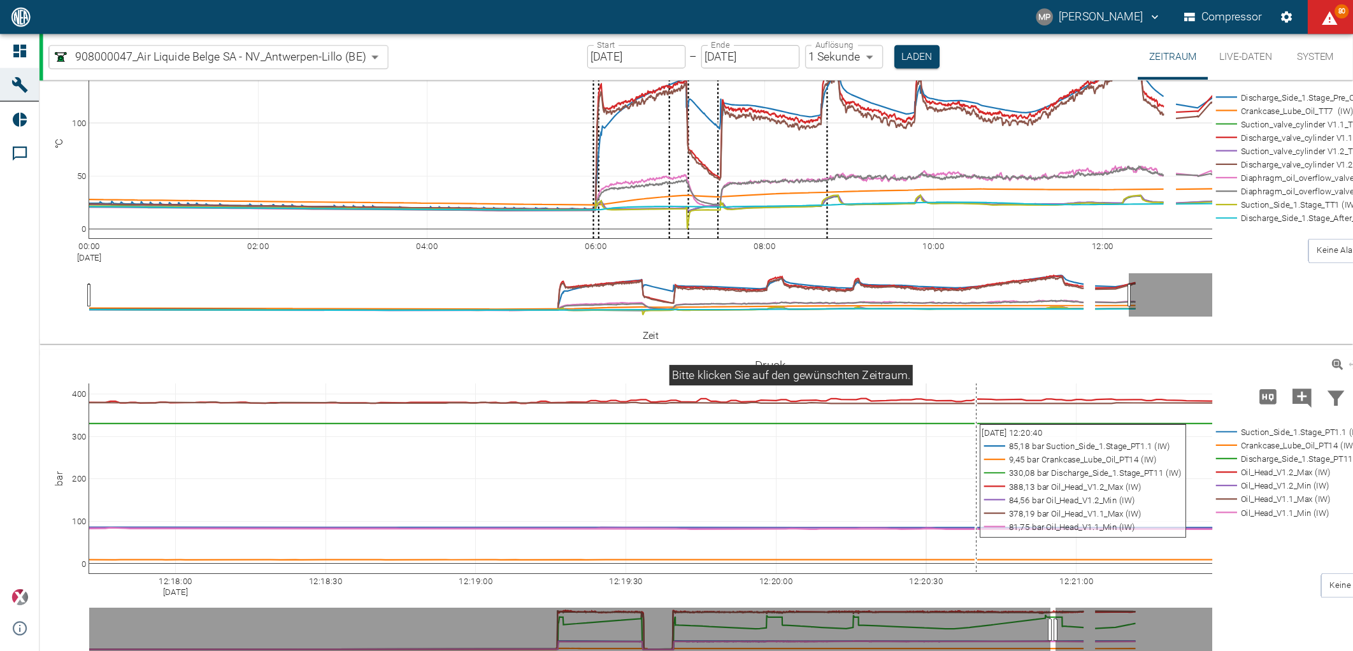
scroll to position [896, 0]
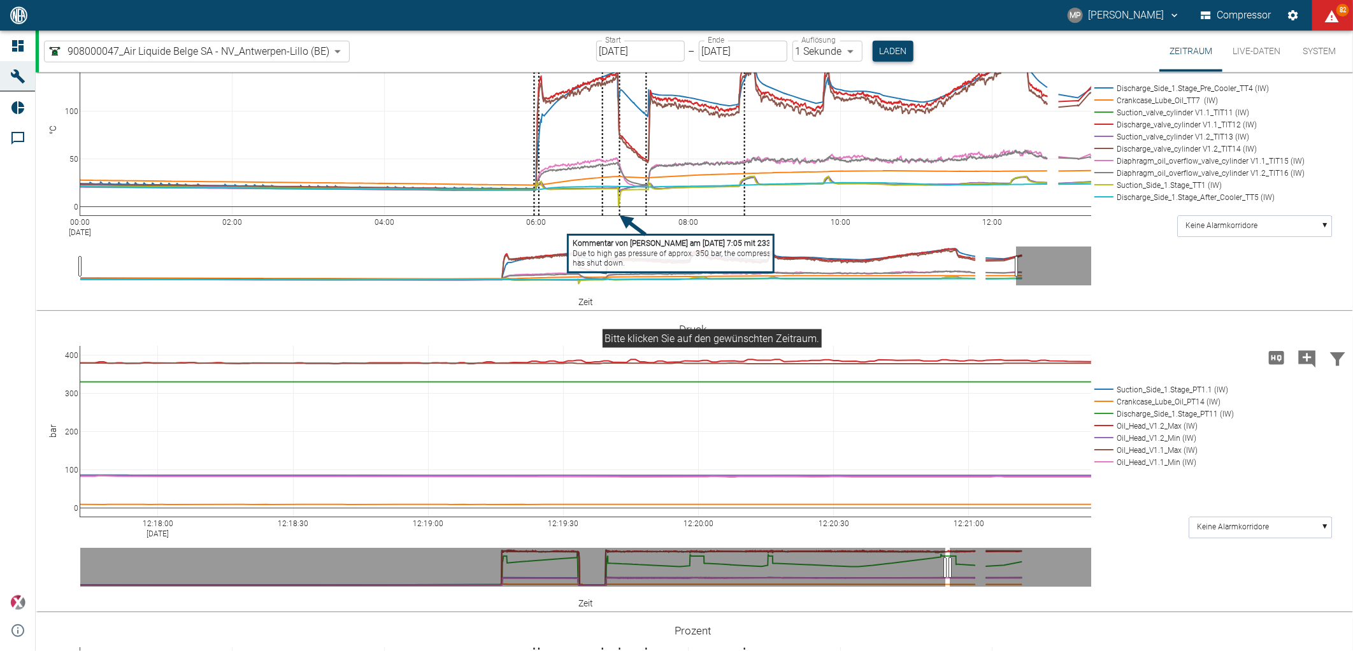
click at [884, 53] on button "Laden" at bounding box center [893, 51] width 41 height 21
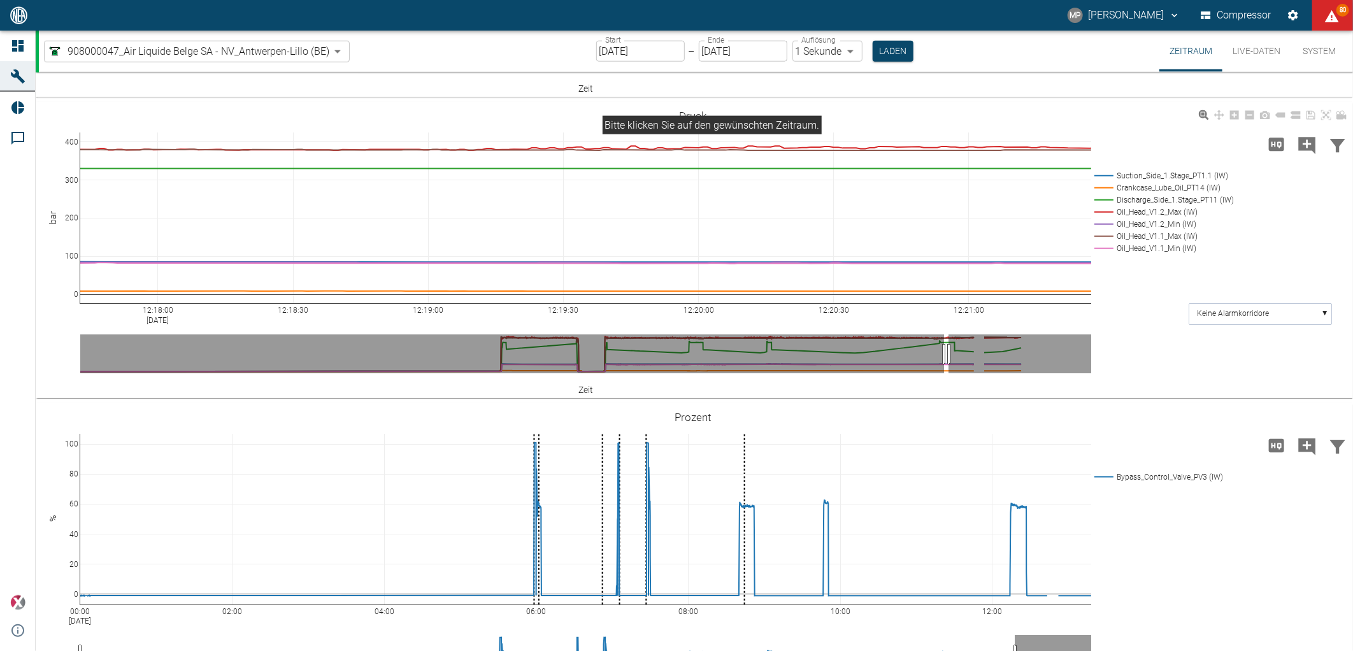
scroll to position [1109, 0]
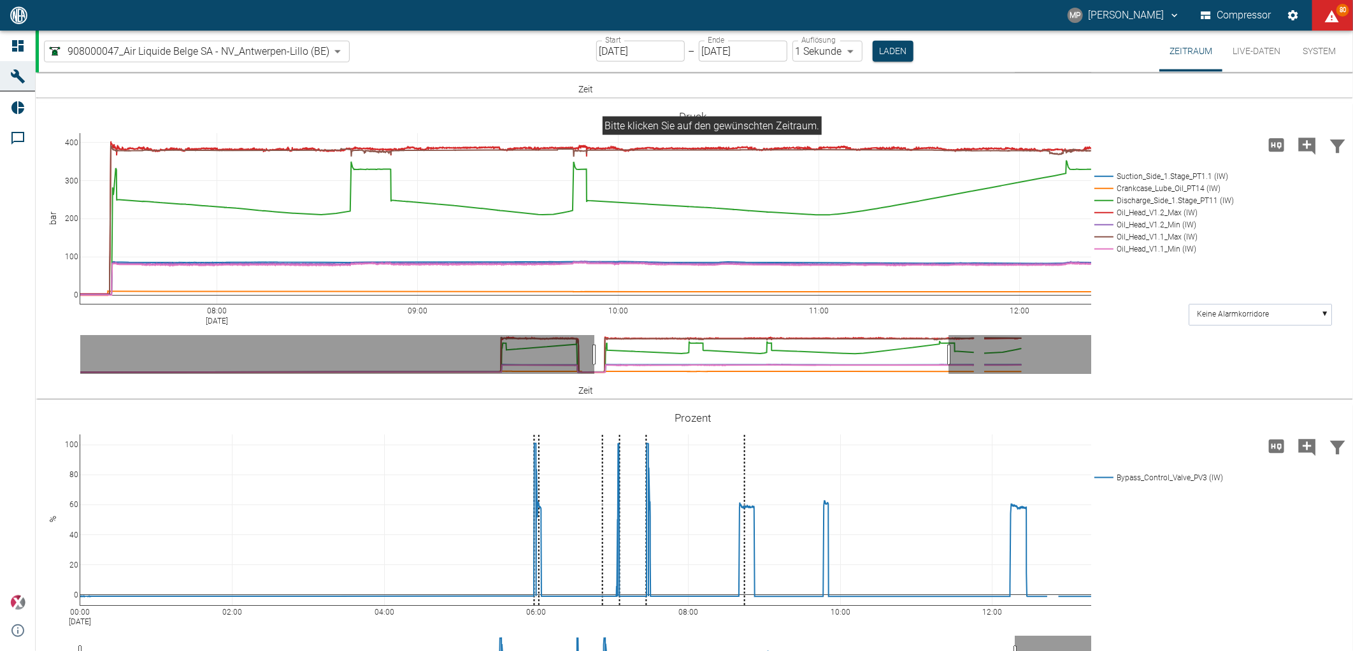
drag, startPoint x: 944, startPoint y: 419, endPoint x: 594, endPoint y: 387, distance: 351.3
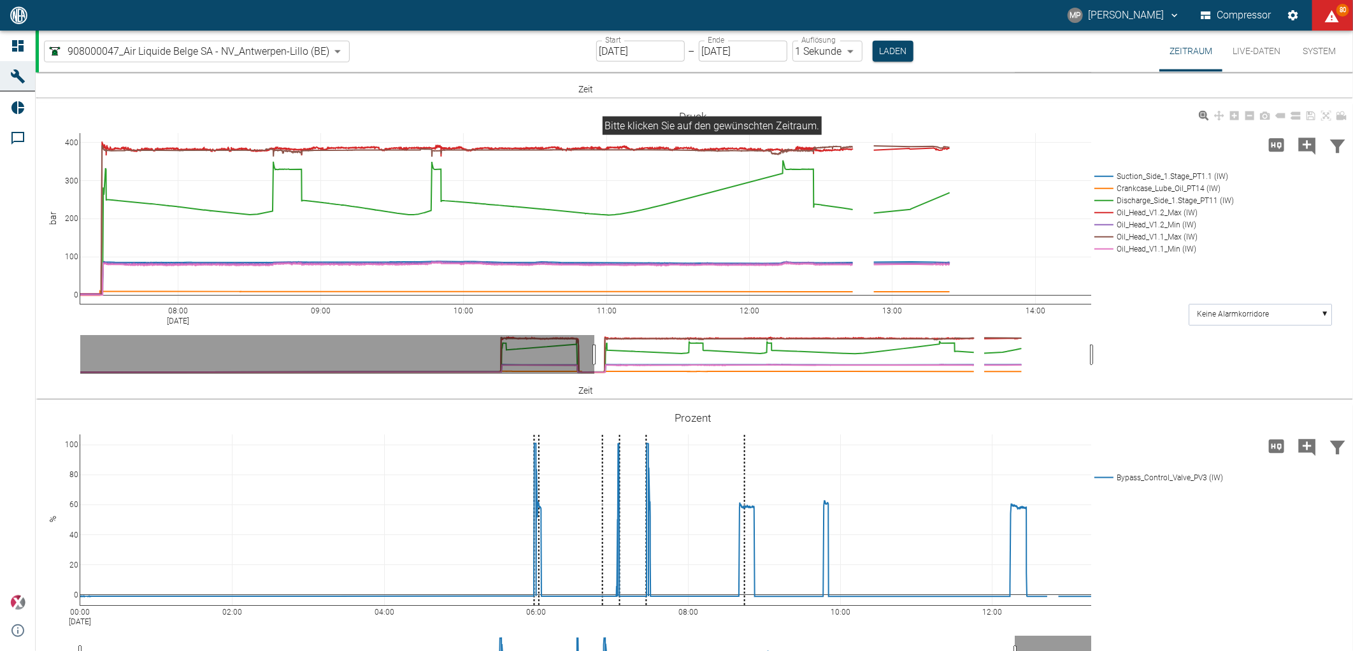
drag, startPoint x: 953, startPoint y: 424, endPoint x: 1103, endPoint y: 424, distance: 149.7
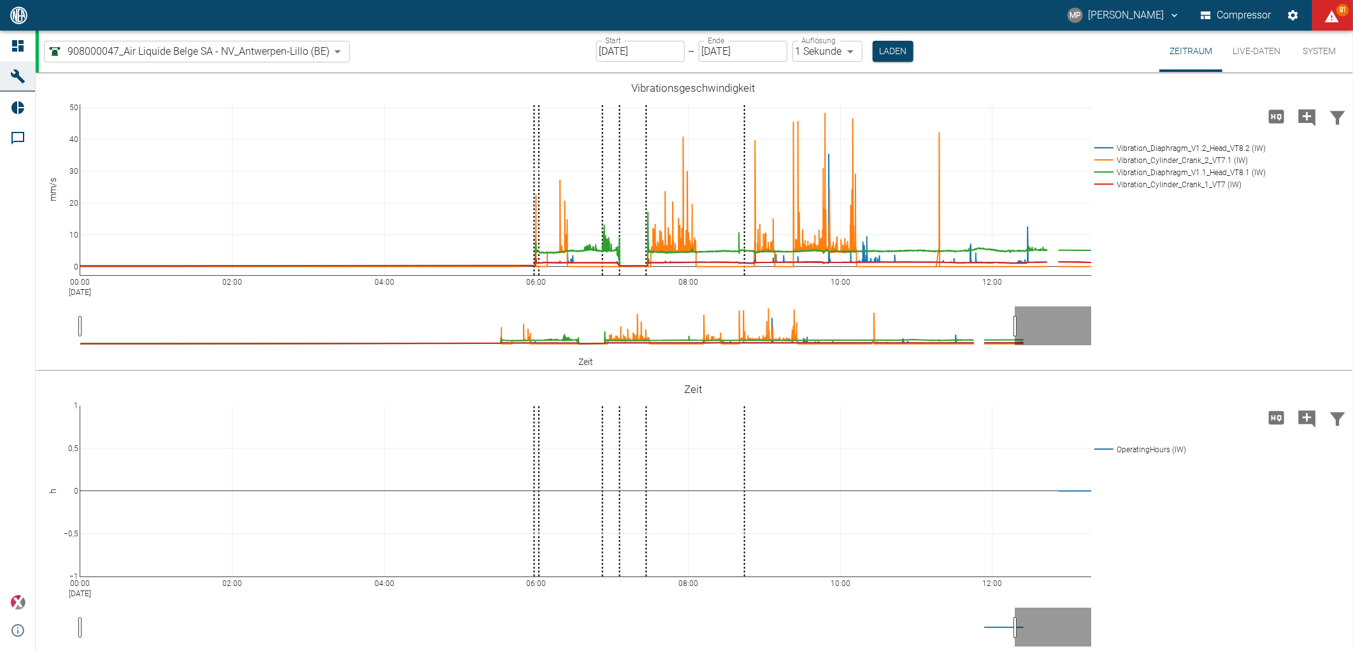
scroll to position [1109, 0]
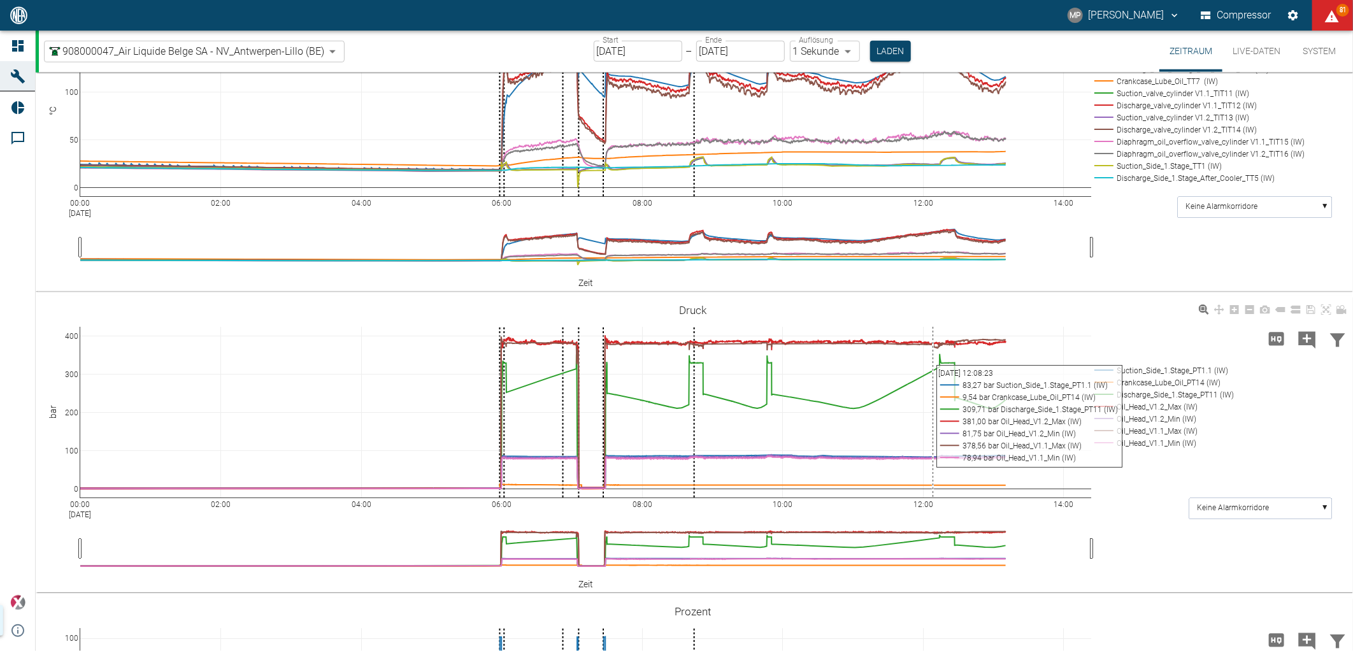
scroll to position [991, 0]
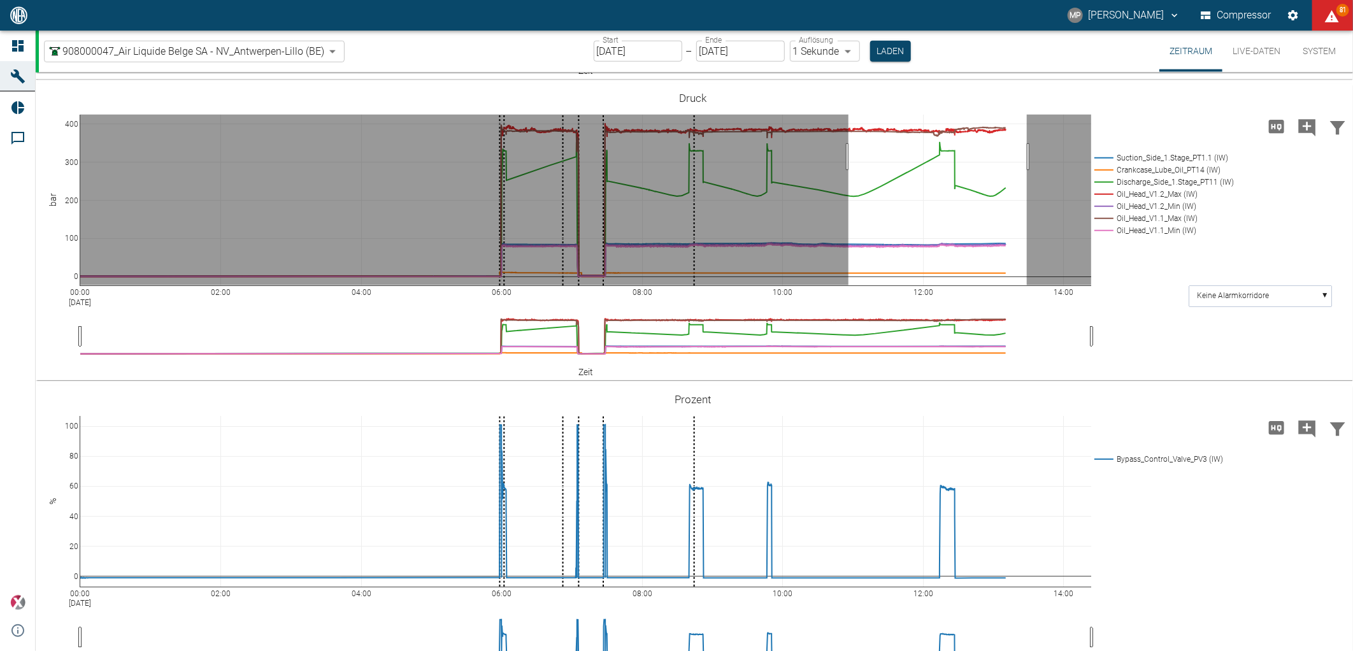
drag, startPoint x: 849, startPoint y: 362, endPoint x: 1027, endPoint y: 368, distance: 178.5
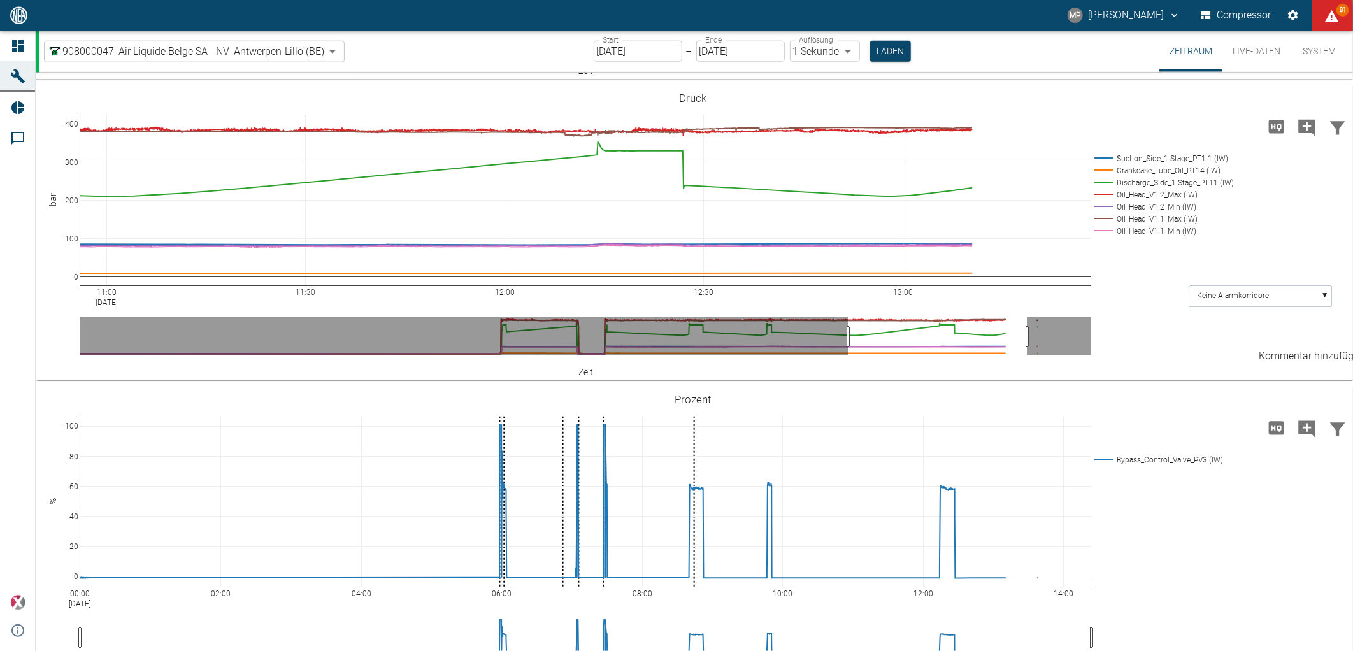
click at [1307, 136] on icon "Kommentar hinzufügen" at bounding box center [1307, 127] width 17 height 17
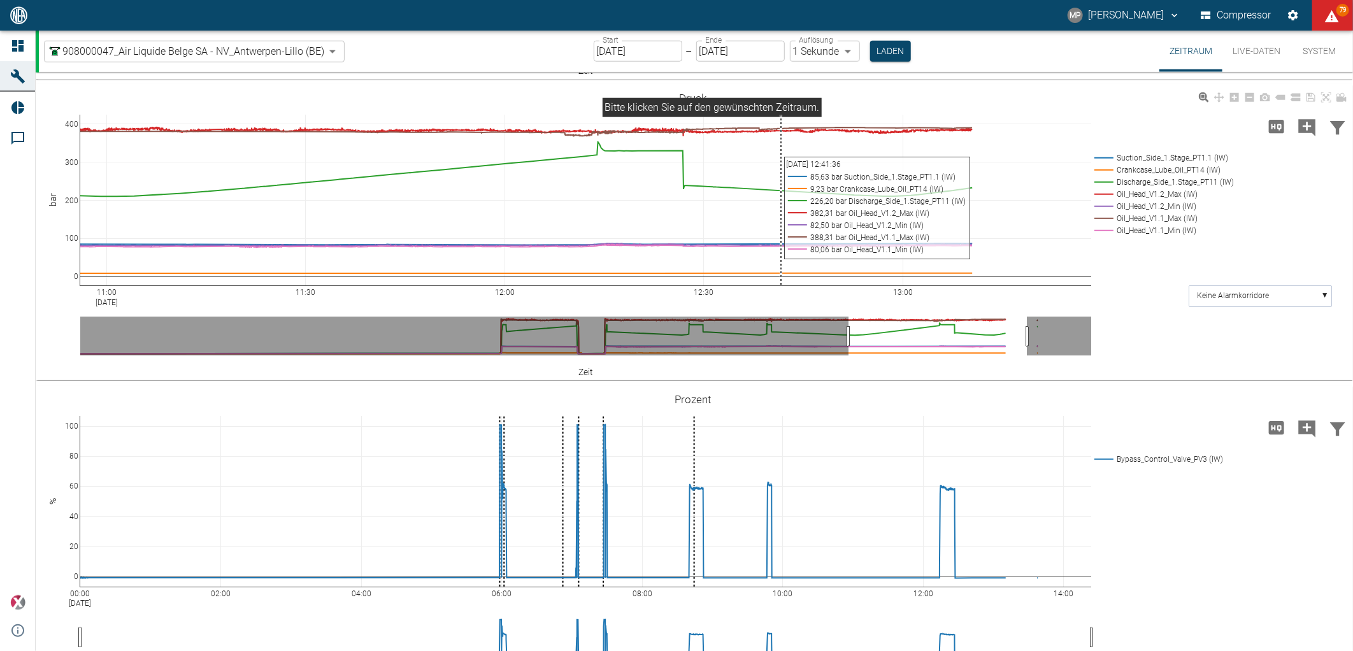
scroll to position [1061, 0]
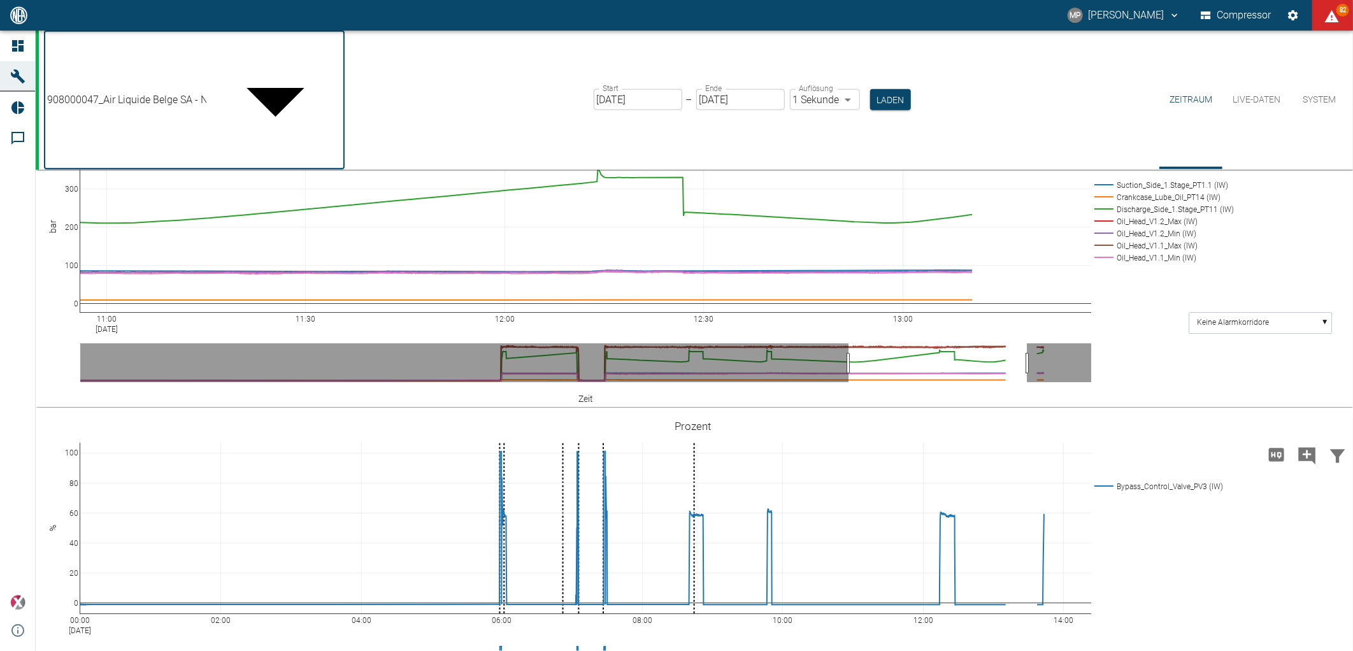
click at [338, 50] on body "MP Marc Philipps Compressor 82 Dashboard Maschinen Reports Kommentare powered b…" at bounding box center [676, 325] width 1353 height 651
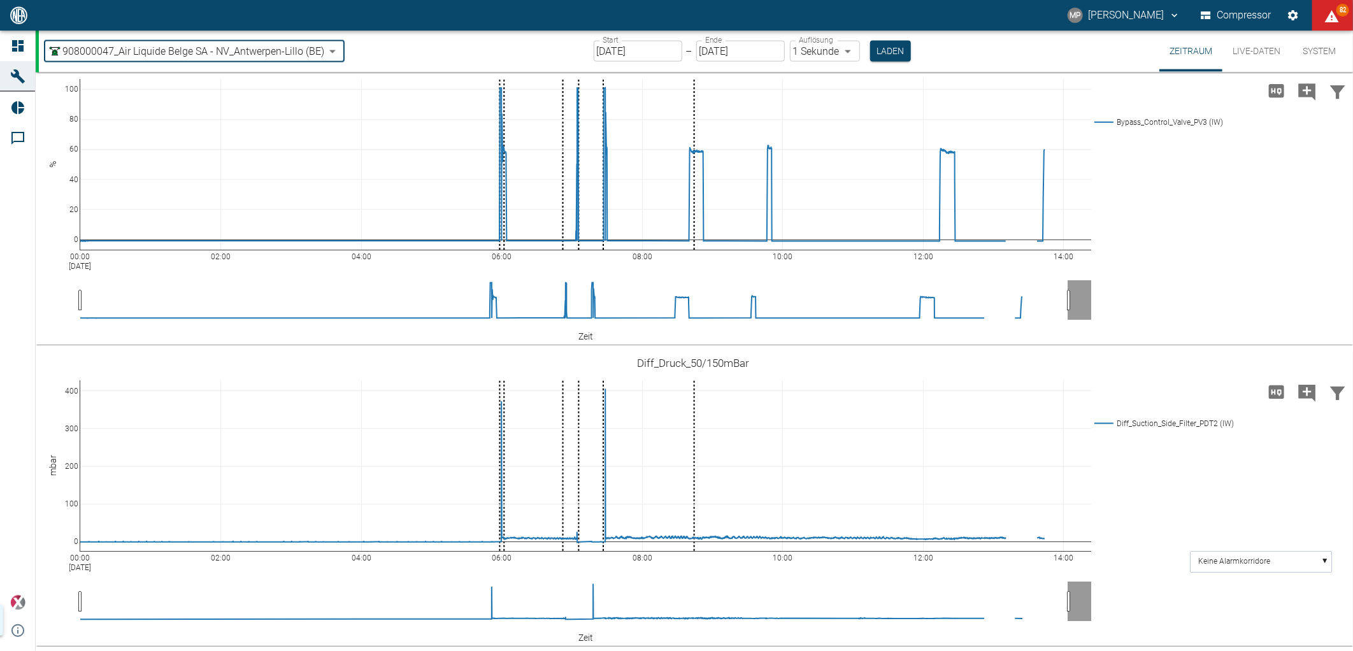
scroll to position [920, 0]
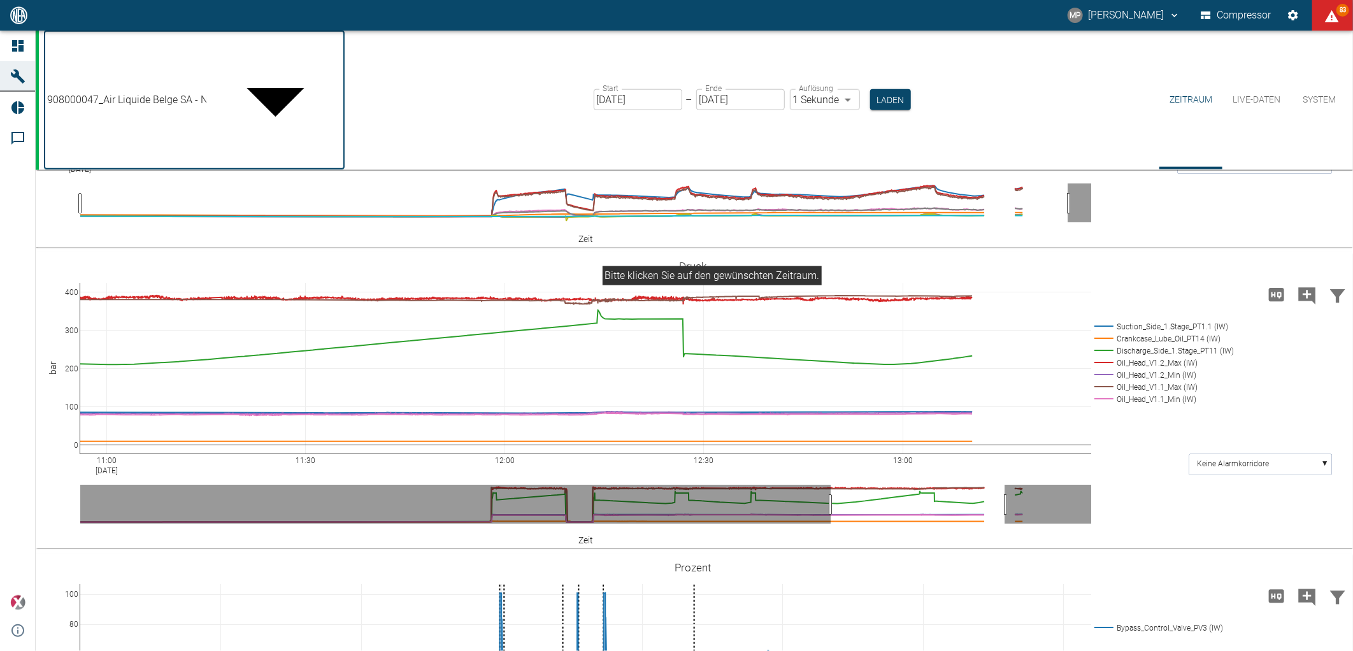
click at [332, 54] on body "MP Marc Philipps Compressor 83 Dashboard Maschinen Reports Kommentare powered b…" at bounding box center [676, 325] width 1353 height 651
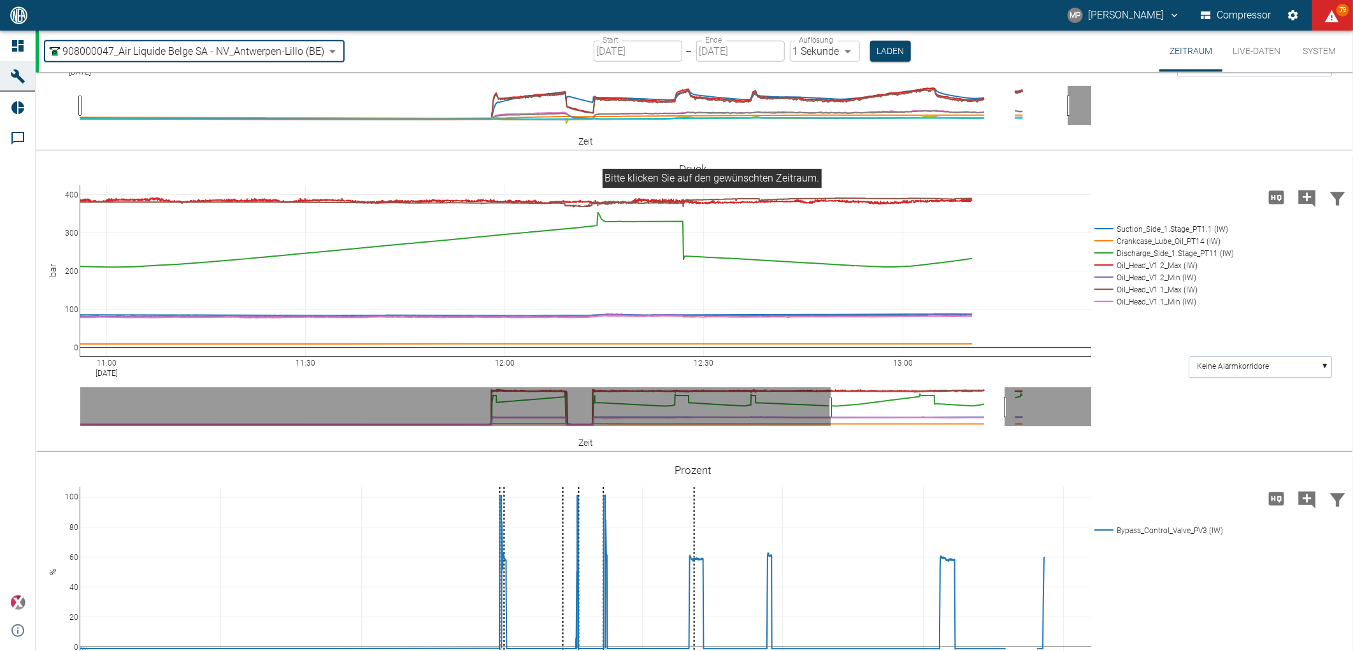
type input "7660faed-fd66-4731-a2e8-44c12e65351a"
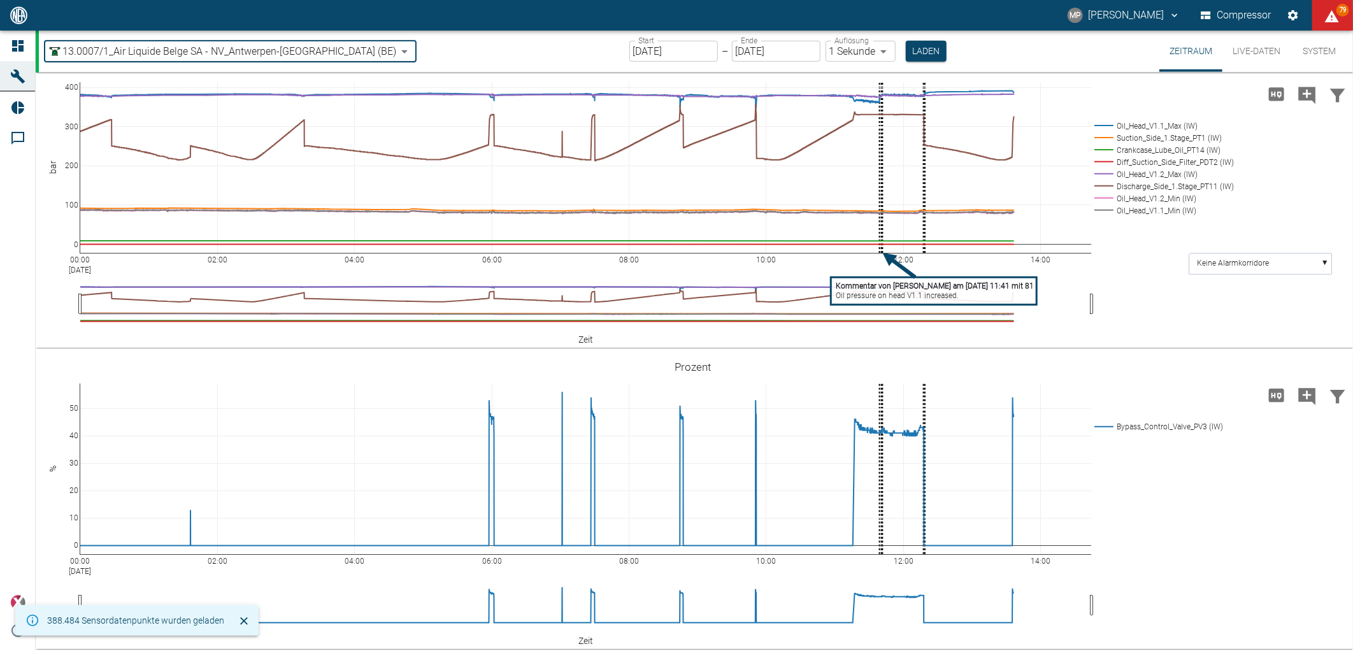
scroll to position [566, 0]
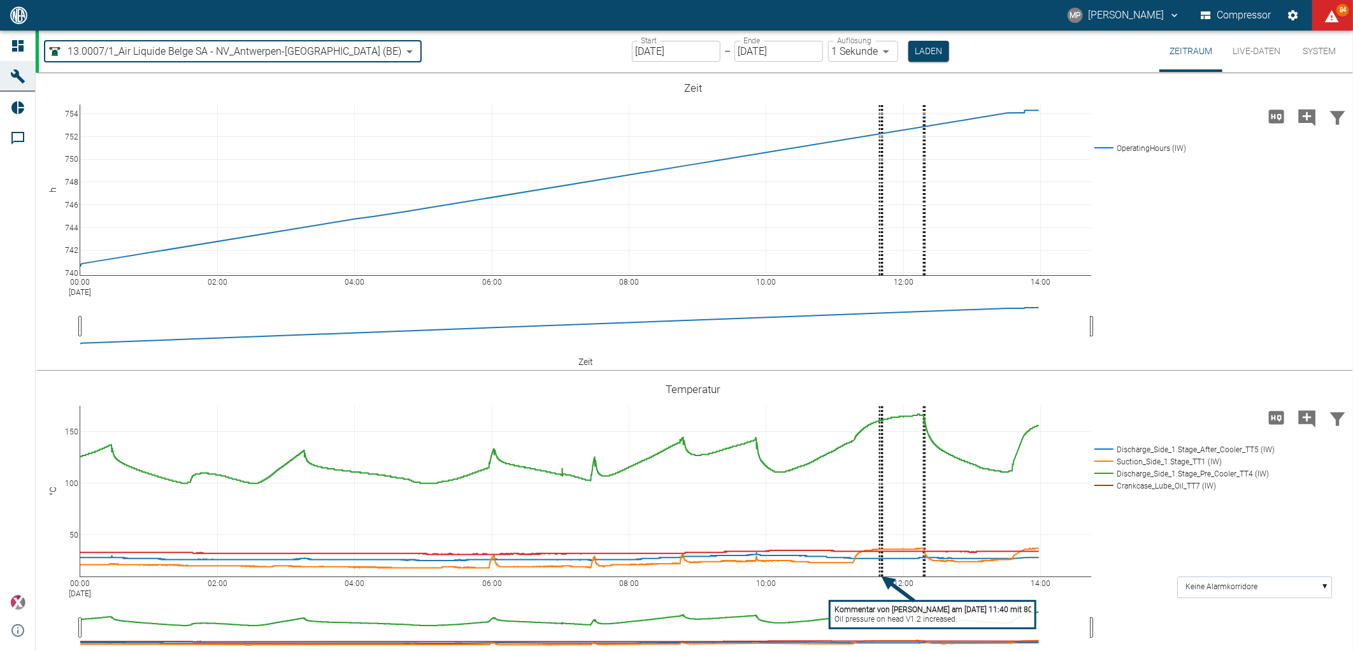
scroll to position [566, 0]
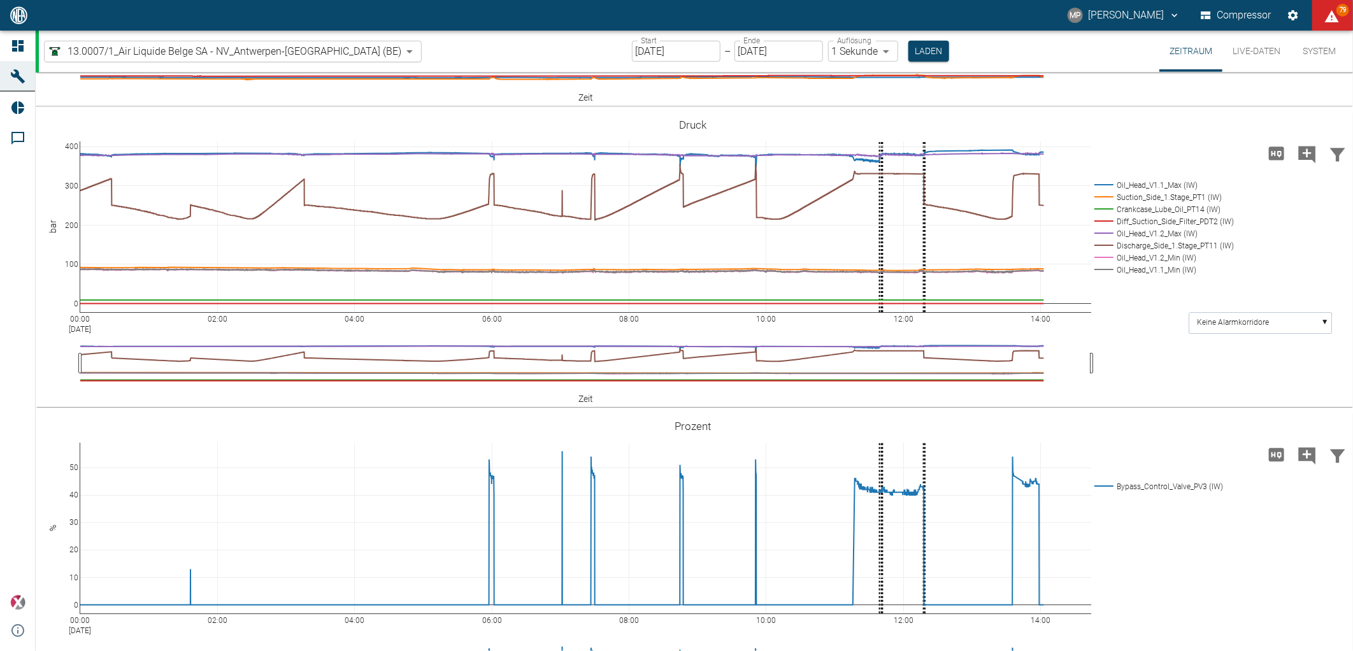
click at [1078, 111] on div "00:00 Aug 21, 2025 02:00 04:00 06:00 08:00 10:00 12:00 14:00 0 100 200 300 400 …" at bounding box center [694, 259] width 1317 height 296
click at [908, 51] on button "Laden" at bounding box center [928, 51] width 41 height 21
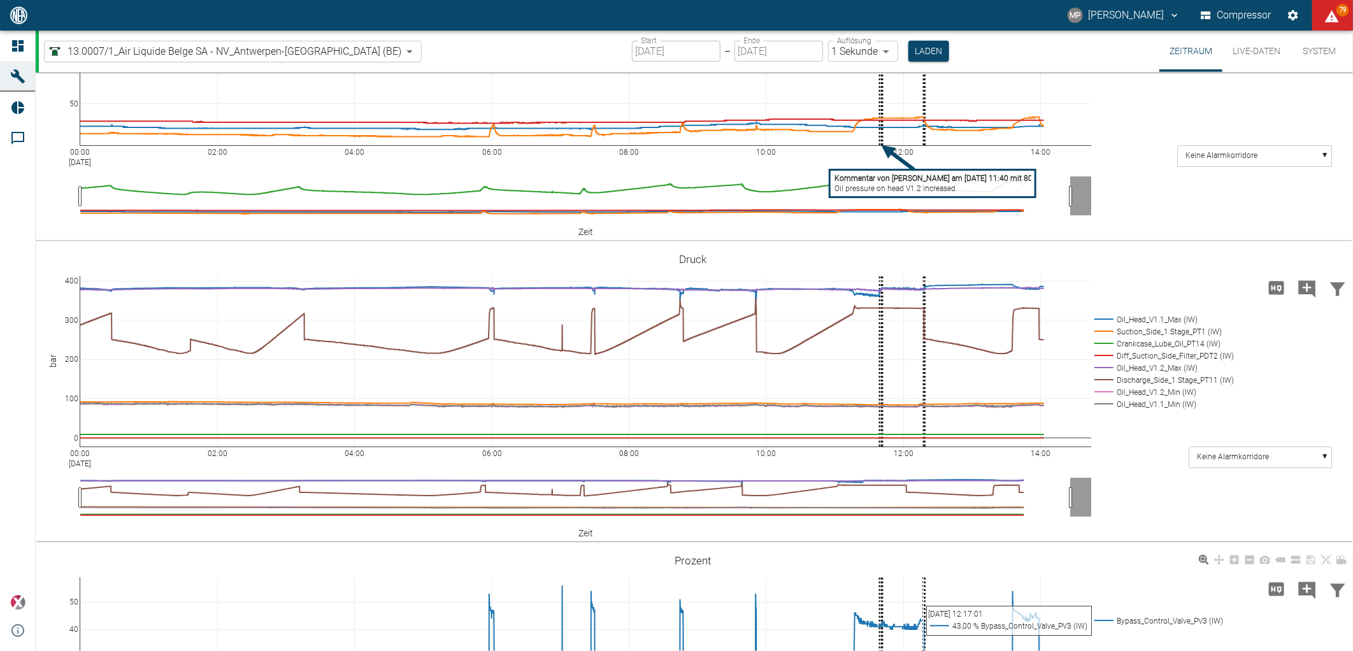
scroll to position [345, 0]
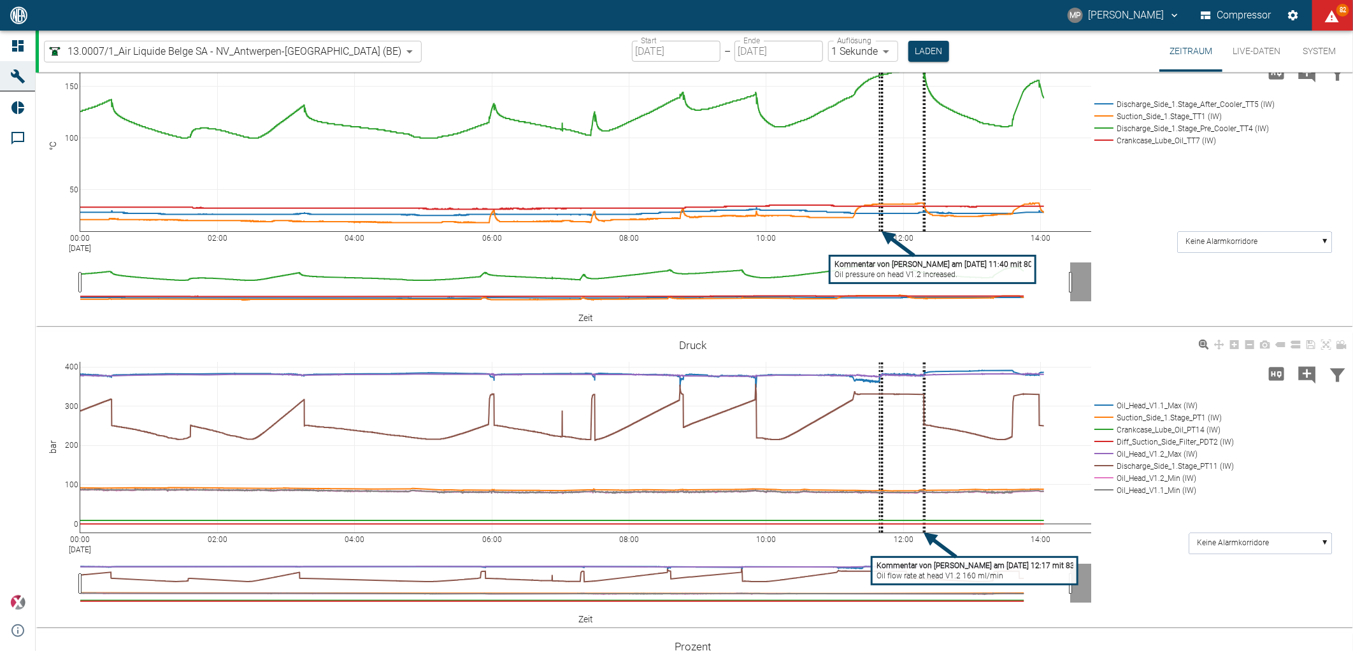
click at [940, 575] on tspan "Oil flow rate at head V1.2 160 ml/min" at bounding box center [940, 575] width 127 height 9
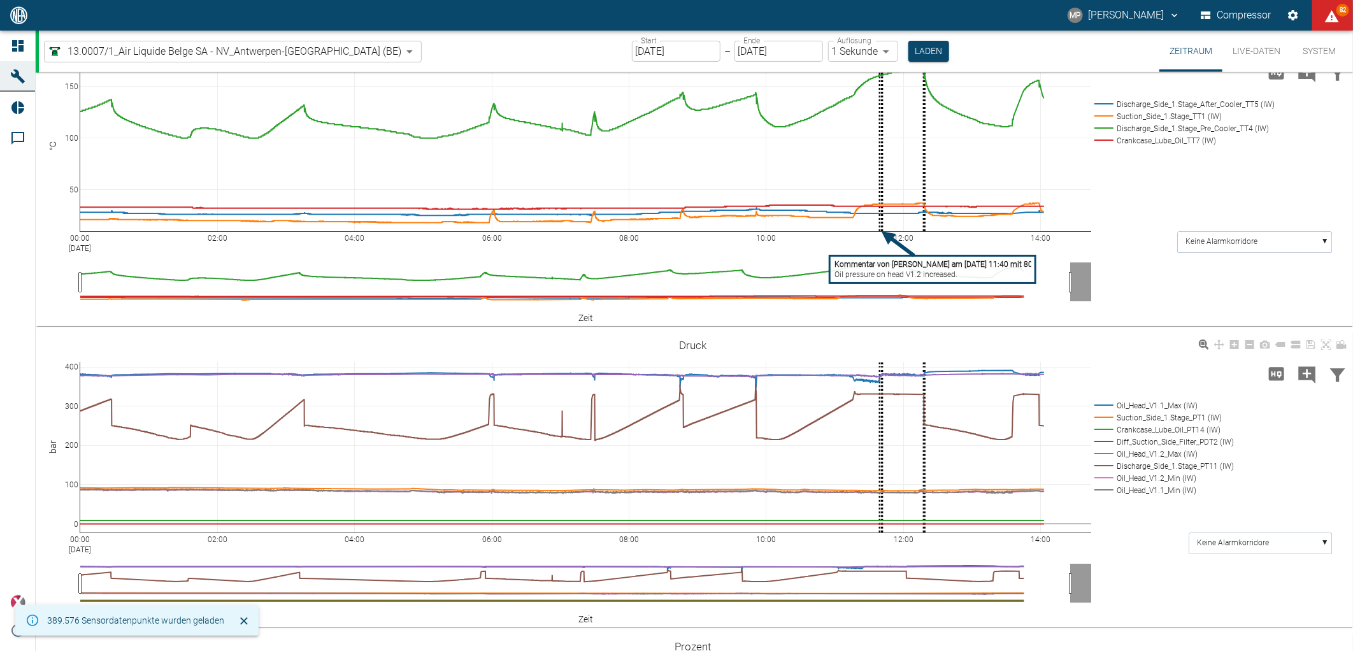
drag, startPoint x: 603, startPoint y: 302, endPoint x: 479, endPoint y: 305, distance: 124.3
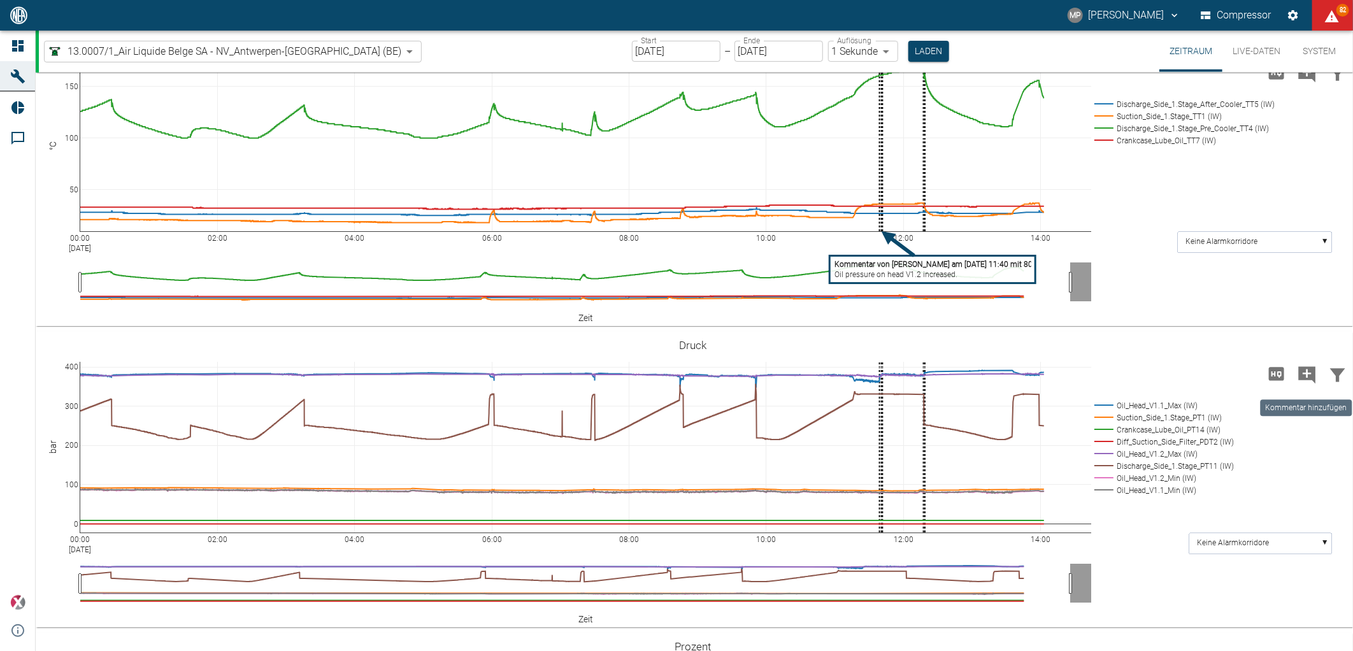
click at [1299, 378] on icon "Kommentar hinzufügen" at bounding box center [1307, 374] width 17 height 17
click at [1299, 373] on icon "Kommentar hinzufügen" at bounding box center [1307, 374] width 17 height 17
click at [1223, 382] on button "Weiter" at bounding box center [1242, 373] width 38 height 19
paste textarea "Oil flow rate at head V1.2 160 ml/min"
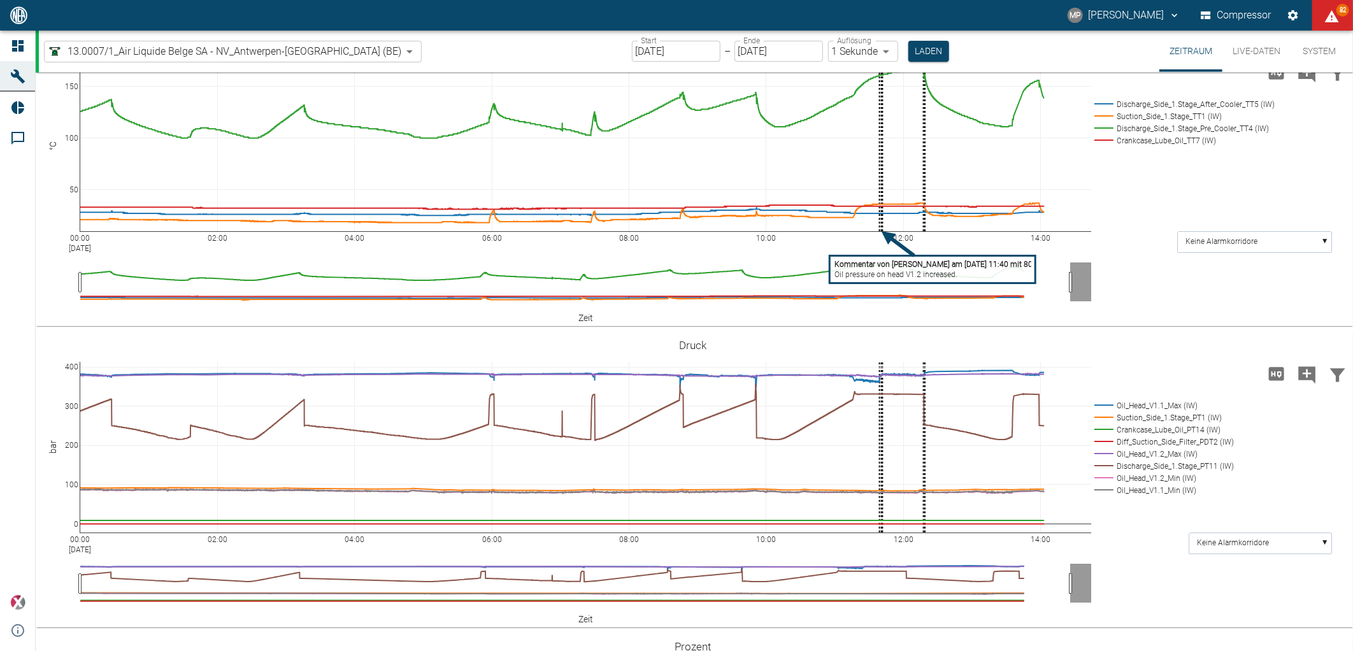
type textarea "Oil flow rate at head V1.1 230 ml/min"
click at [1035, 575] on tspan "Oil flow rate at head V1.1 230 ml/min" at bounding box center [1049, 575] width 127 height 9
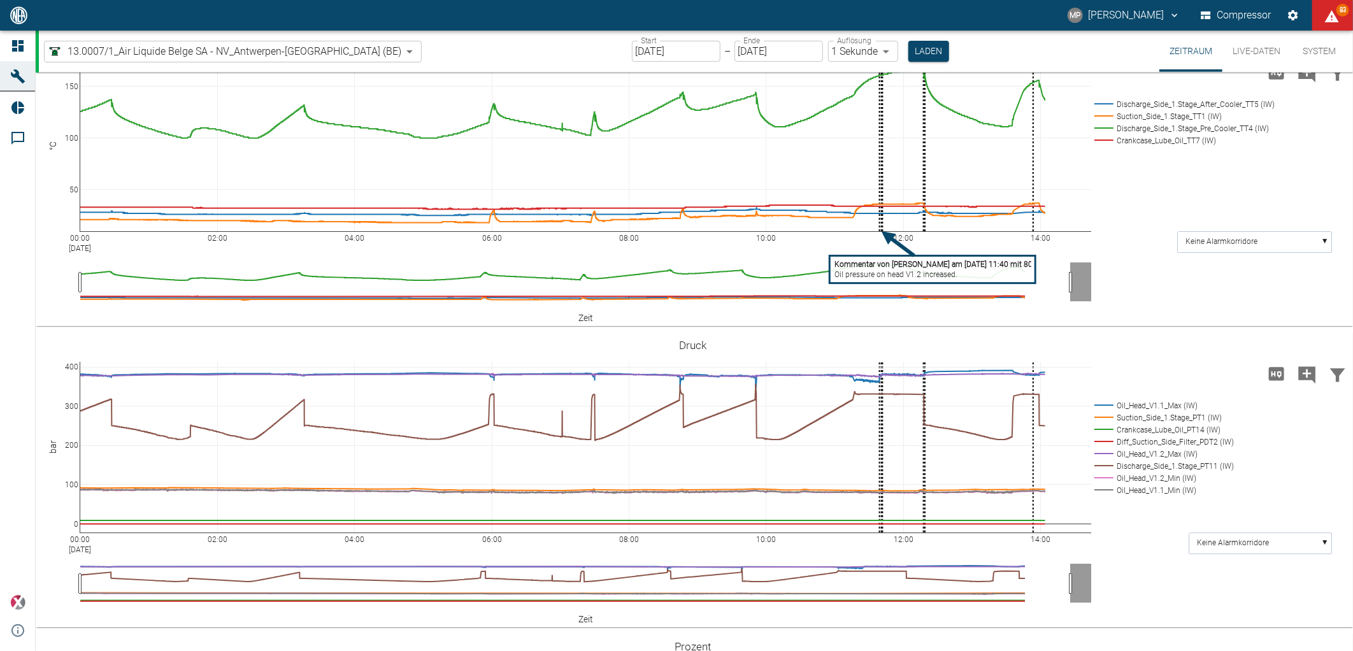
type textarea "Oil flow rate at head V1.1 240 ml/min Oil flow rate at head V1.2 220 ml/min"
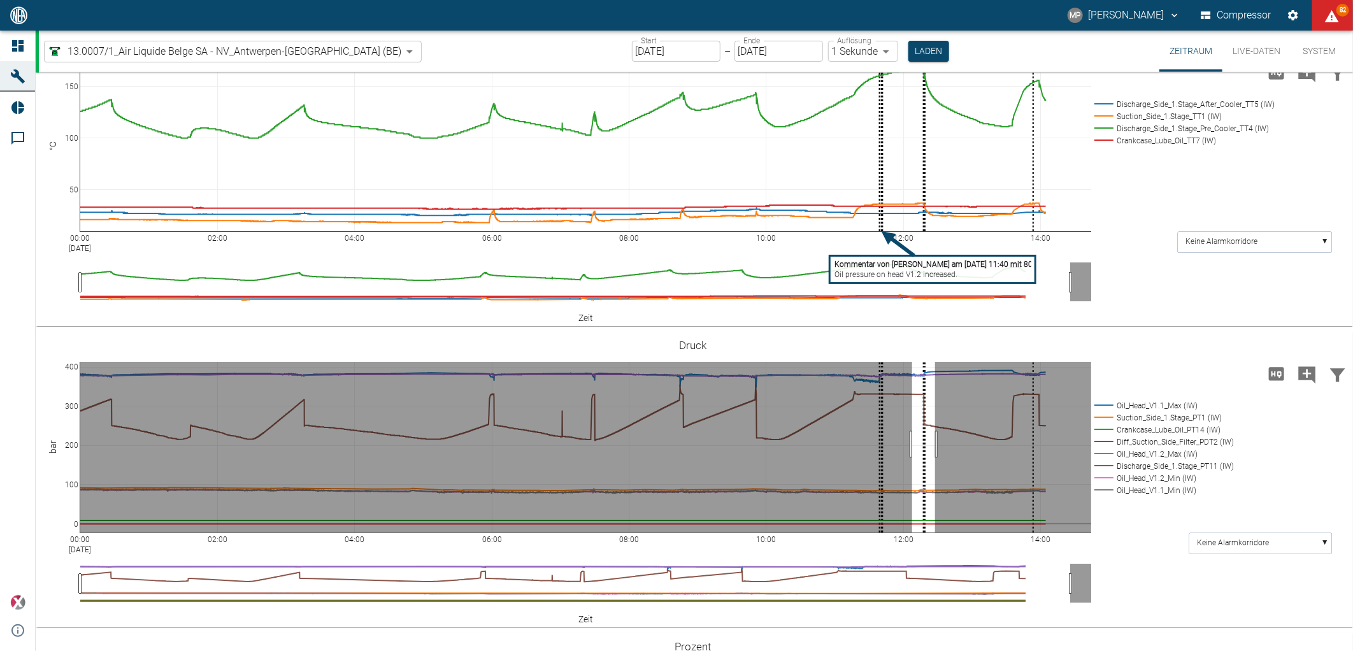
drag, startPoint x: 912, startPoint y: 445, endPoint x: 935, endPoint y: 444, distance: 22.9
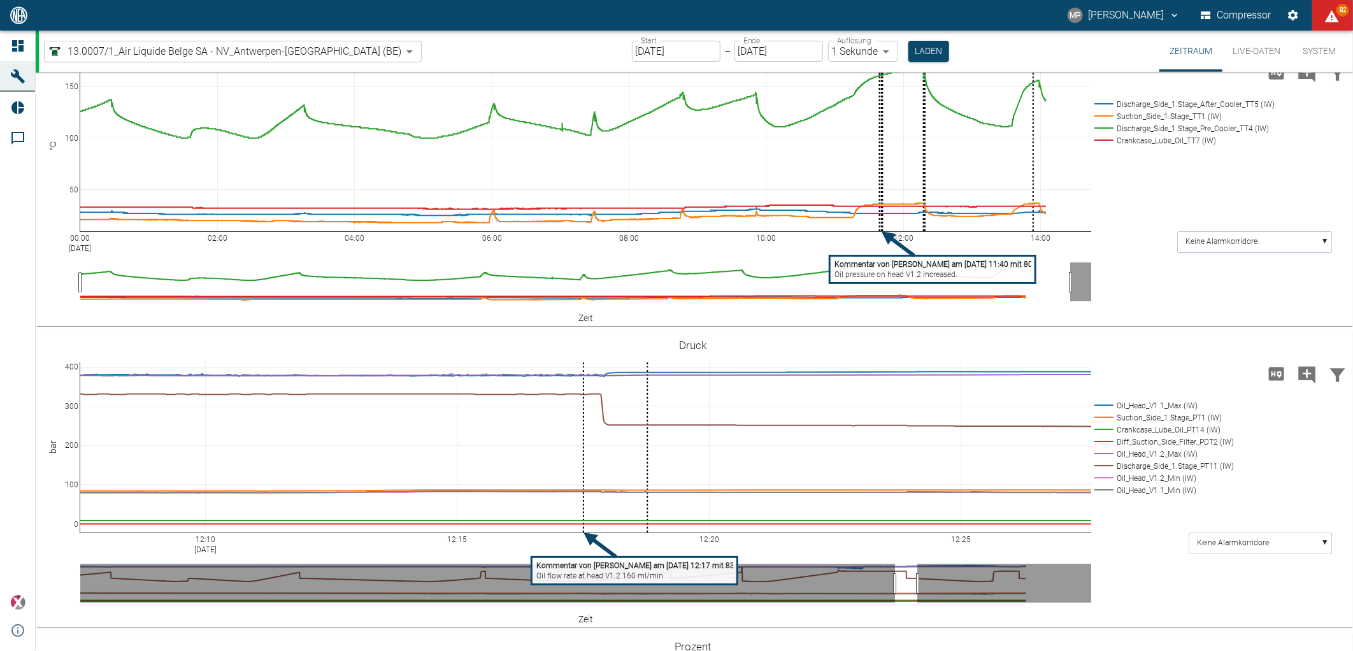
drag, startPoint x: 547, startPoint y: 544, endPoint x: 564, endPoint y: 559, distance: 23.0
click at [571, 566] on tspan "Kommentar von Marc Philipps am 21/08/2025 12:17 mit 83.06" at bounding box center [640, 565] width 209 height 9
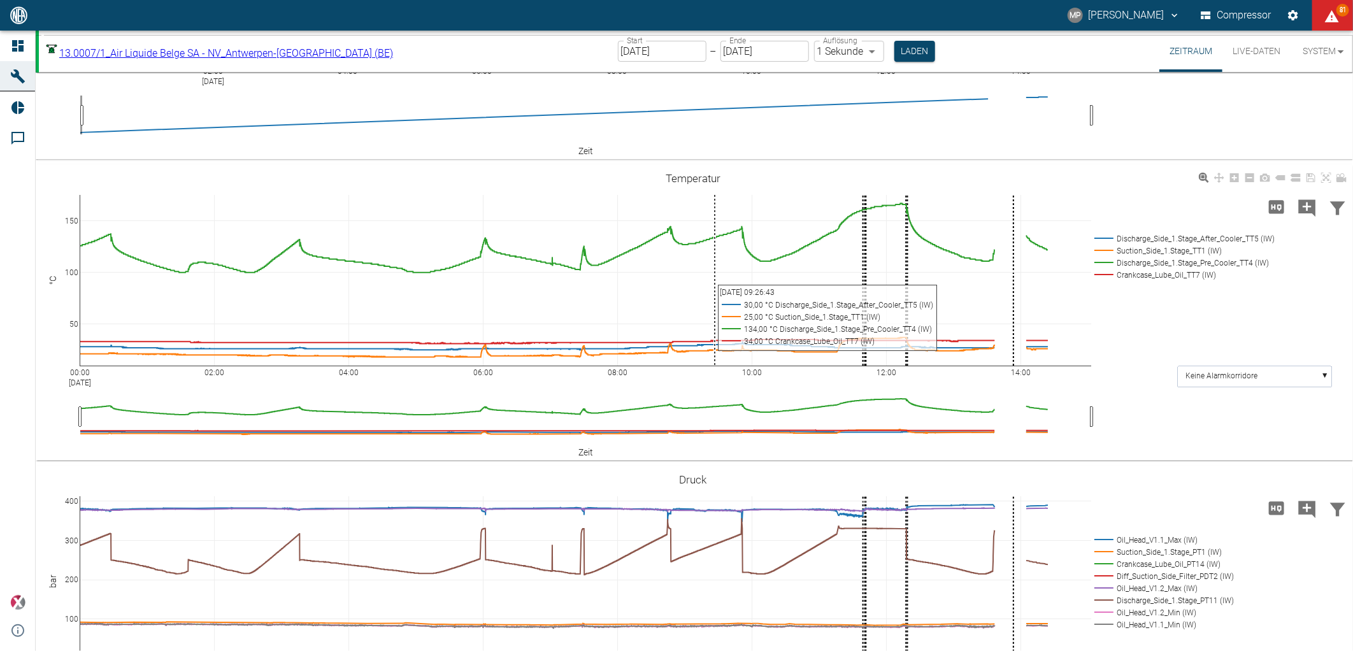
scroll to position [212, 0]
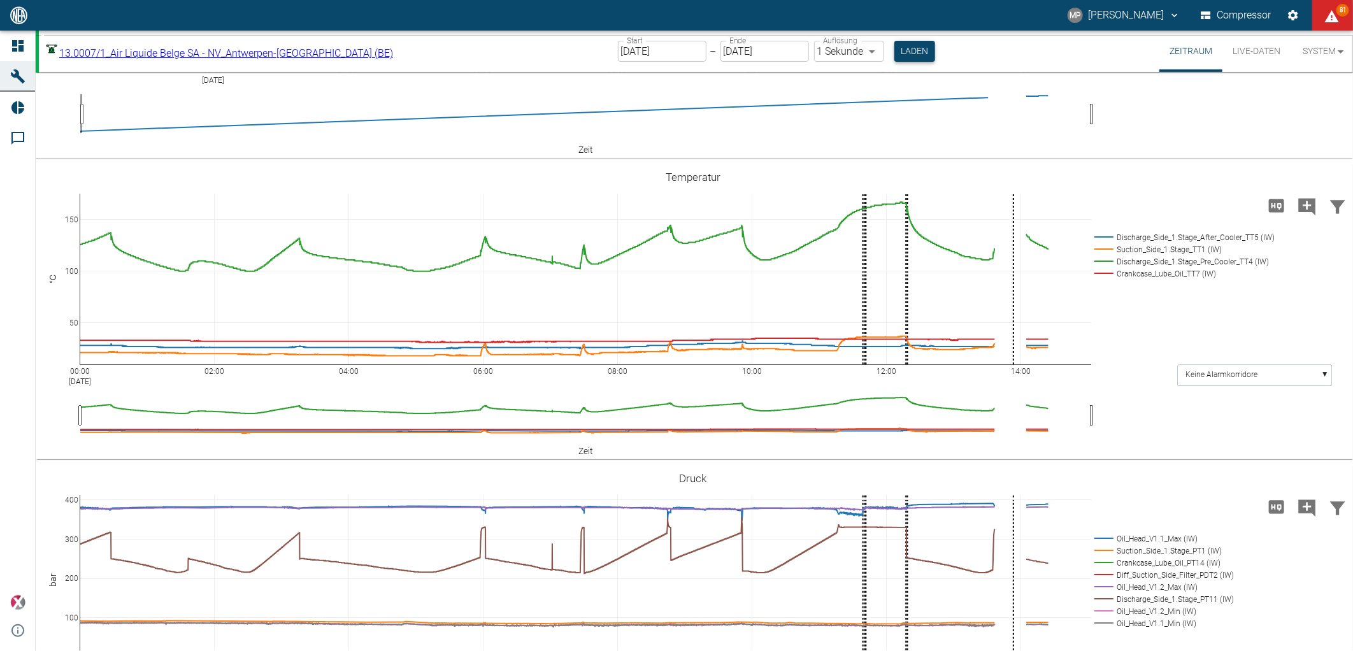
click at [894, 55] on button "Laden" at bounding box center [914, 51] width 41 height 21
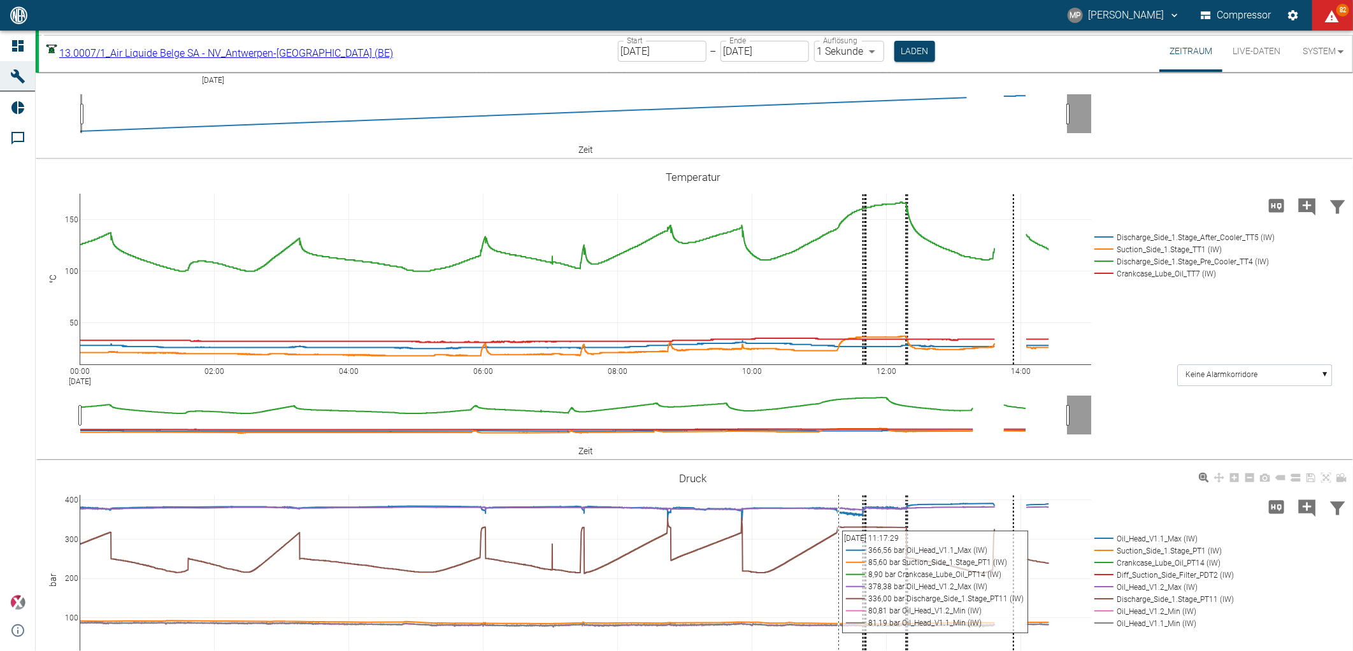
scroll to position [283, 0]
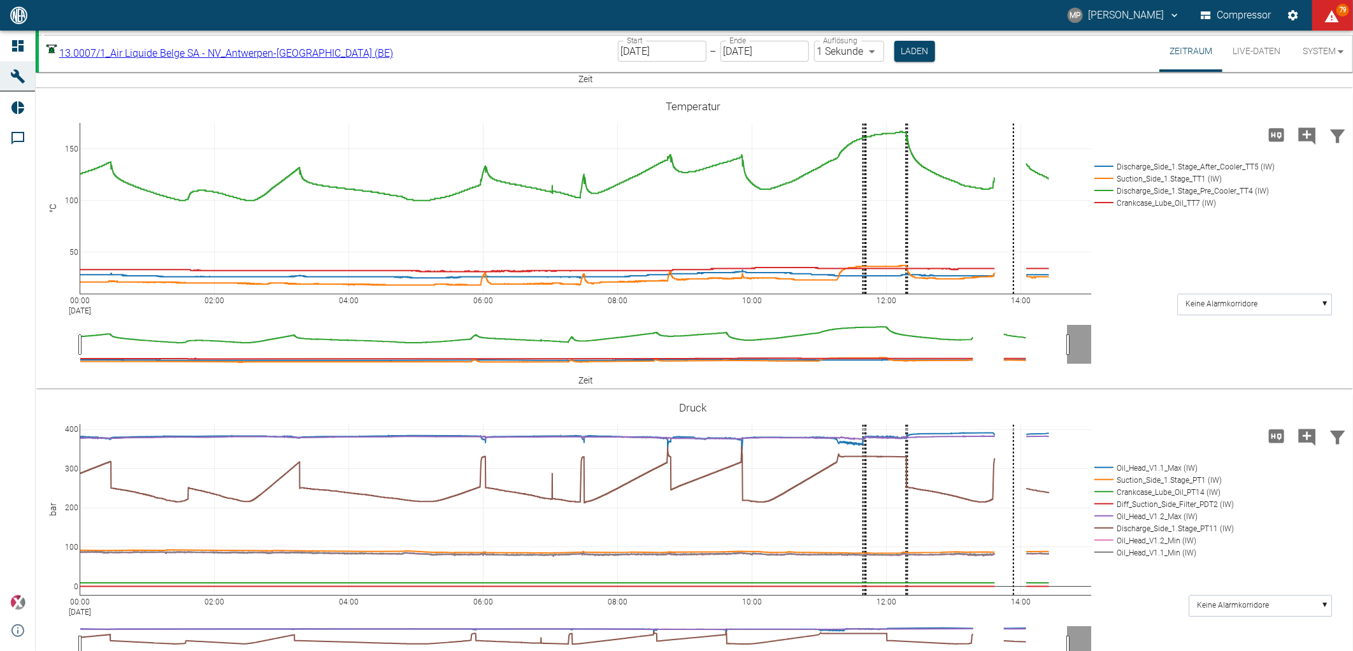
click at [331, 53] on body "MP [PERSON_NAME] Compressor 79 Dashboard Maschinen Reports Kommentare powered b…" at bounding box center [676, 325] width 1353 height 651
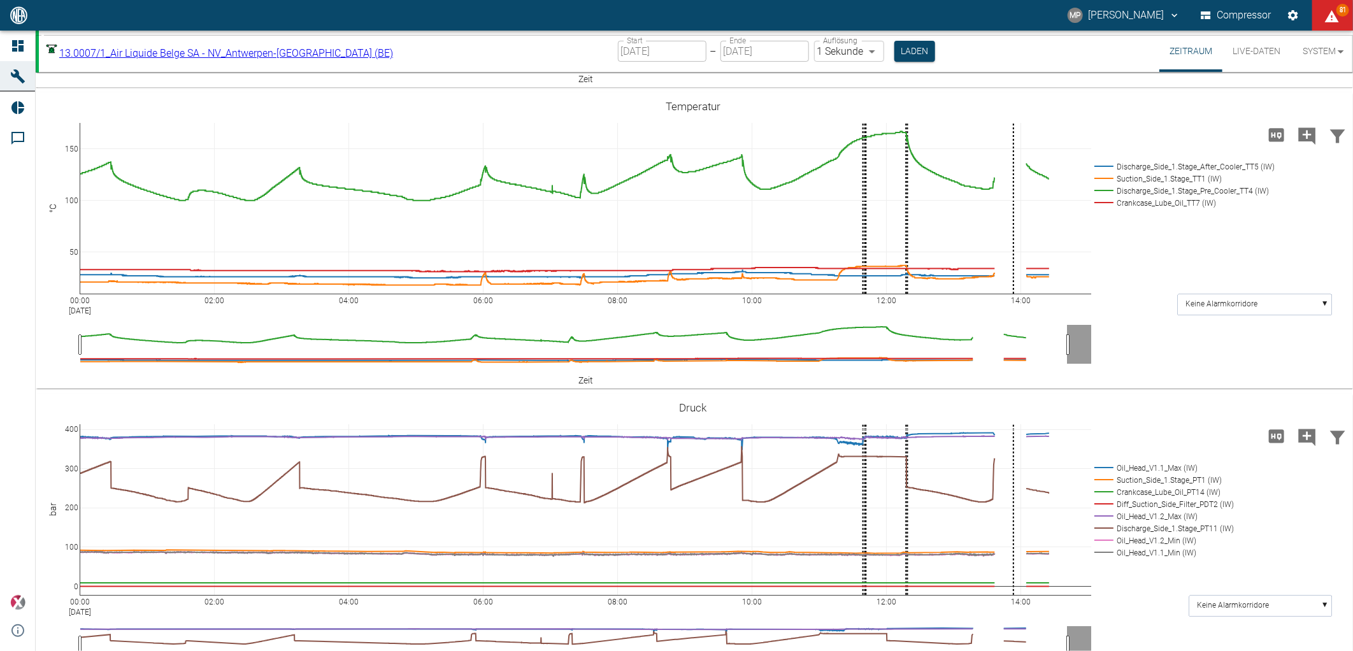
type input "53812aab-fb54-4a57-a574-01c3305aa274"
